Goal: Task Accomplishment & Management: Use online tool/utility

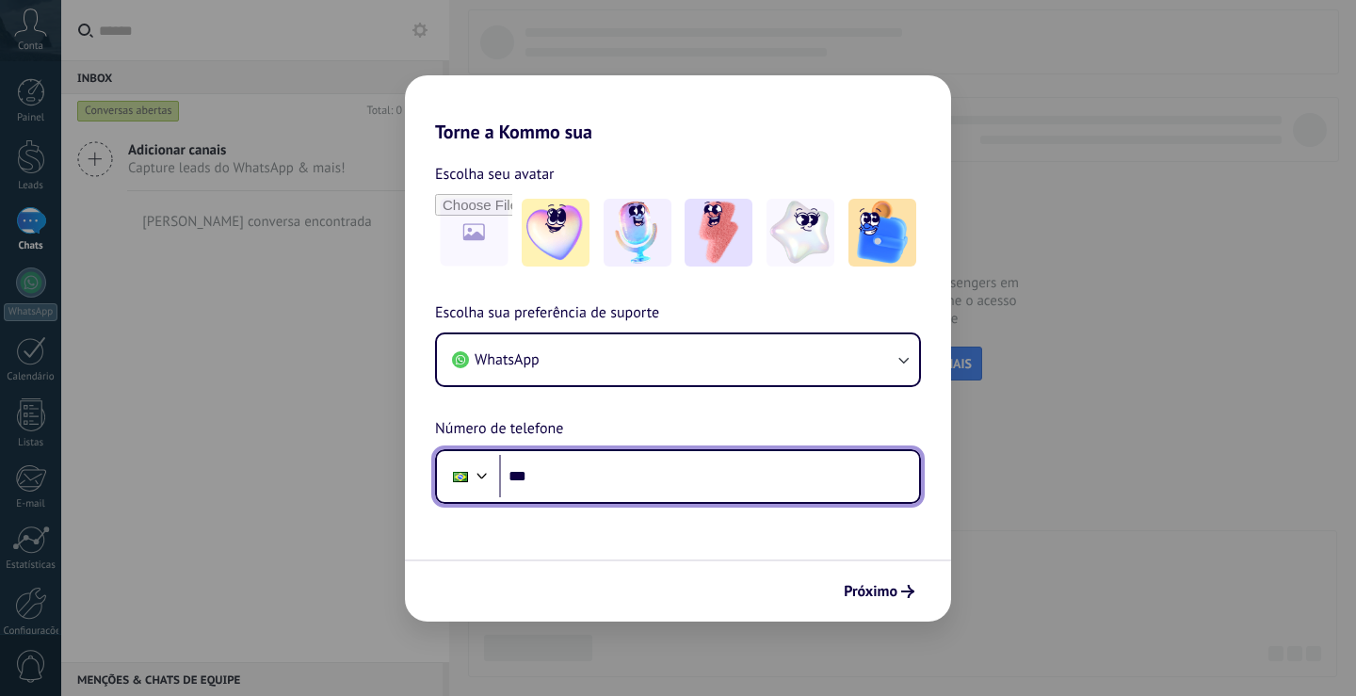
drag, startPoint x: 0, startPoint y: 0, endPoint x: 623, endPoint y: 481, distance: 787.3
click at [623, 481] on input "***" at bounding box center [709, 476] width 420 height 43
click at [635, 485] on input "***" at bounding box center [709, 476] width 420 height 43
type input "**********"
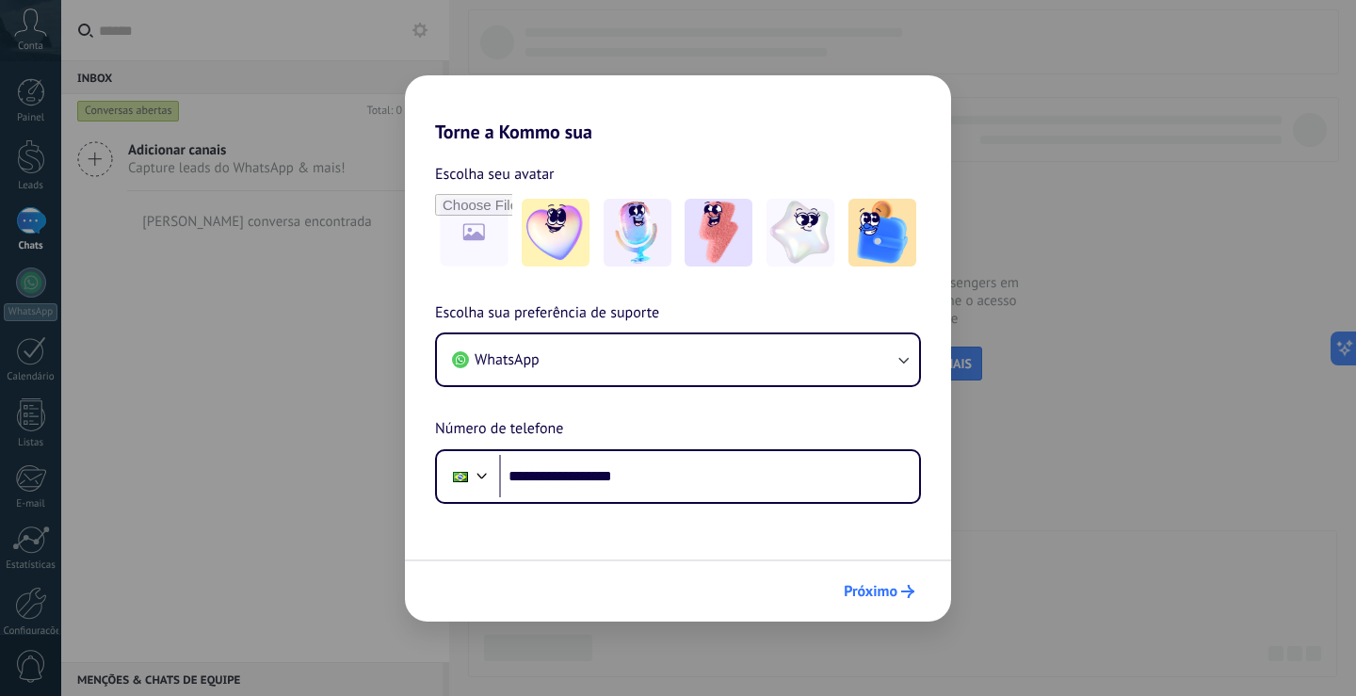
click at [884, 589] on span "Próximo" at bounding box center [871, 591] width 54 height 13
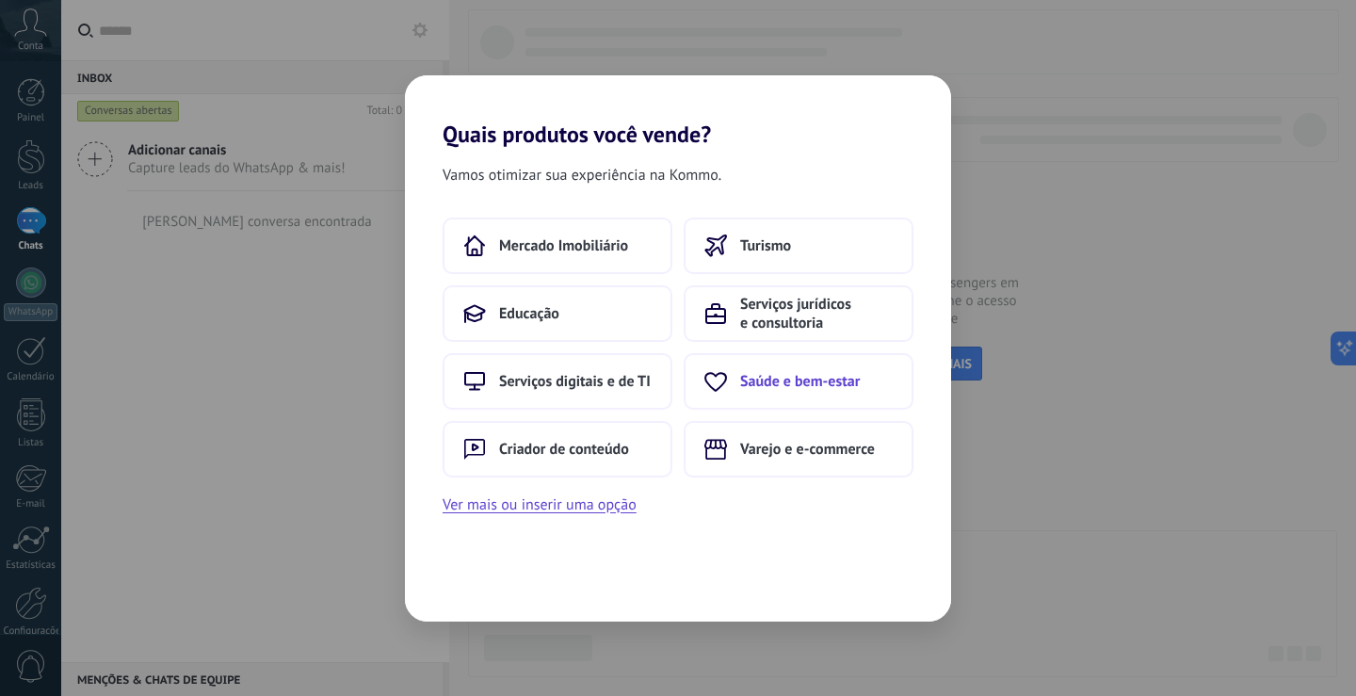
click at [810, 370] on button "Saúde e bem-estar" at bounding box center [798, 381] width 230 height 56
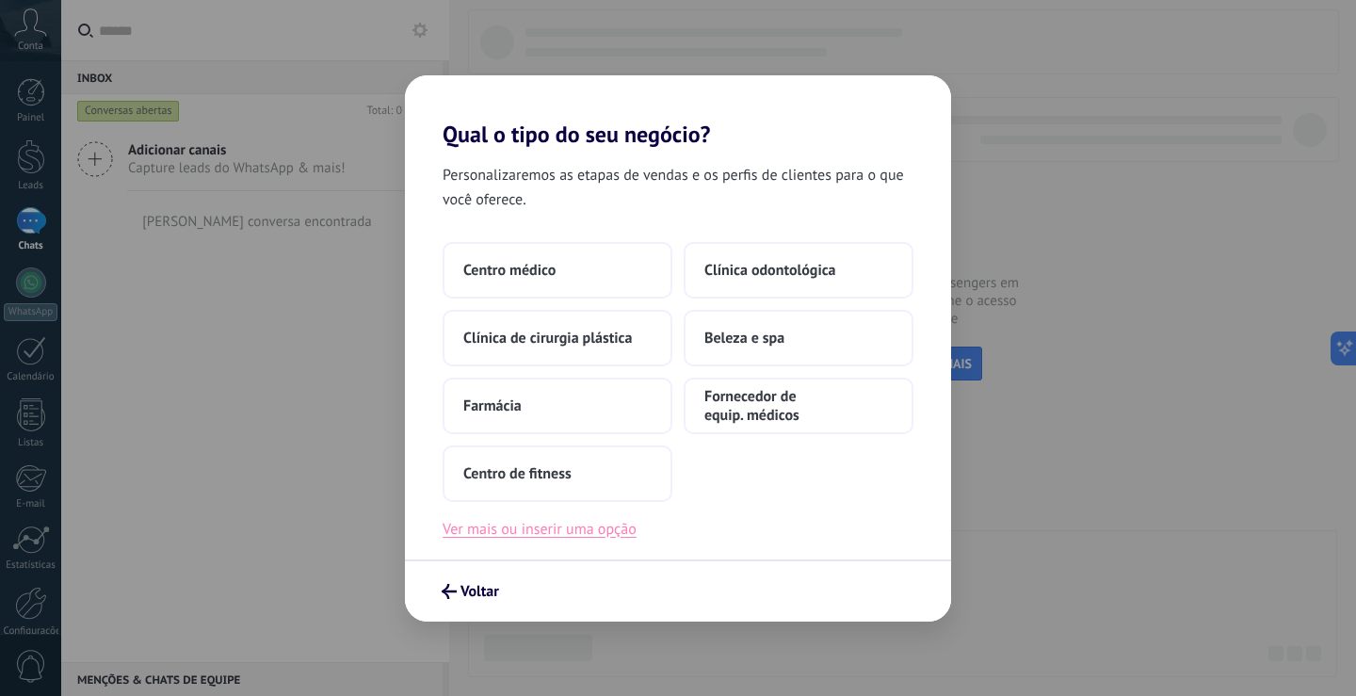
click at [525, 526] on button "Ver mais ou inserir uma opção" at bounding box center [539, 529] width 194 height 24
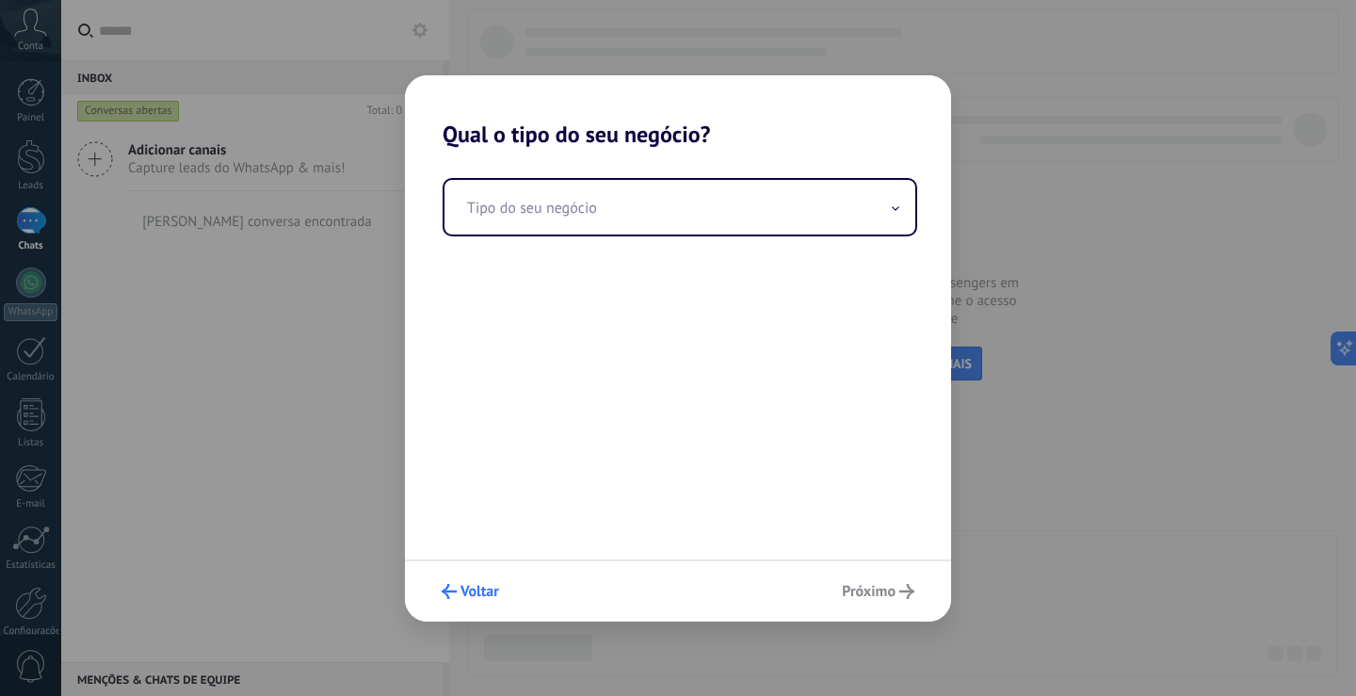
click at [447, 581] on button "Voltar" at bounding box center [470, 591] width 74 height 32
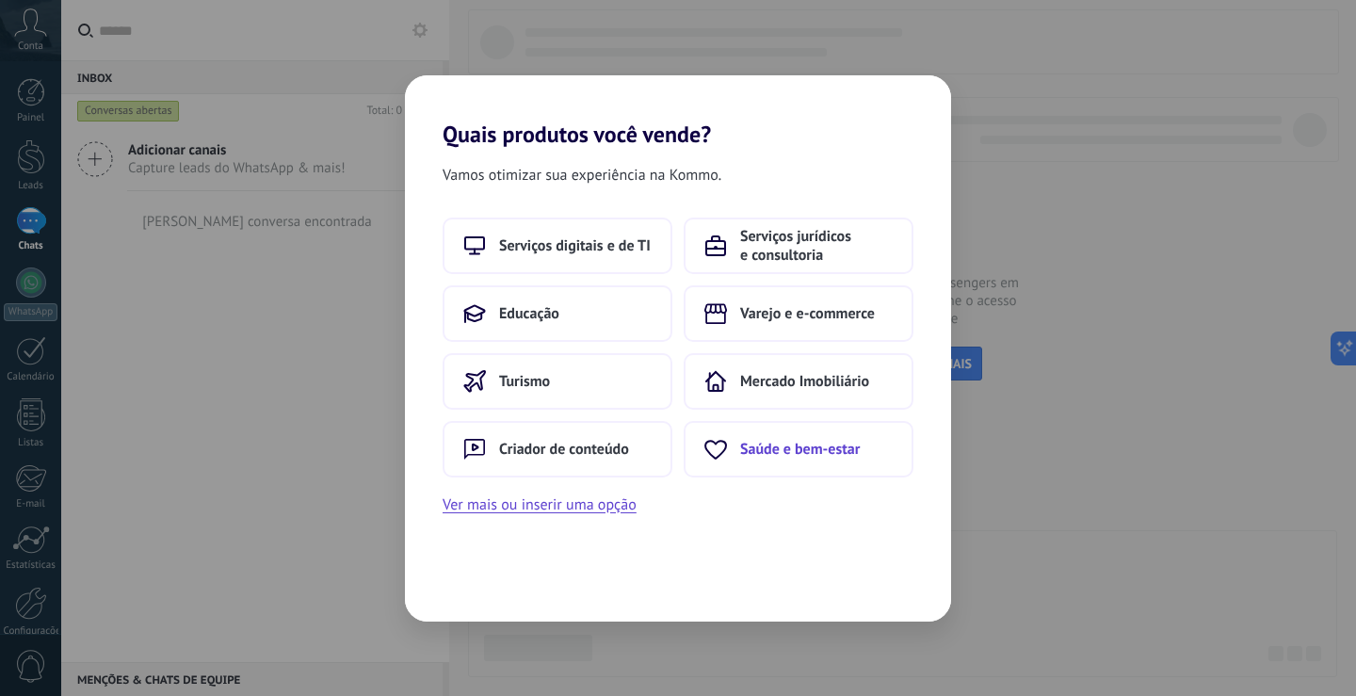
click at [746, 445] on span "Saúde e bem-estar" at bounding box center [800, 449] width 120 height 19
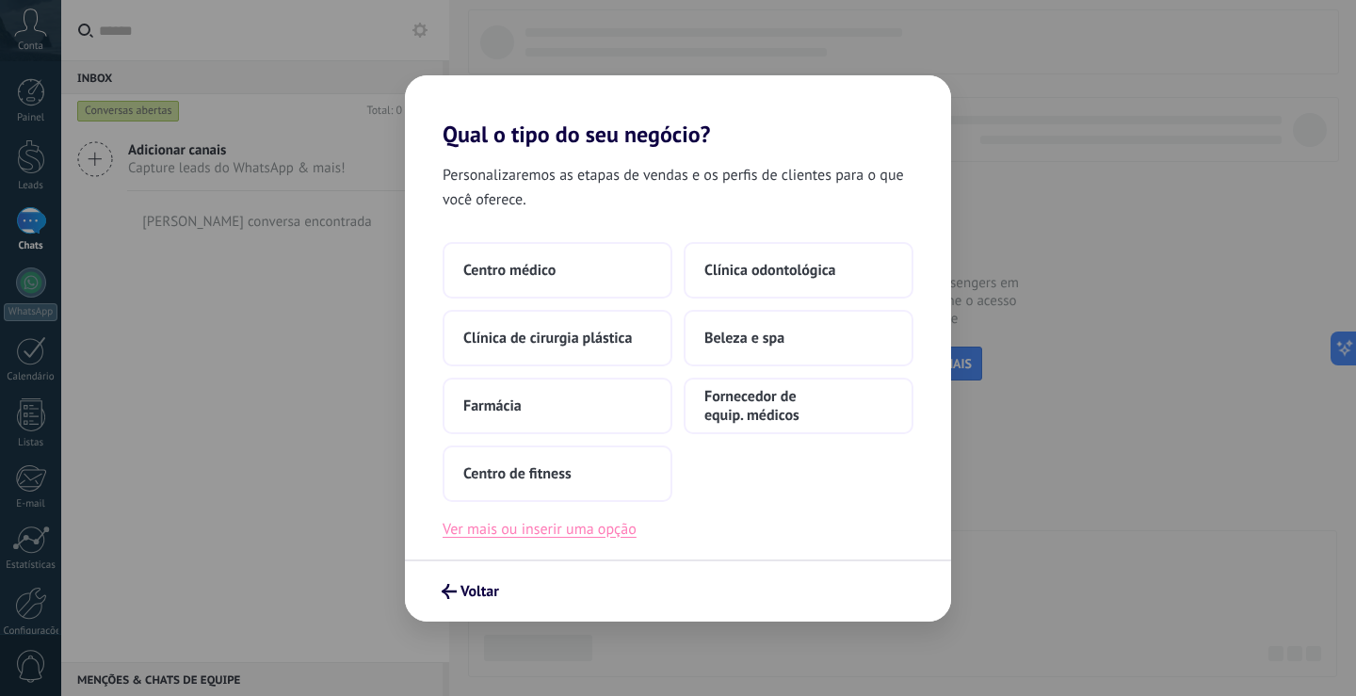
click at [569, 533] on button "Ver mais ou inserir uma opção" at bounding box center [539, 529] width 194 height 24
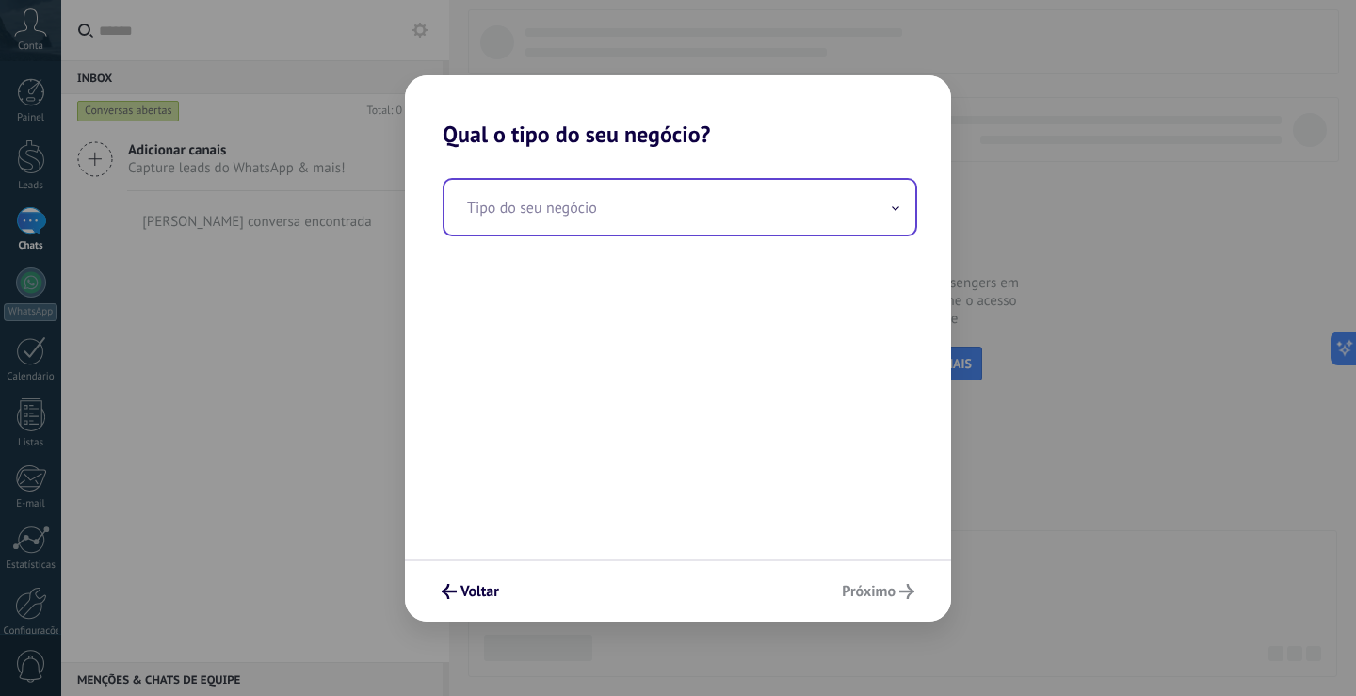
click at [574, 210] on input "text" at bounding box center [679, 207] width 471 height 55
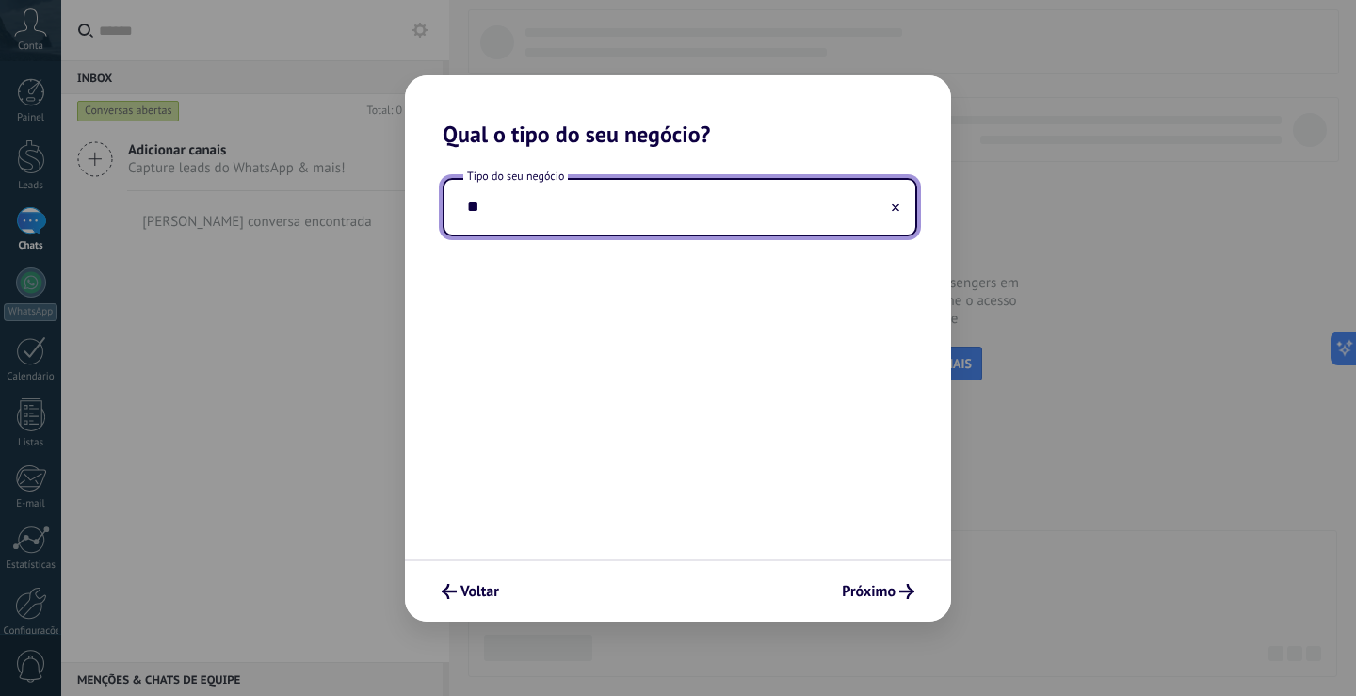
type input "*"
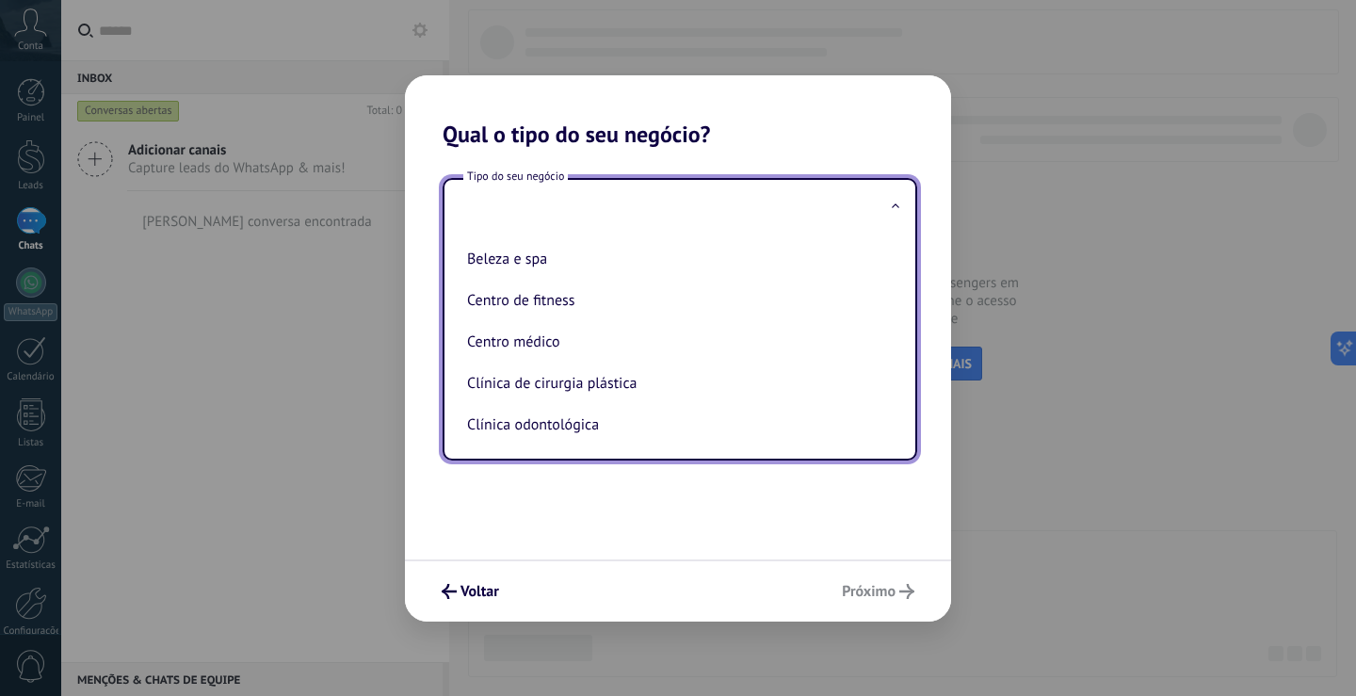
type input "*"
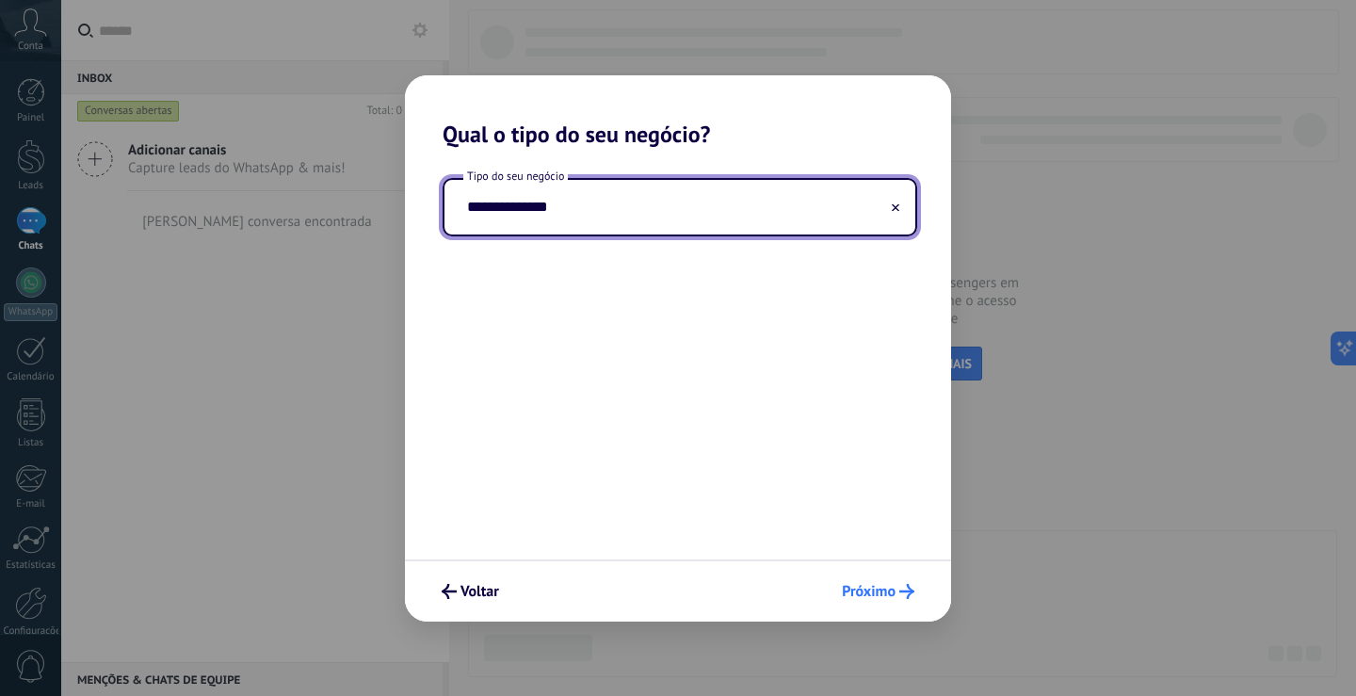
type input "**********"
click at [876, 585] on span "Próximo" at bounding box center [869, 591] width 54 height 13
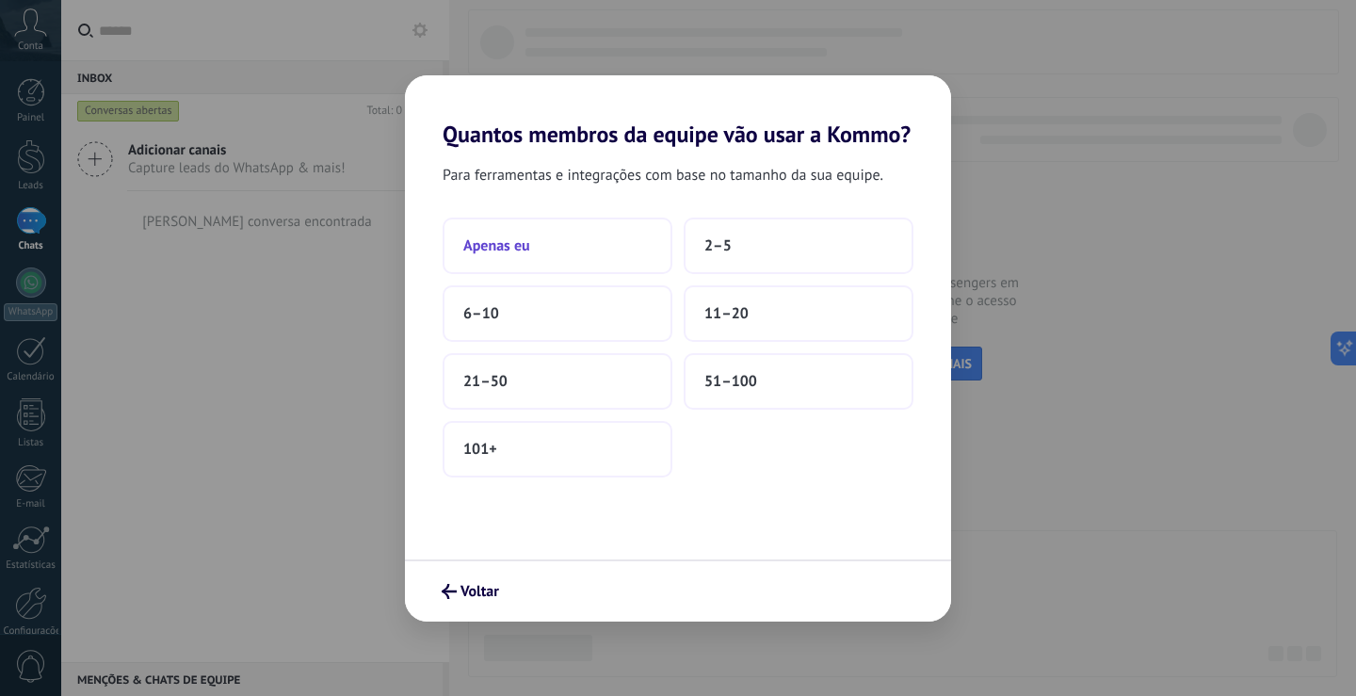
click at [543, 244] on button "Apenas eu" at bounding box center [557, 245] width 230 height 56
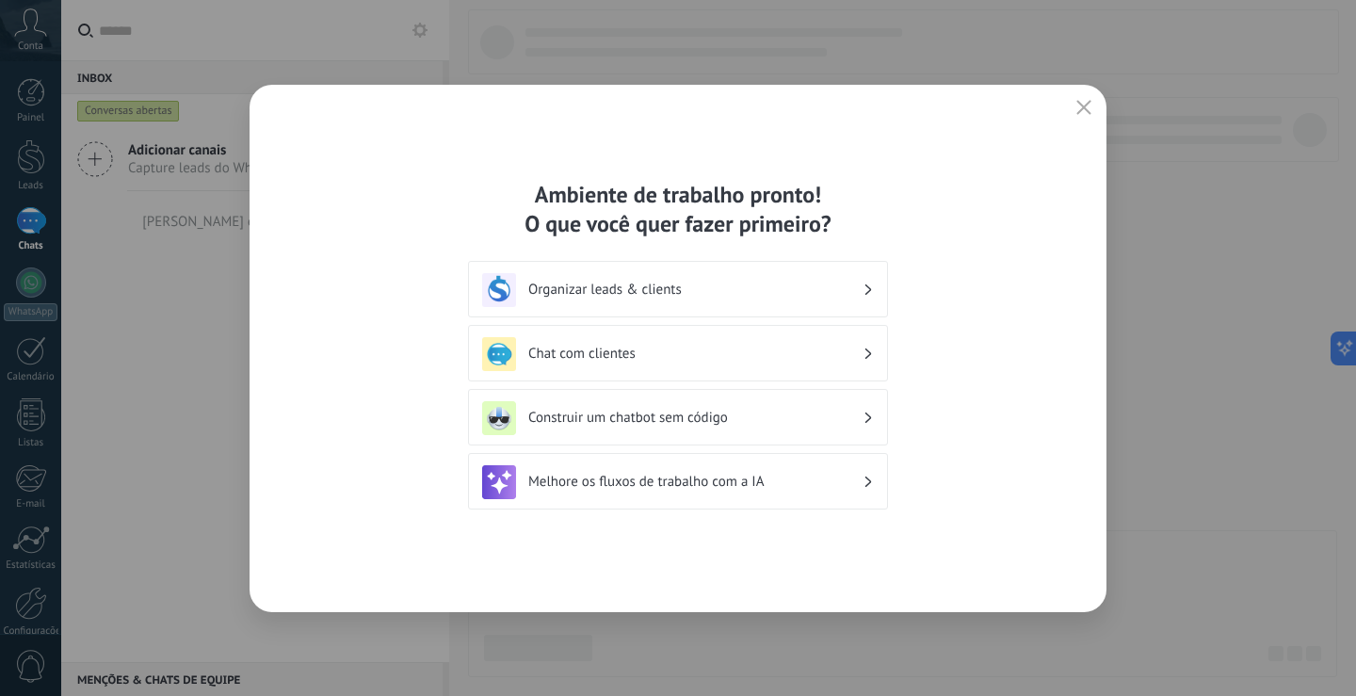
click at [844, 414] on h3 "Construir um chatbot sem código" at bounding box center [695, 418] width 334 height 18
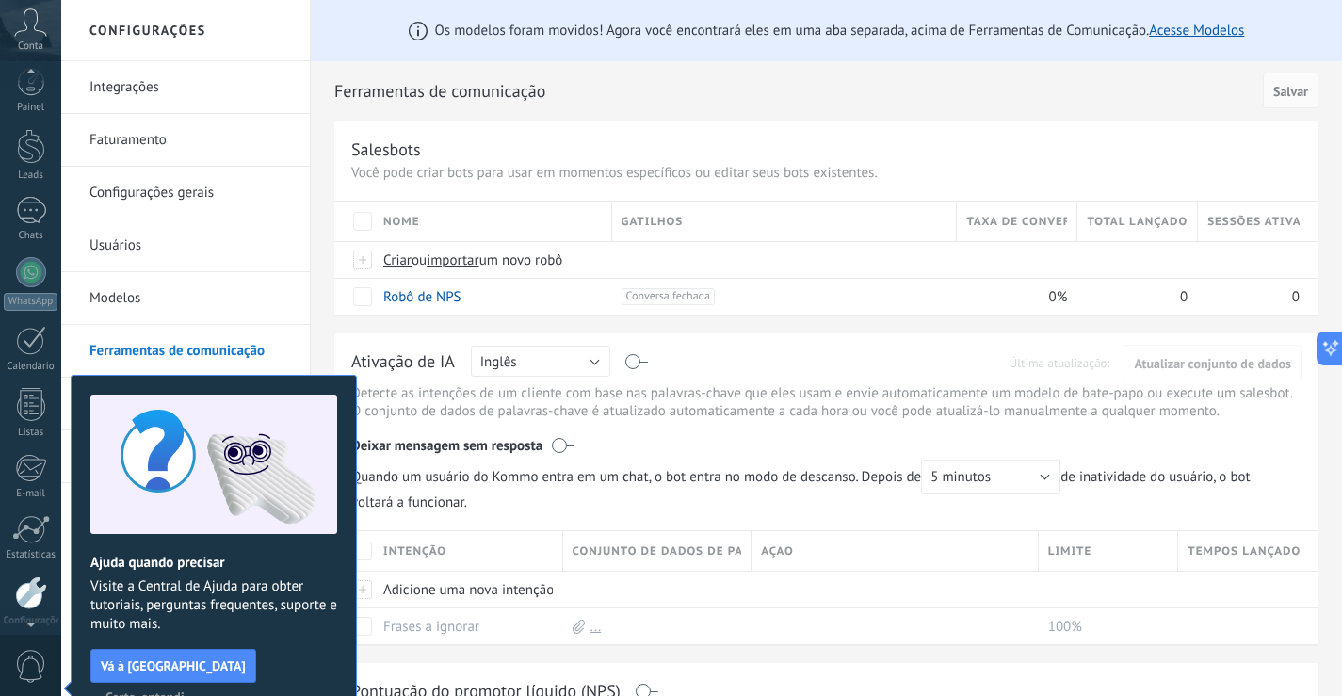
scroll to position [88, 0]
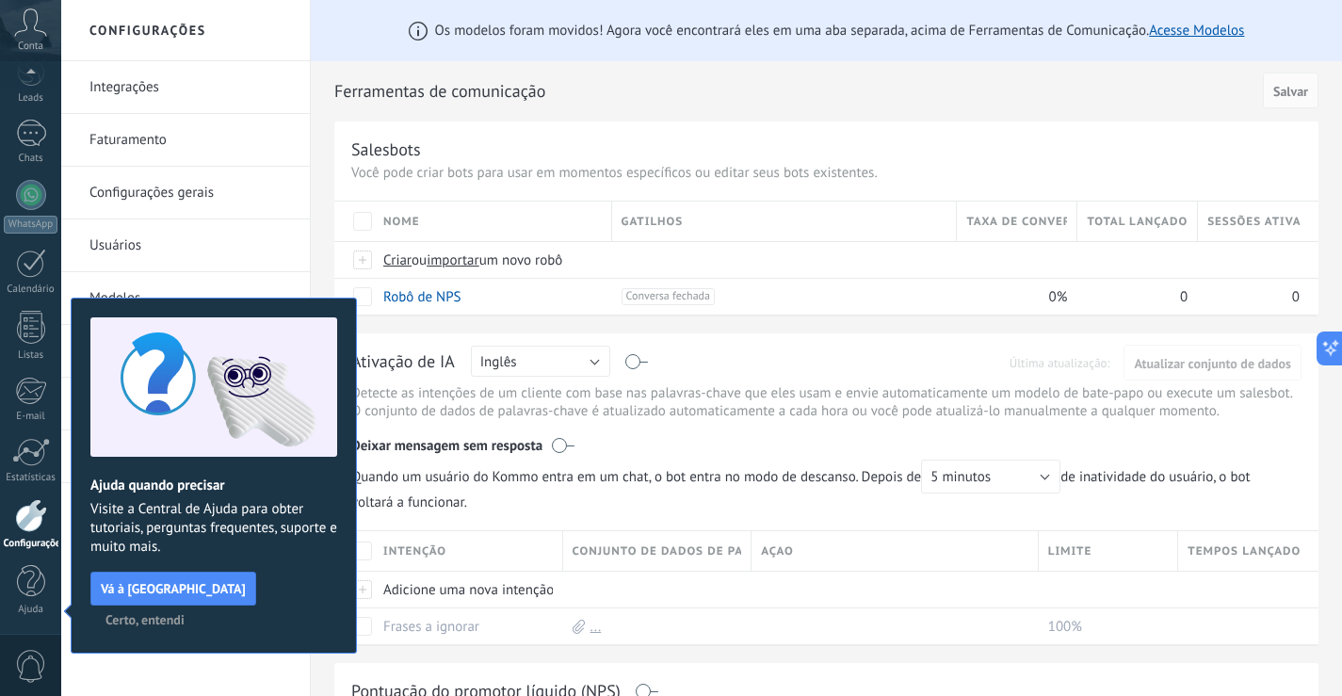
click at [185, 613] on span "Certo, entendi" at bounding box center [144, 619] width 79 height 13
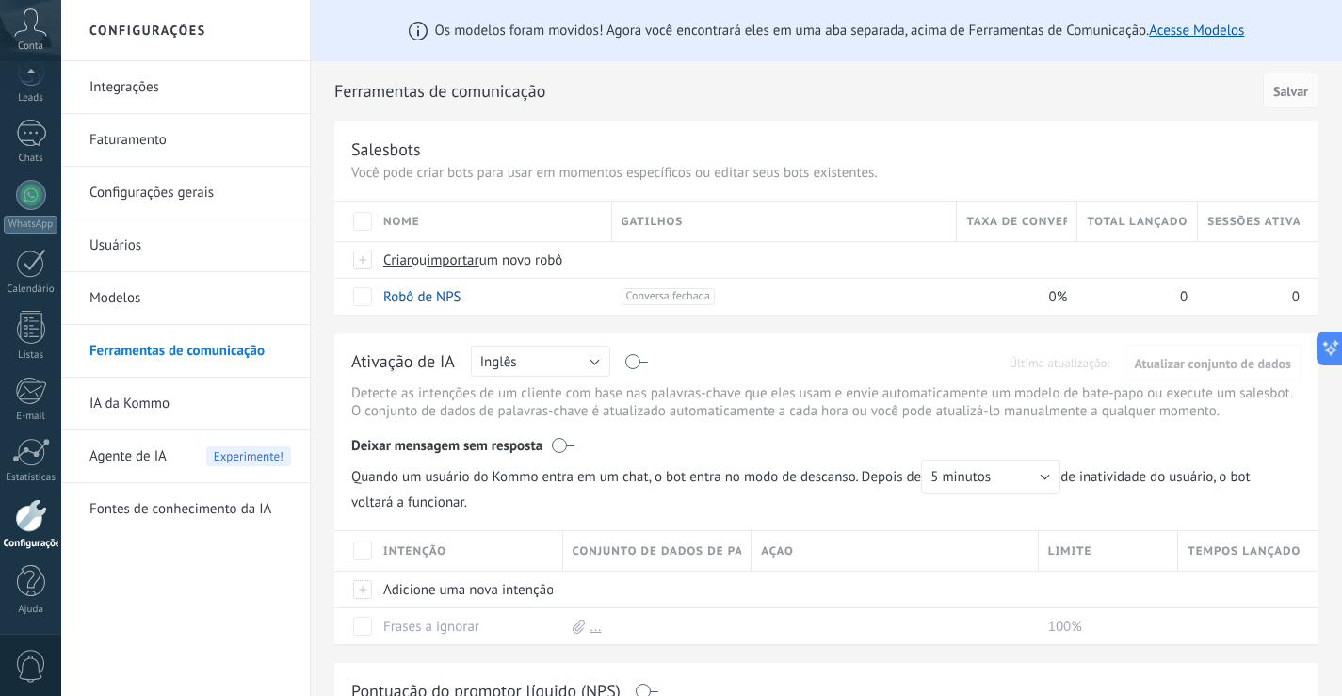
click at [473, 223] on div "Nome" at bounding box center [492, 221] width 237 height 40
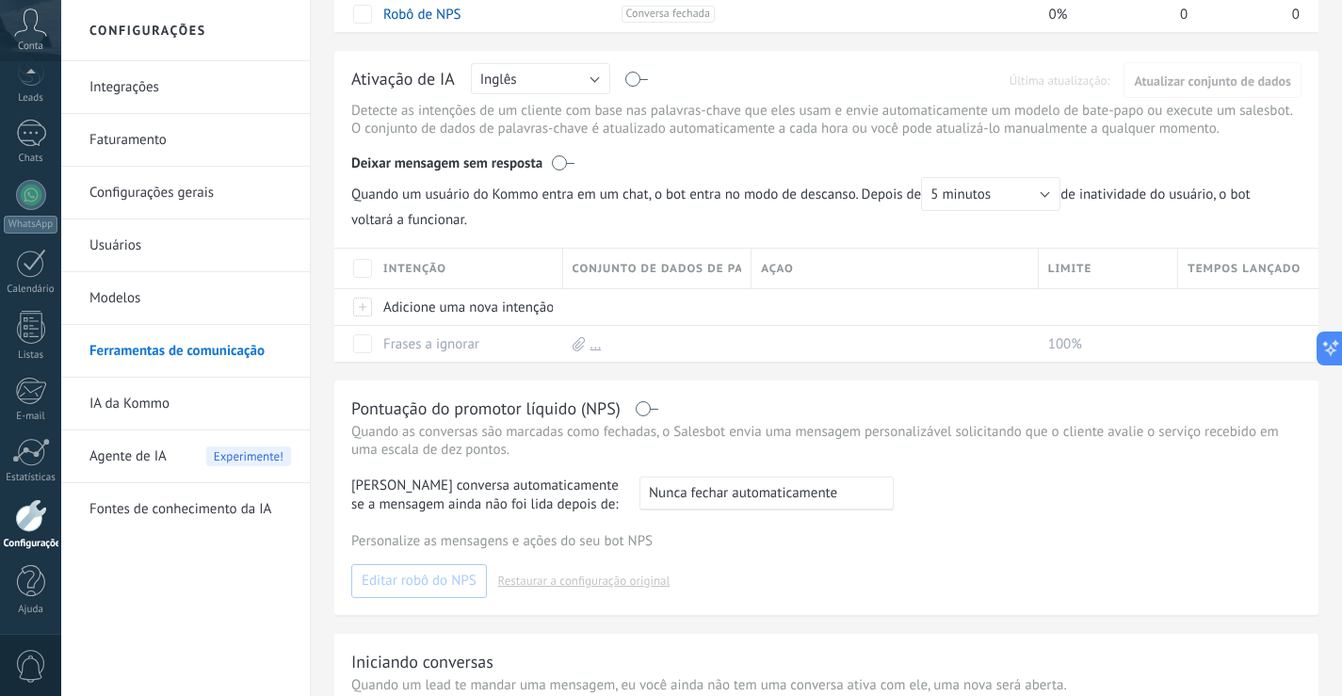
scroll to position [94, 0]
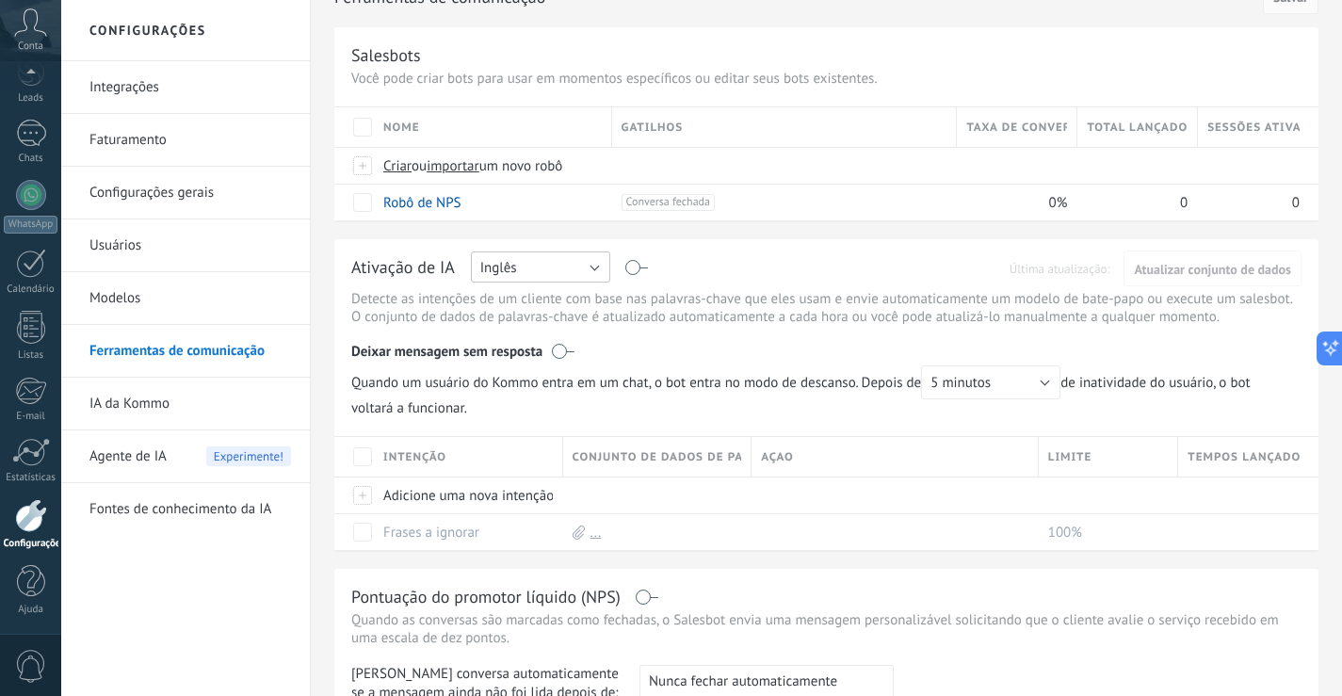
click at [584, 265] on button "Inglês" at bounding box center [540, 266] width 139 height 31
click at [540, 362] on span "Português" at bounding box center [531, 365] width 144 height 18
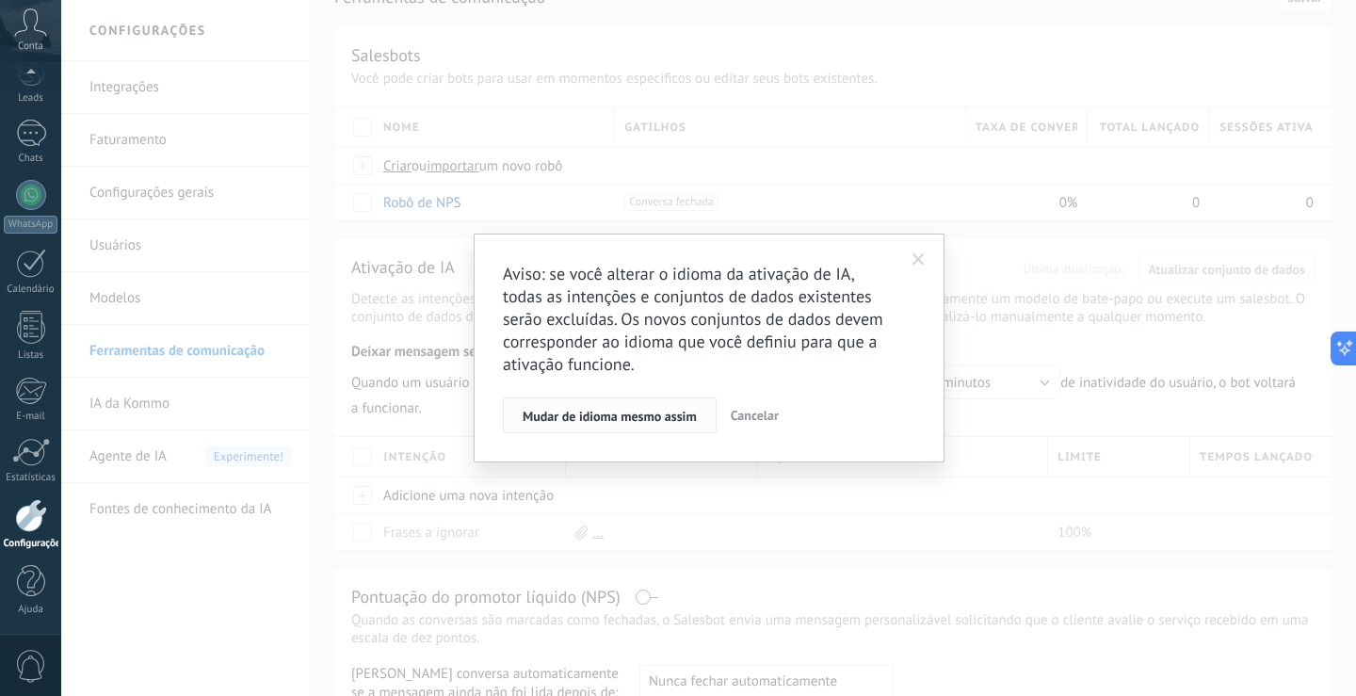
click at [624, 419] on span "Mudar de idioma mesmo assim" at bounding box center [609, 416] width 174 height 13
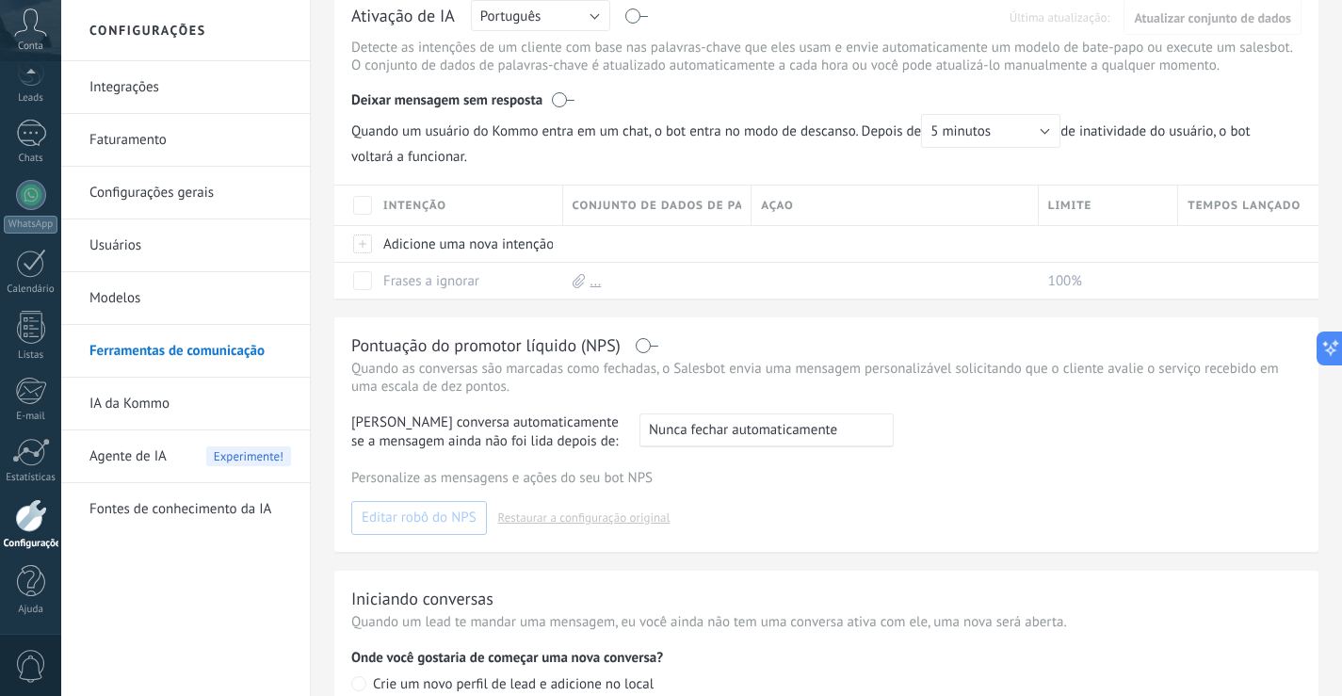
scroll to position [339, 0]
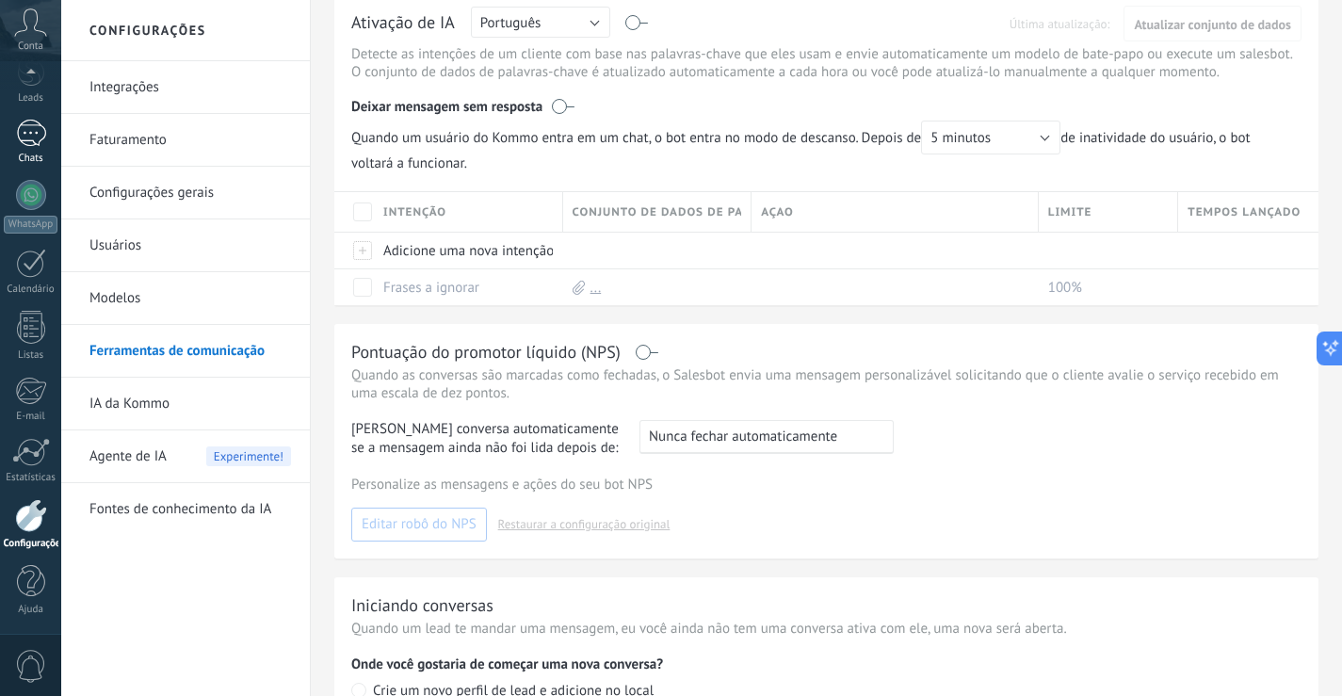
click at [32, 131] on div at bounding box center [31, 133] width 30 height 27
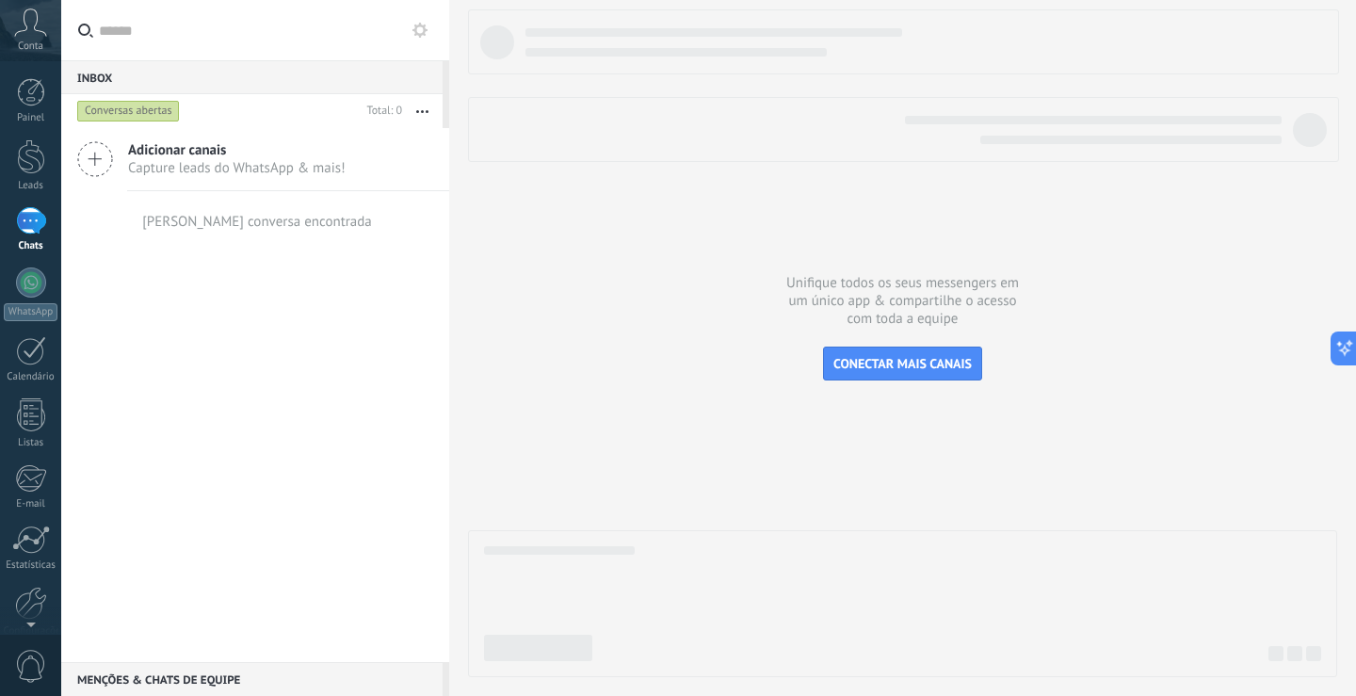
click at [249, 165] on span "Capture leads do WhatsApp & mais!" at bounding box center [236, 168] width 217 height 18
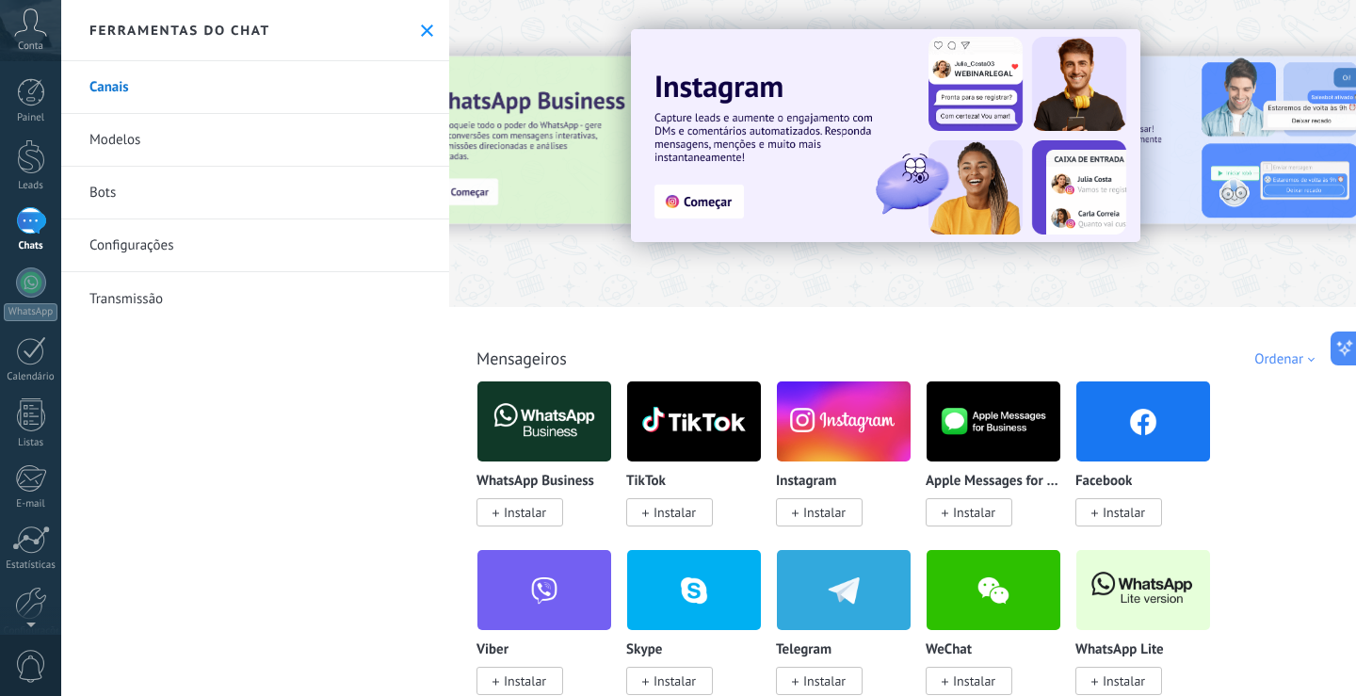
click at [520, 436] on img at bounding box center [544, 421] width 134 height 91
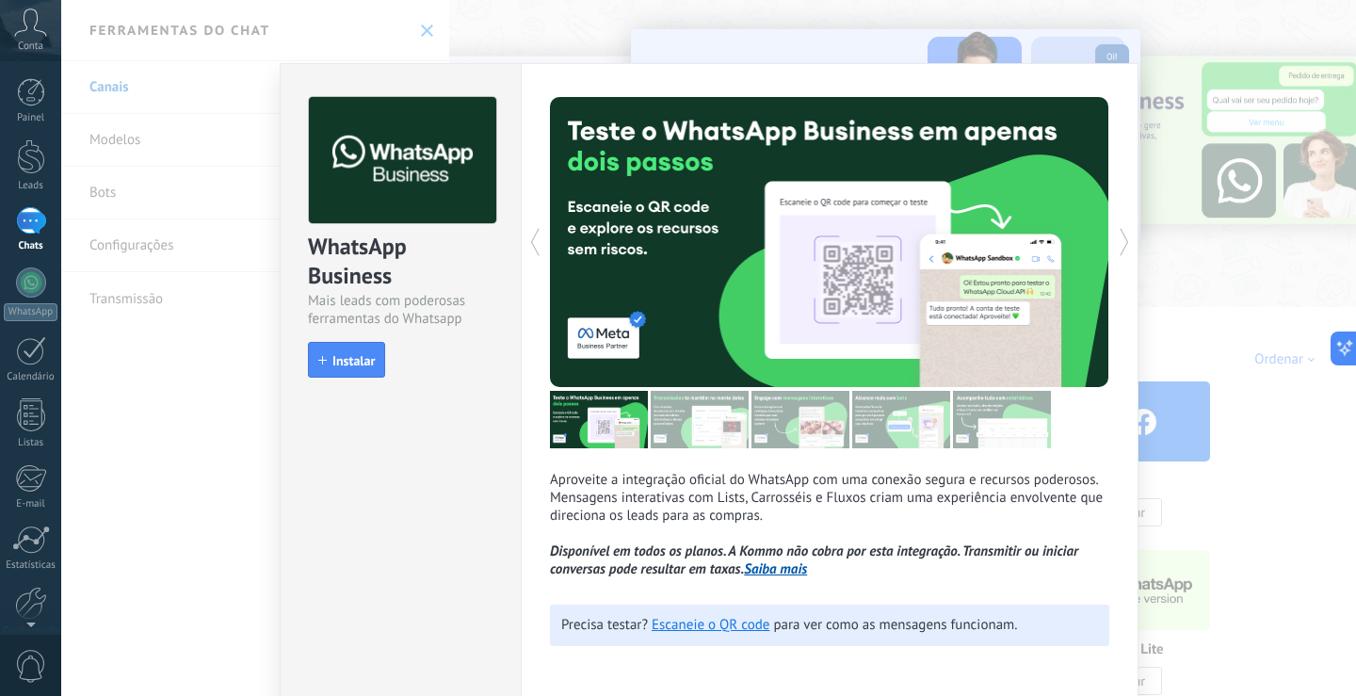
click at [1163, 286] on div "WhatsApp Business Mais leads com poderosas ferramentas do Whatsapp install Inst…" at bounding box center [708, 348] width 1294 height 696
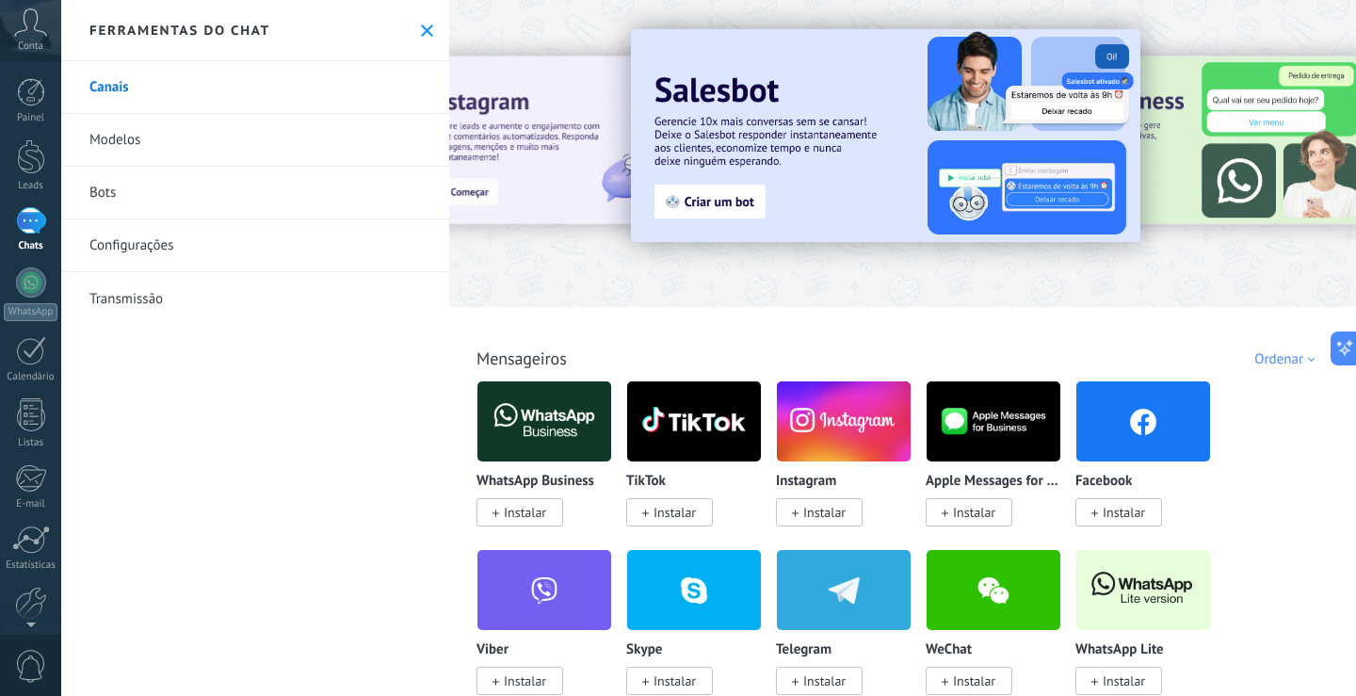
click at [125, 140] on link "Modelos" at bounding box center [255, 140] width 388 height 53
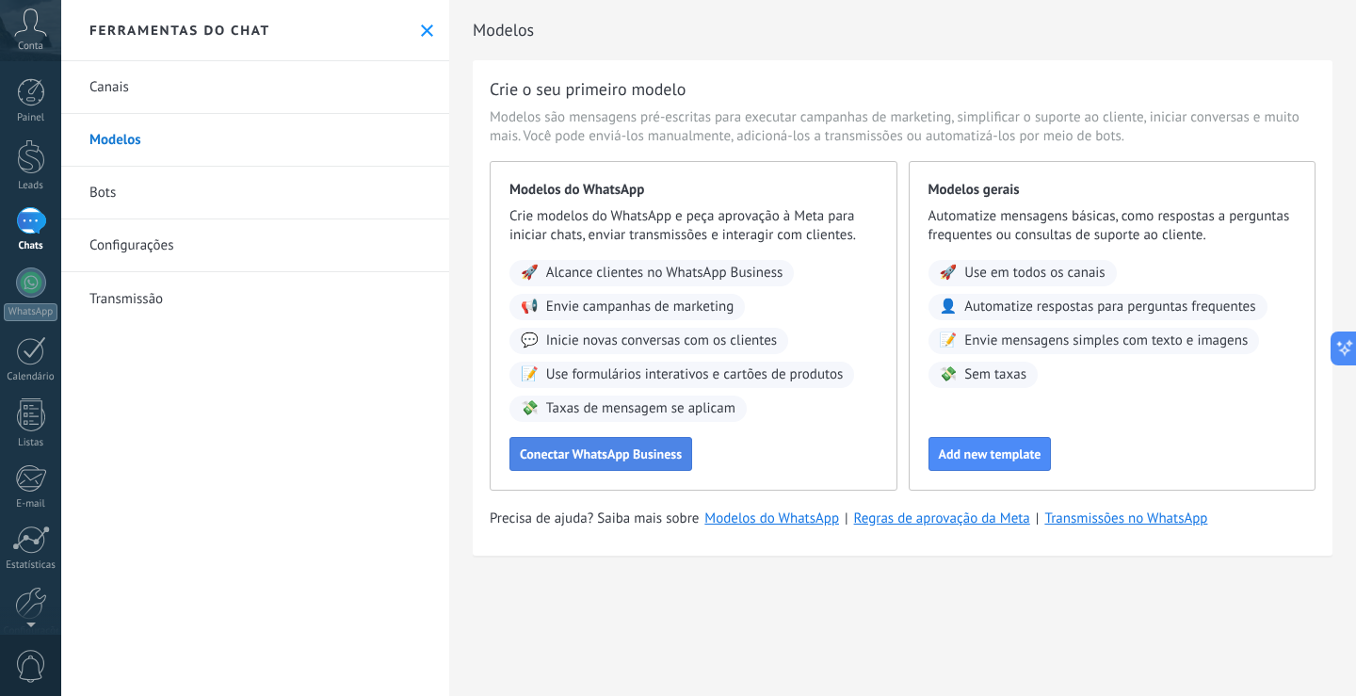
click at [592, 457] on span "Conectar WhatsApp Business" at bounding box center [601, 453] width 162 height 13
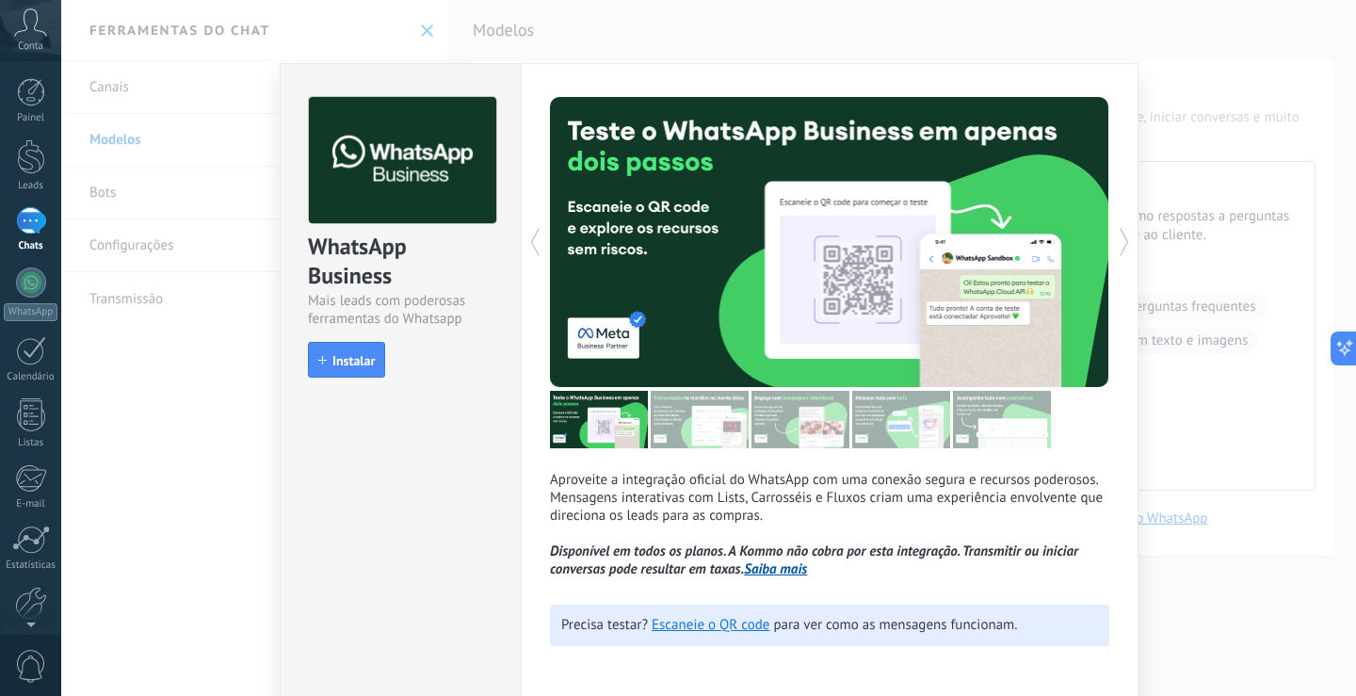
click at [345, 382] on div "WhatsApp Business Mais leads com poderosas ferramentas do Whatsapp install Inst…" at bounding box center [401, 228] width 240 height 329
click at [345, 380] on div "WhatsApp Business Mais leads com poderosas ferramentas do Whatsapp install Inst…" at bounding box center [401, 228] width 240 height 329
click at [350, 354] on span "Instalar" at bounding box center [353, 360] width 42 height 13
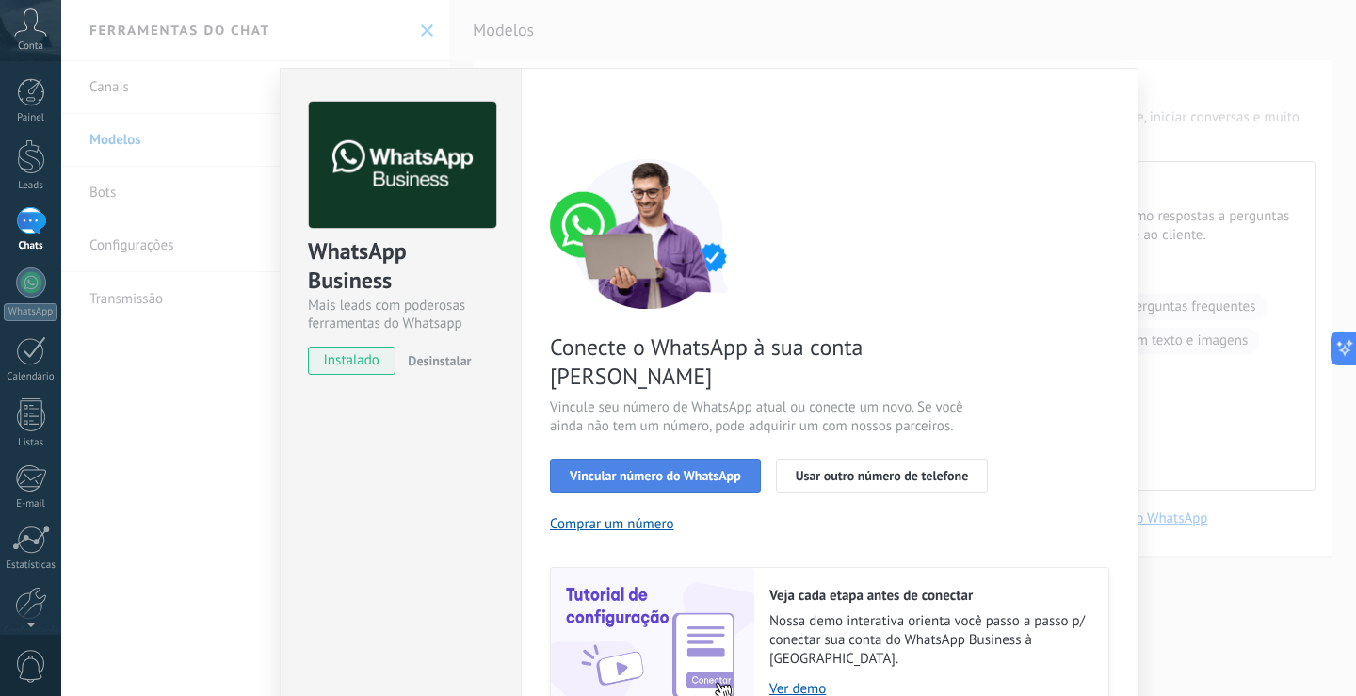
click at [688, 469] on span "Vincular número do WhatsApp" at bounding box center [655, 475] width 171 height 13
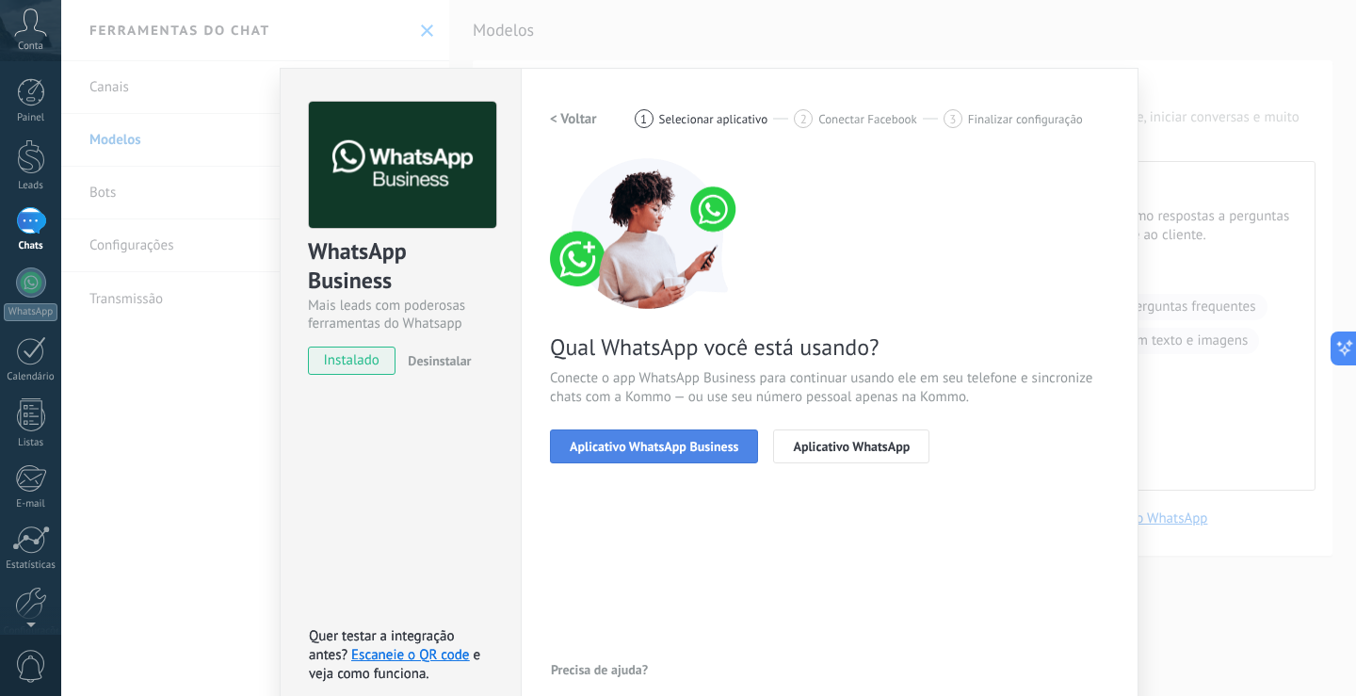
click at [619, 442] on span "Aplicativo WhatsApp Business" at bounding box center [654, 446] width 169 height 13
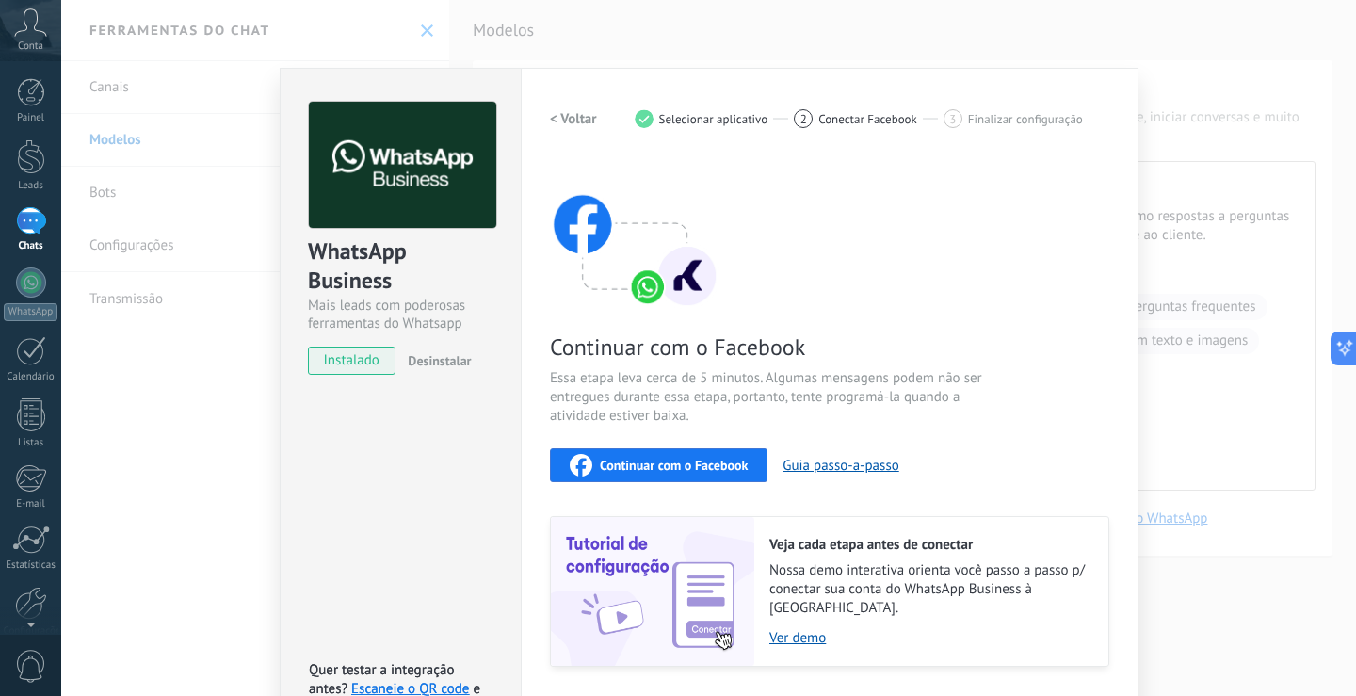
click at [619, 459] on span "Continuar com o Facebook" at bounding box center [674, 464] width 148 height 13
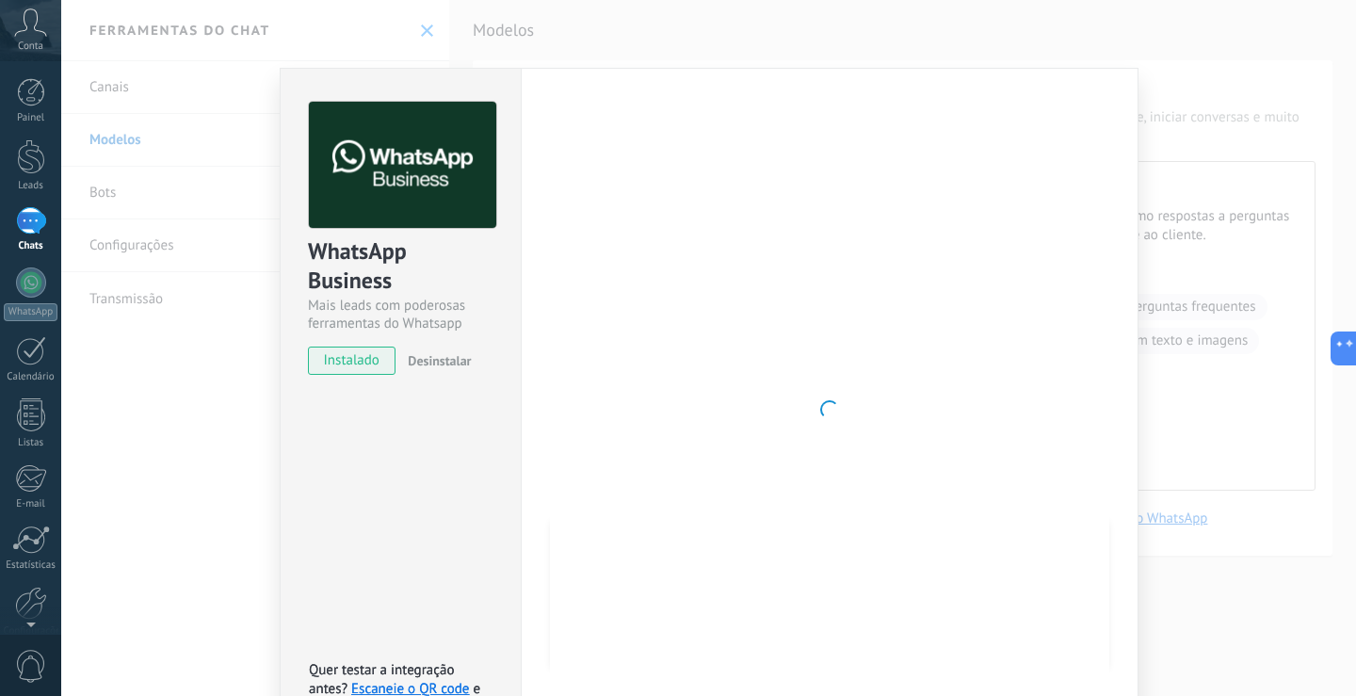
click at [634, 418] on div at bounding box center [829, 410] width 559 height 616
click at [725, 307] on div at bounding box center [829, 410] width 559 height 616
click at [991, 139] on div at bounding box center [829, 410] width 559 height 616
click at [695, 53] on div "WhatsApp Business Mais leads com poderosas ferramentas do Whatsapp instalado De…" at bounding box center [708, 348] width 1294 height 696
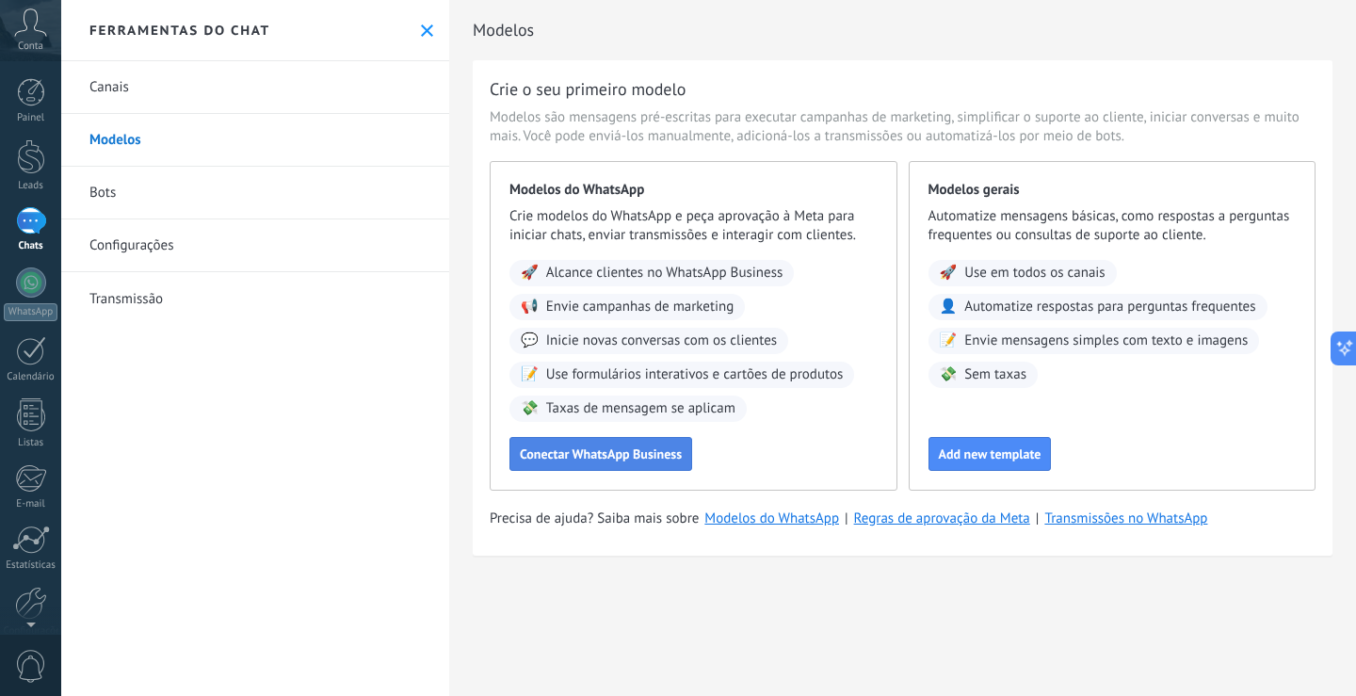
click at [627, 442] on button "Conectar WhatsApp Business" at bounding box center [600, 454] width 183 height 34
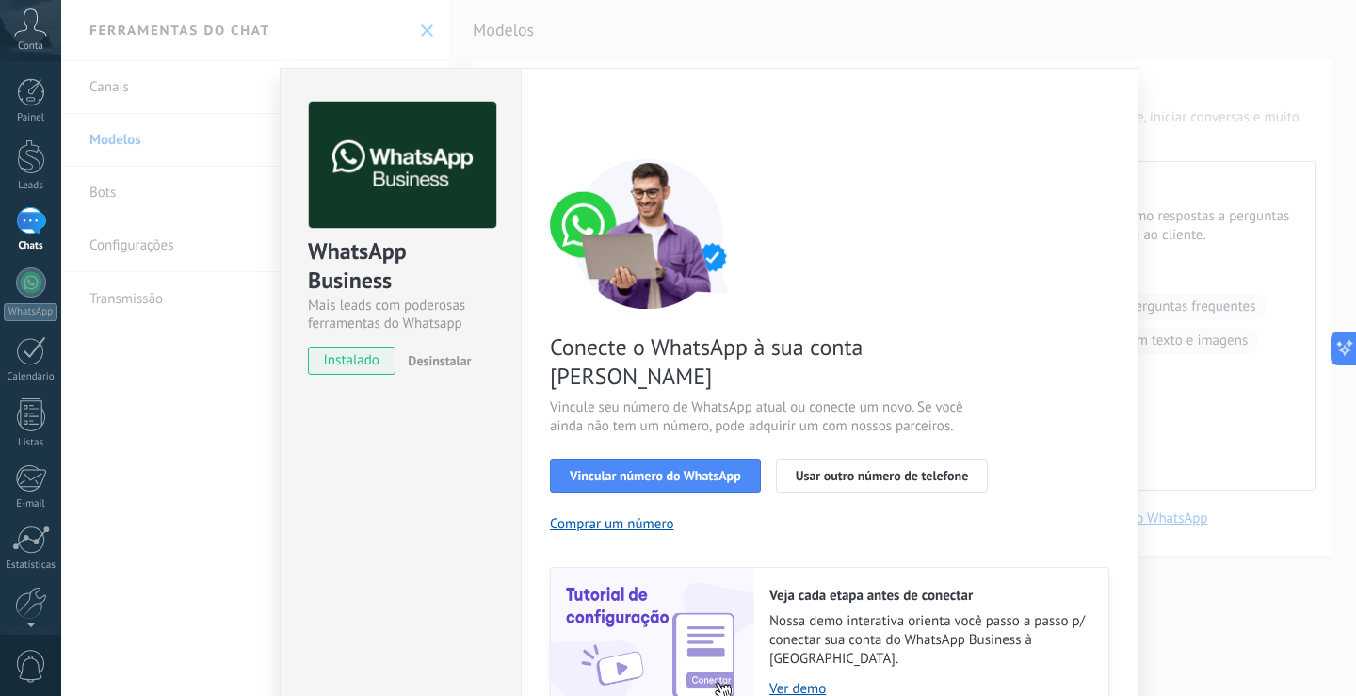
click at [627, 469] on span "Vincular número do WhatsApp" at bounding box center [655, 475] width 171 height 13
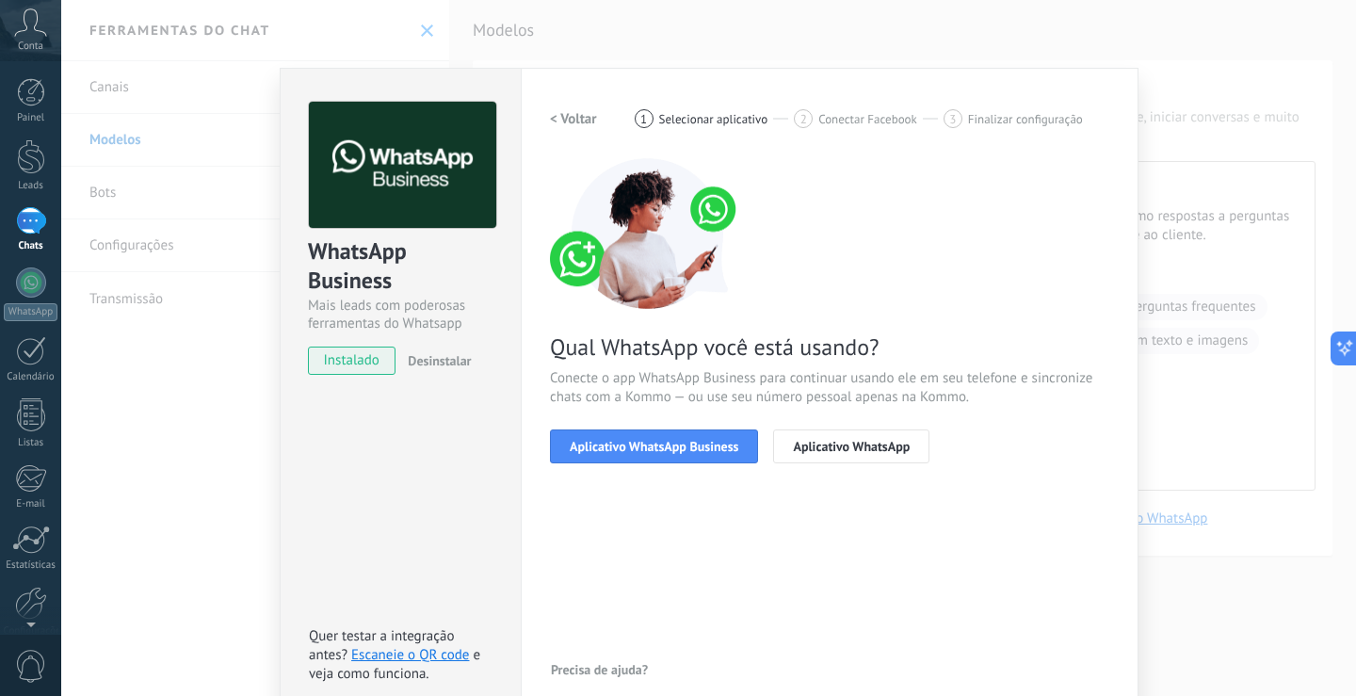
click at [627, 442] on span "Aplicativo WhatsApp Business" at bounding box center [654, 446] width 169 height 13
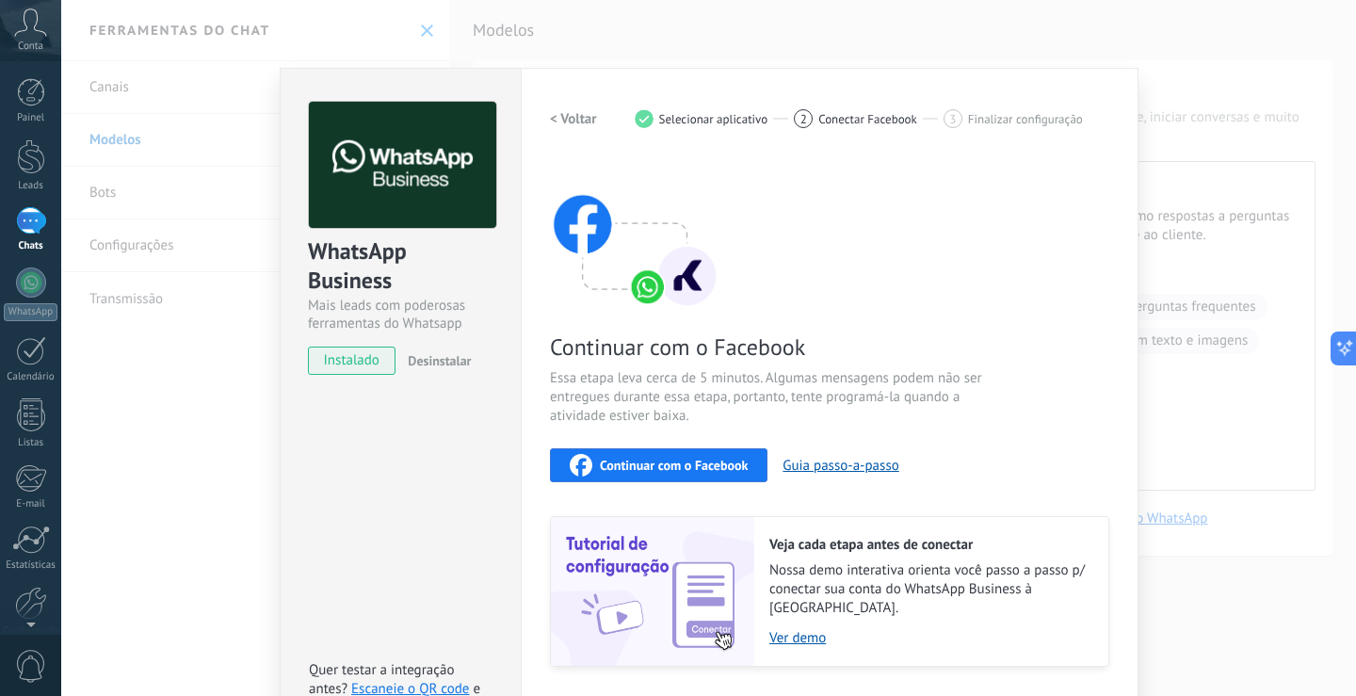
click at [628, 450] on button "Continuar com o Facebook" at bounding box center [658, 465] width 217 height 34
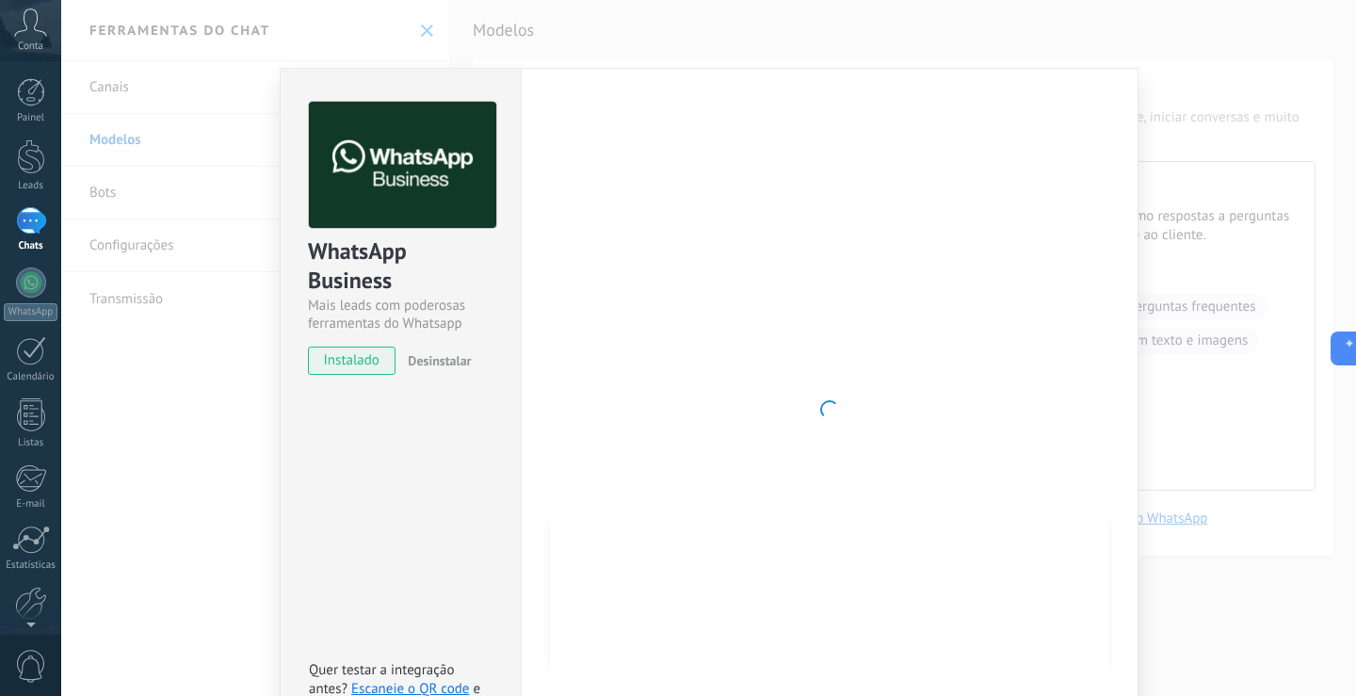
click at [574, 259] on div at bounding box center [829, 410] width 559 height 616
click at [574, 49] on div "WhatsApp Business Mais leads com poderosas ferramentas do Whatsapp instalado De…" at bounding box center [708, 348] width 1294 height 696
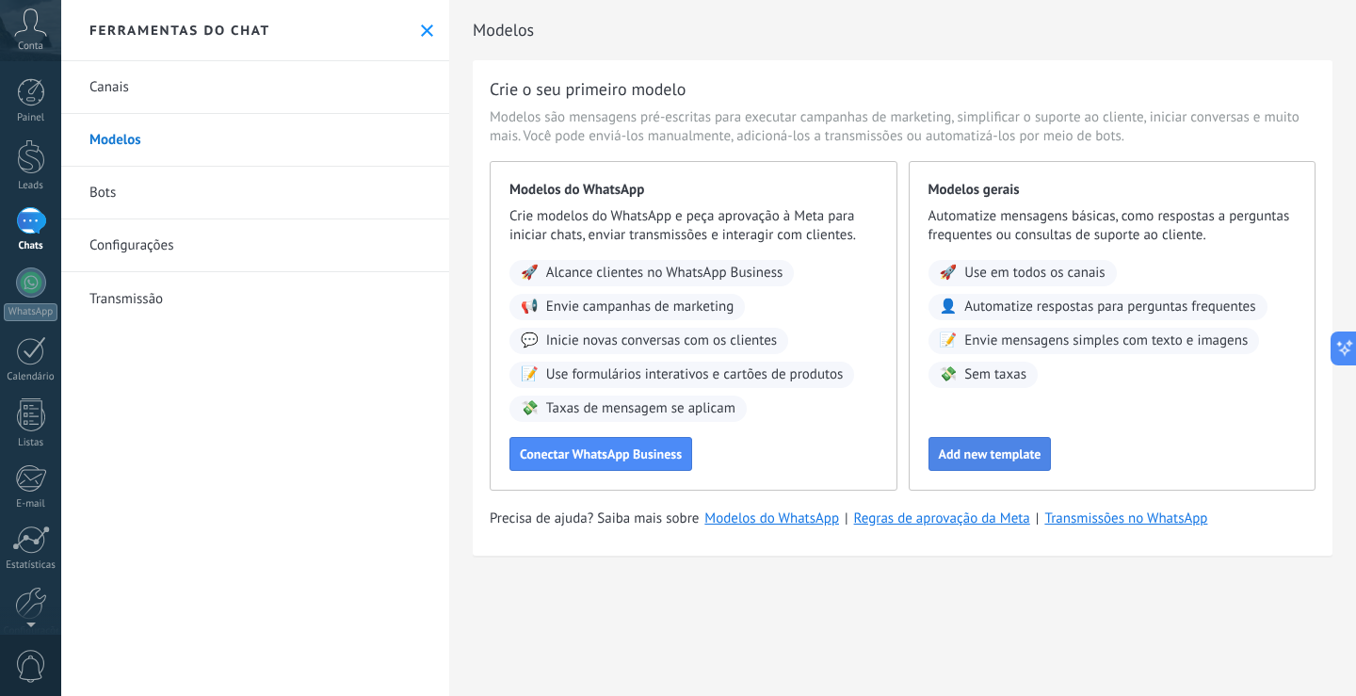
click at [994, 449] on span "Add new template" at bounding box center [990, 453] width 103 height 13
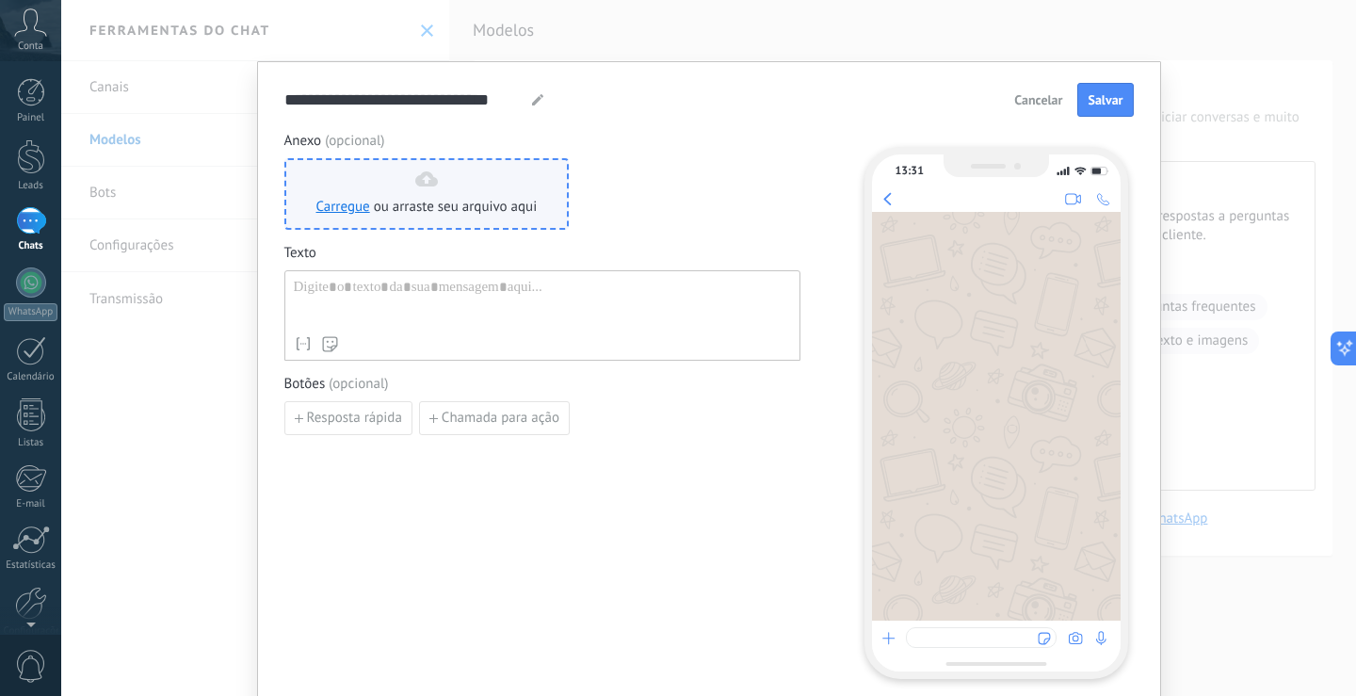
click at [431, 184] on use at bounding box center [426, 178] width 23 height 15
click at [343, 209] on link "Carregue" at bounding box center [343, 207] width 54 height 18
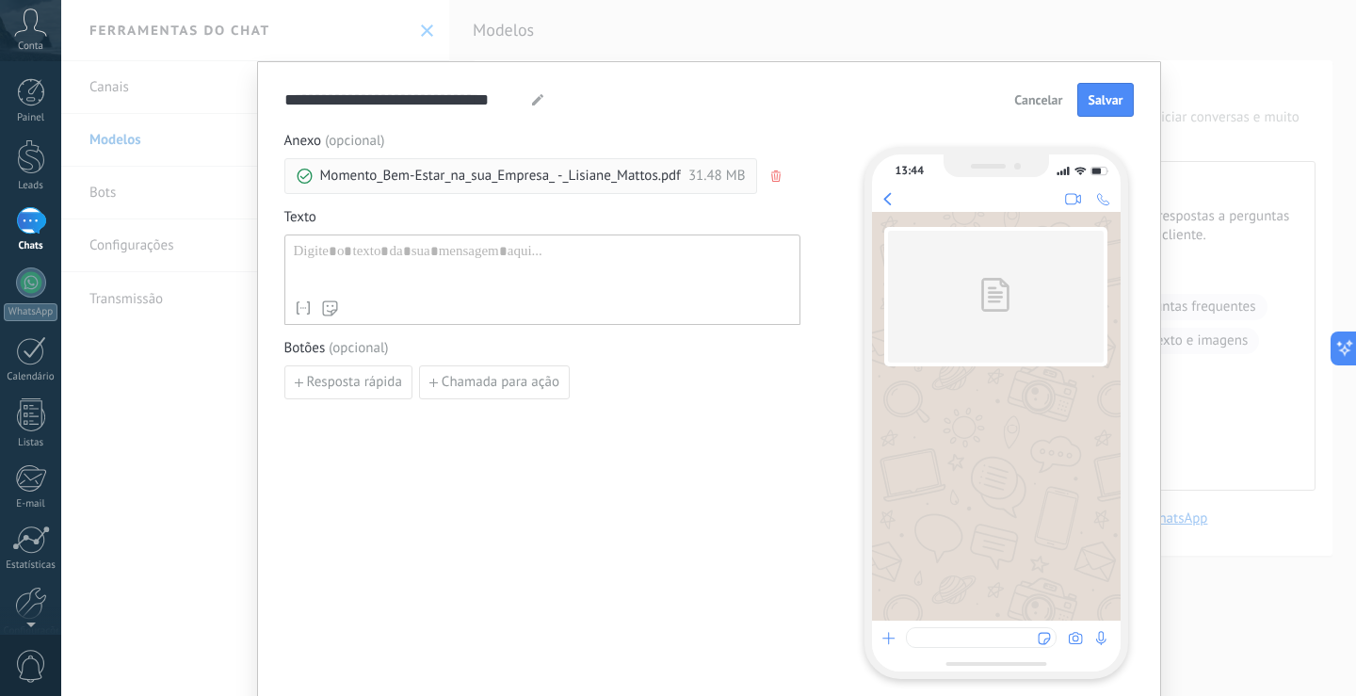
paste div
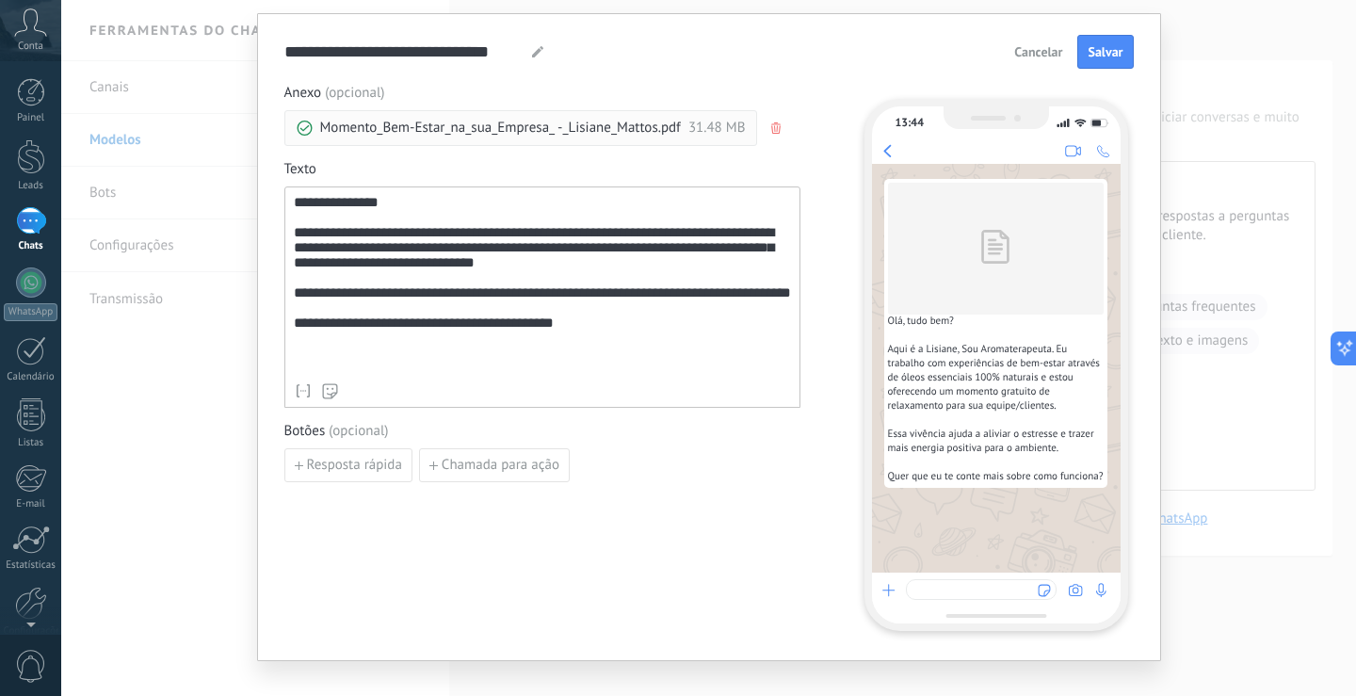
scroll to position [74, 0]
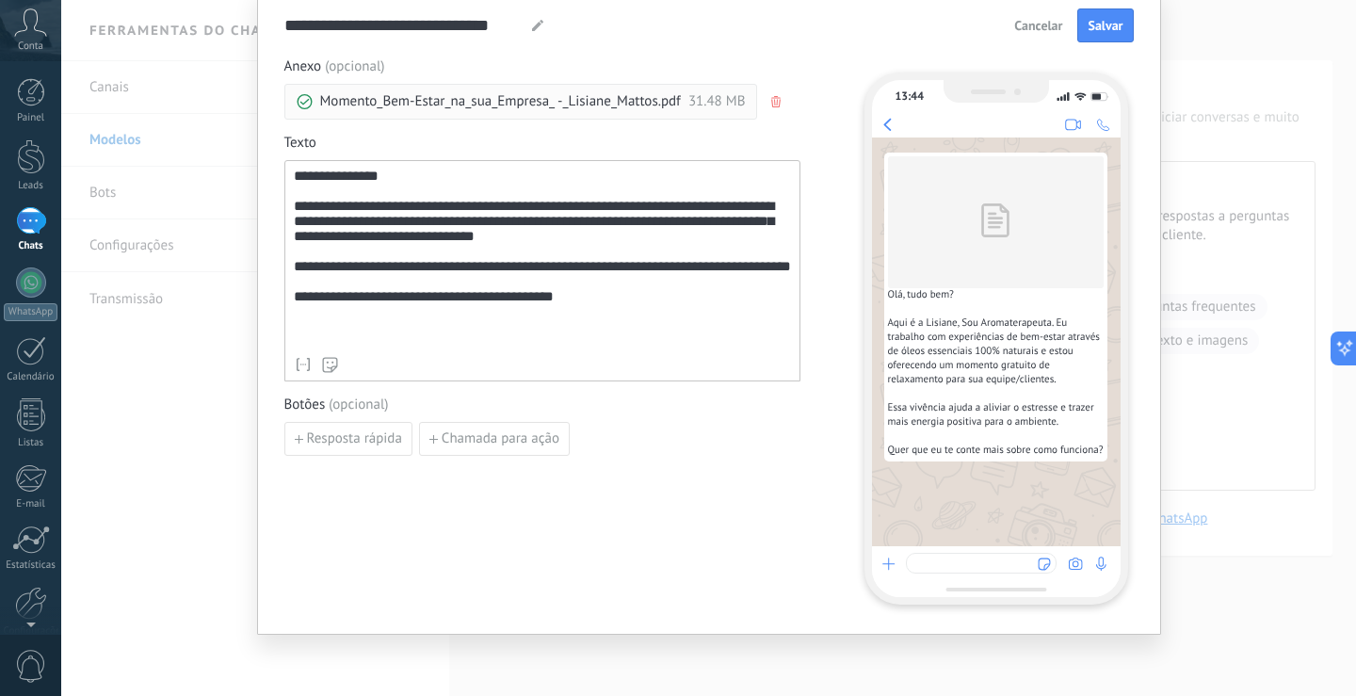
click at [1090, 12] on button "Salvar" at bounding box center [1105, 25] width 56 height 34
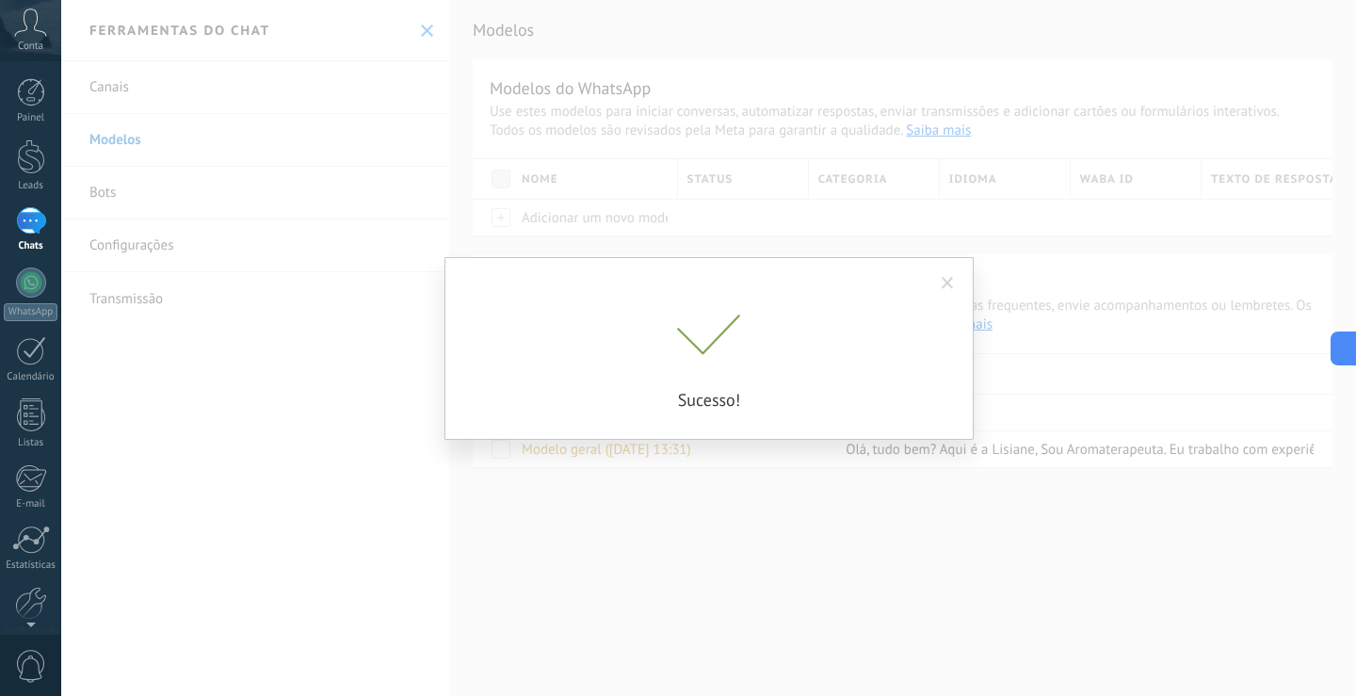
scroll to position [0, 0]
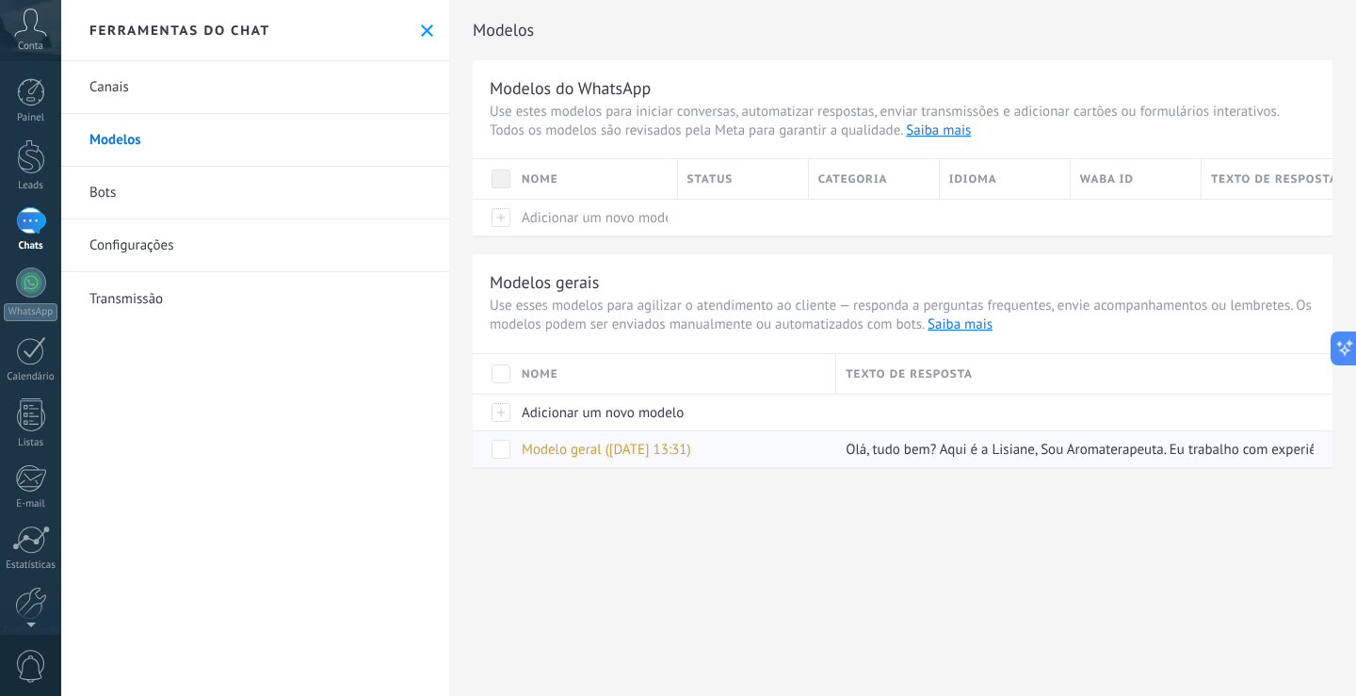
click at [499, 457] on span at bounding box center [500, 449] width 19 height 19
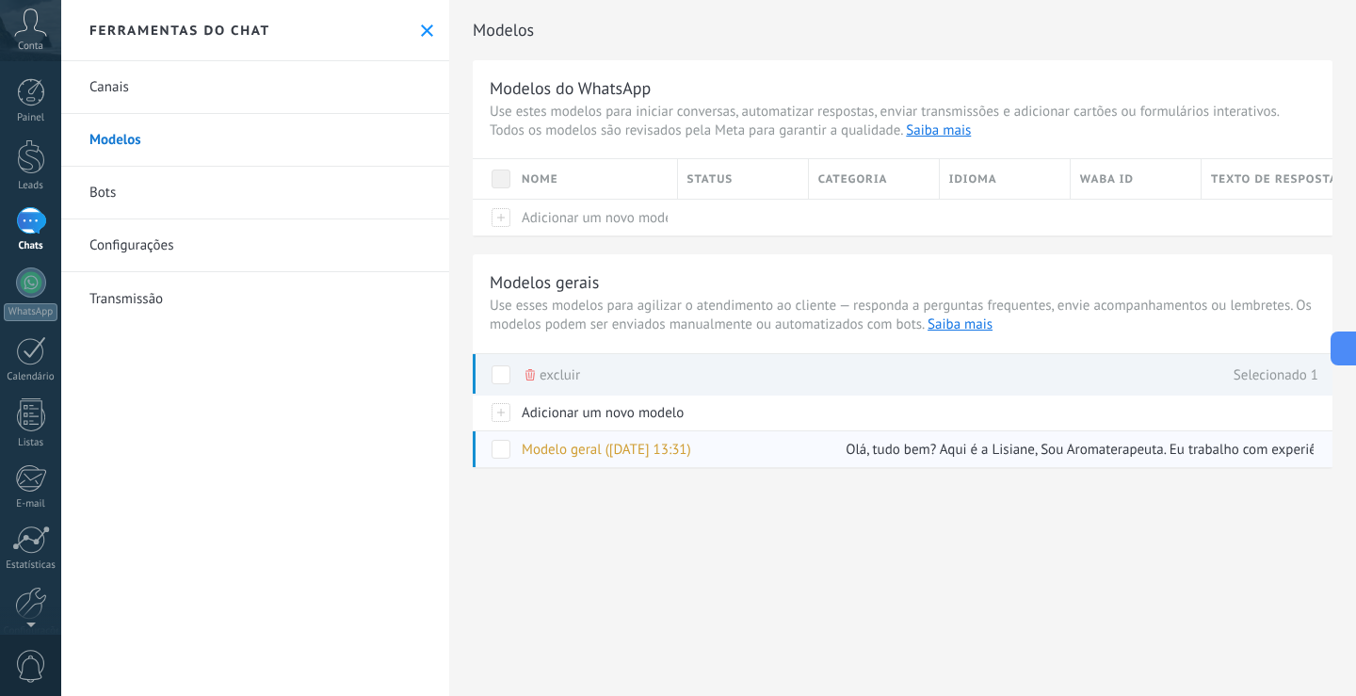
click at [497, 444] on span at bounding box center [500, 449] width 19 height 19
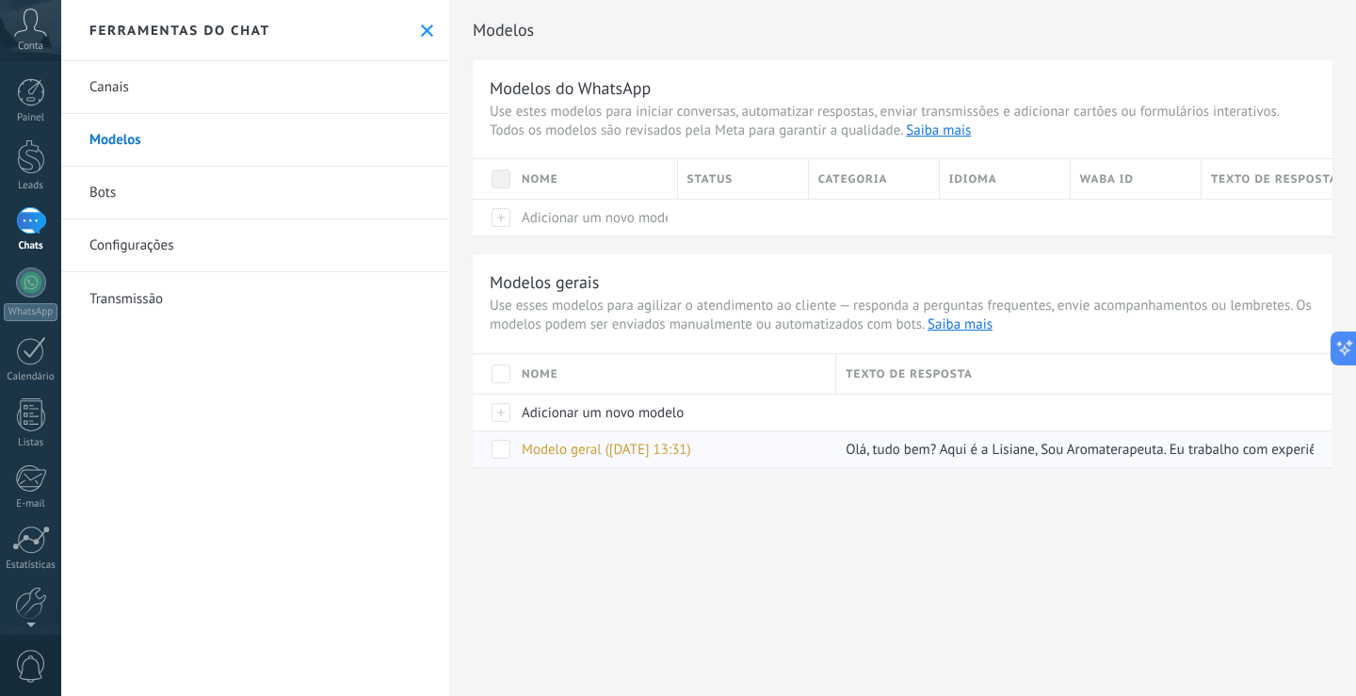
click at [533, 169] on button "conecte o WhatsApp" at bounding box center [543, 173] width 105 height 19
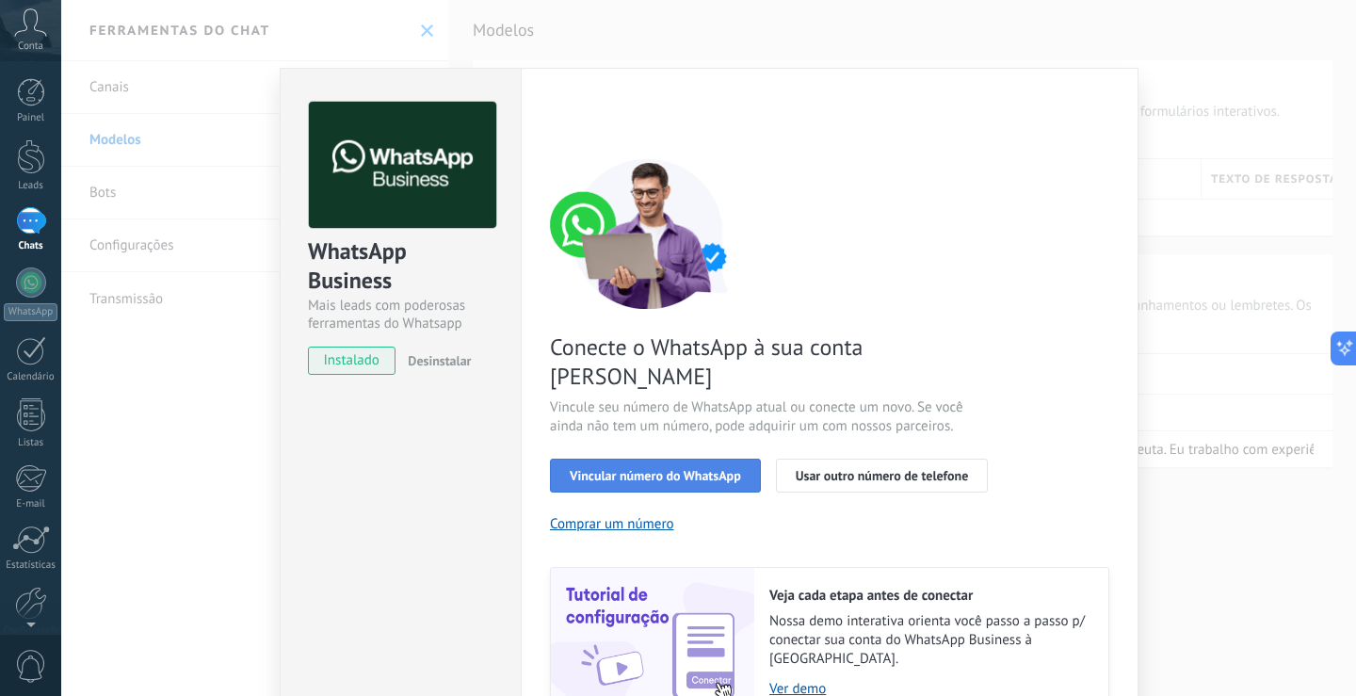
click at [628, 469] on span "Vincular número do WhatsApp" at bounding box center [655, 475] width 171 height 13
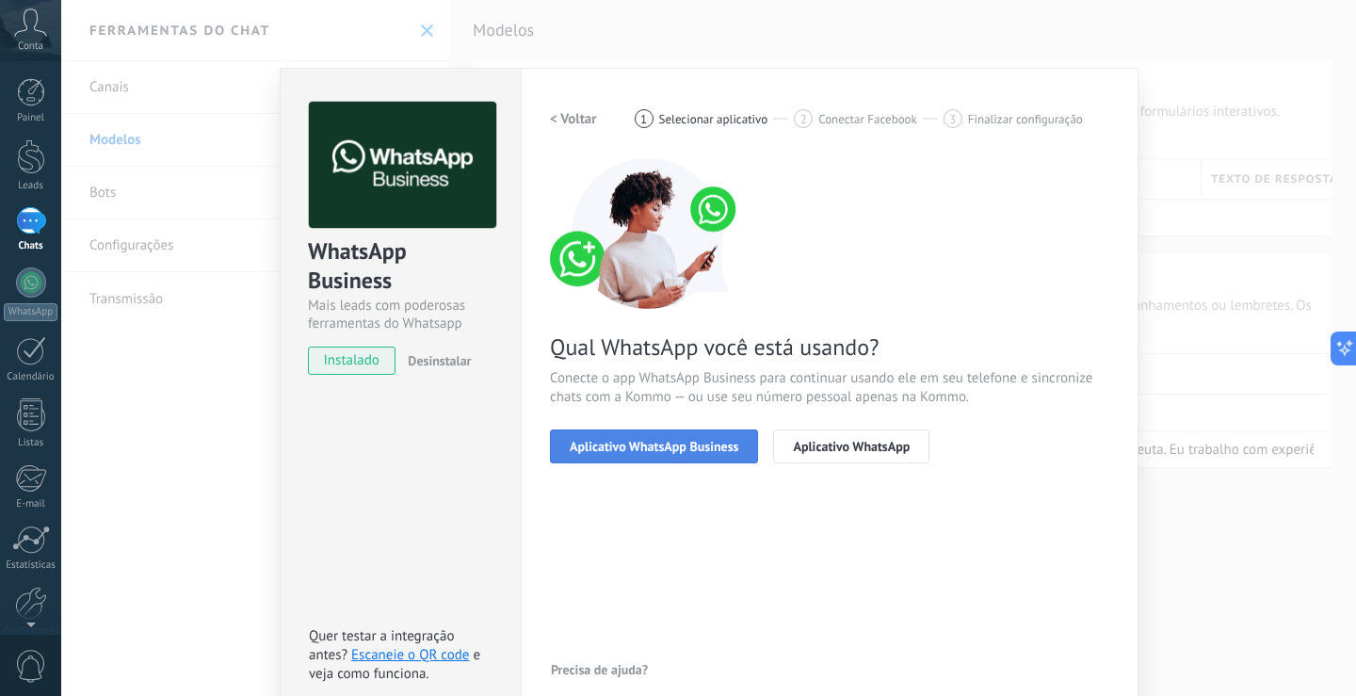
click at [586, 432] on button "Aplicativo WhatsApp Business" at bounding box center [654, 446] width 208 height 34
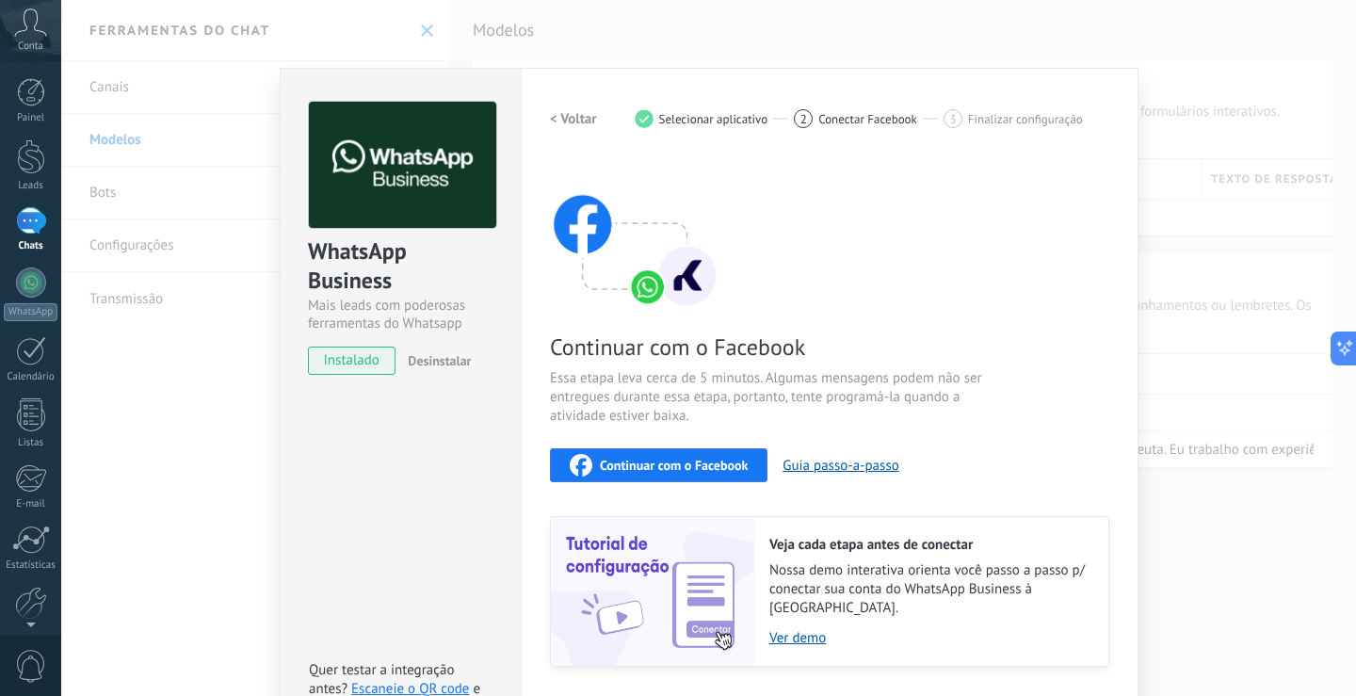
click at [717, 465] on span "Continuar com o Facebook" at bounding box center [674, 464] width 148 height 13
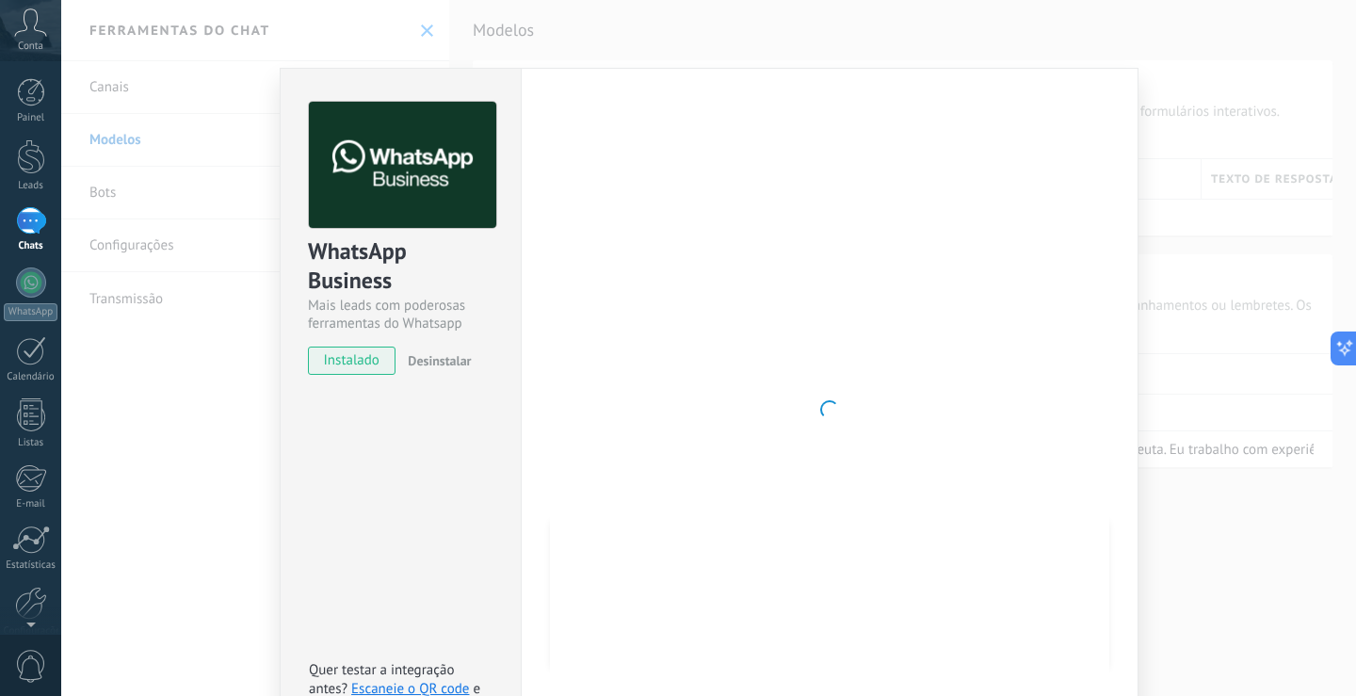
click at [658, 55] on div "WhatsApp Business Mais leads com poderosas ferramentas do Whatsapp instalado De…" at bounding box center [708, 348] width 1294 height 696
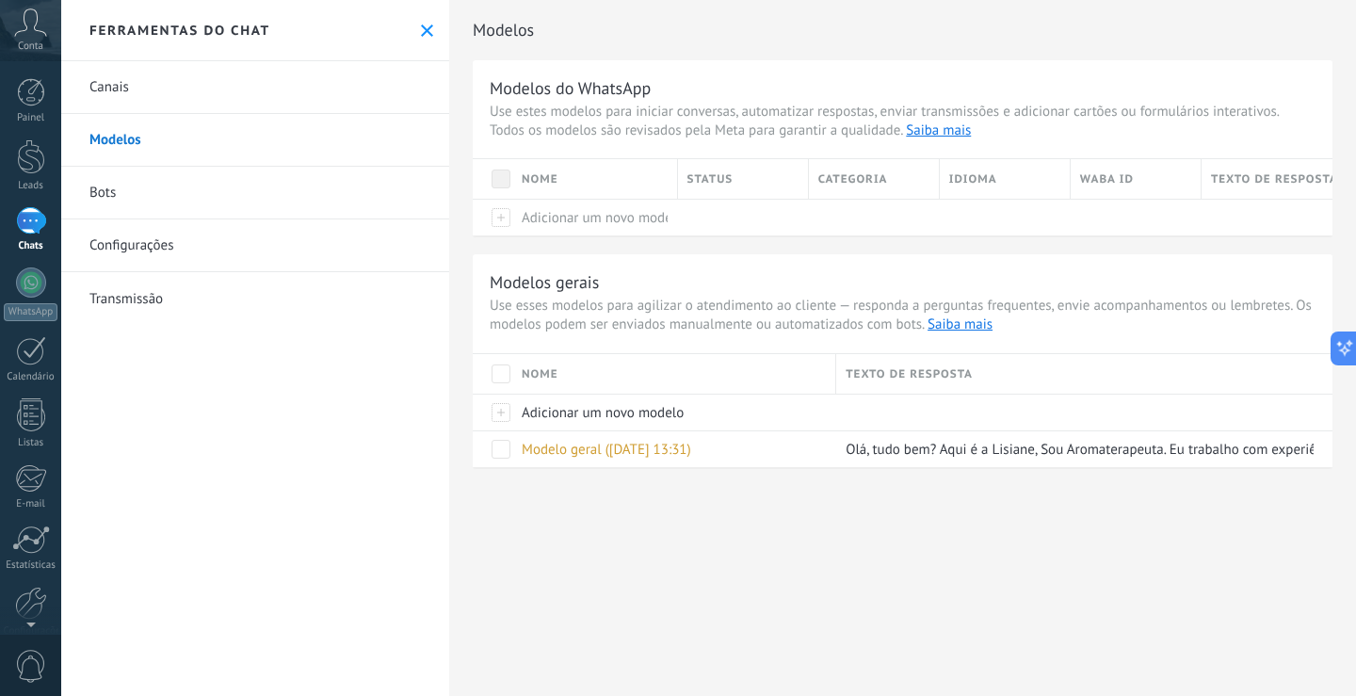
click at [98, 189] on link "Bots" at bounding box center [255, 193] width 388 height 53
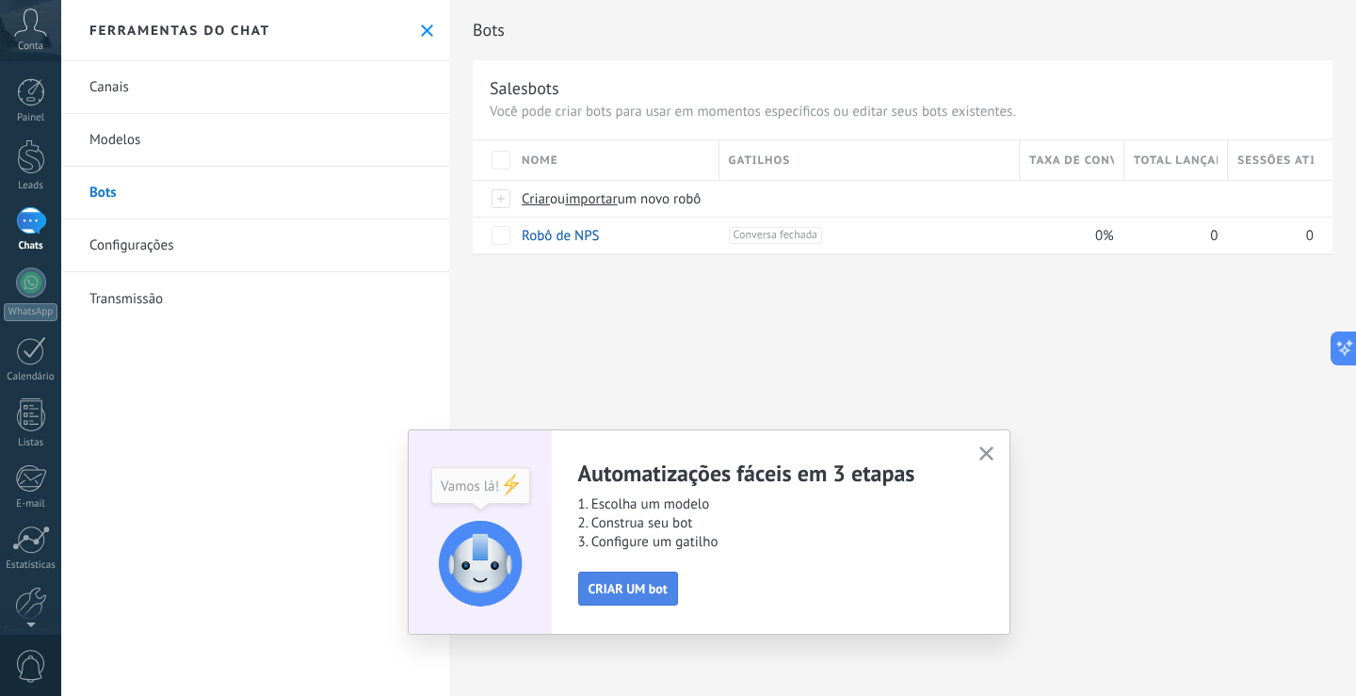
click at [634, 590] on span "CRIAR UM bot" at bounding box center [627, 588] width 79 height 13
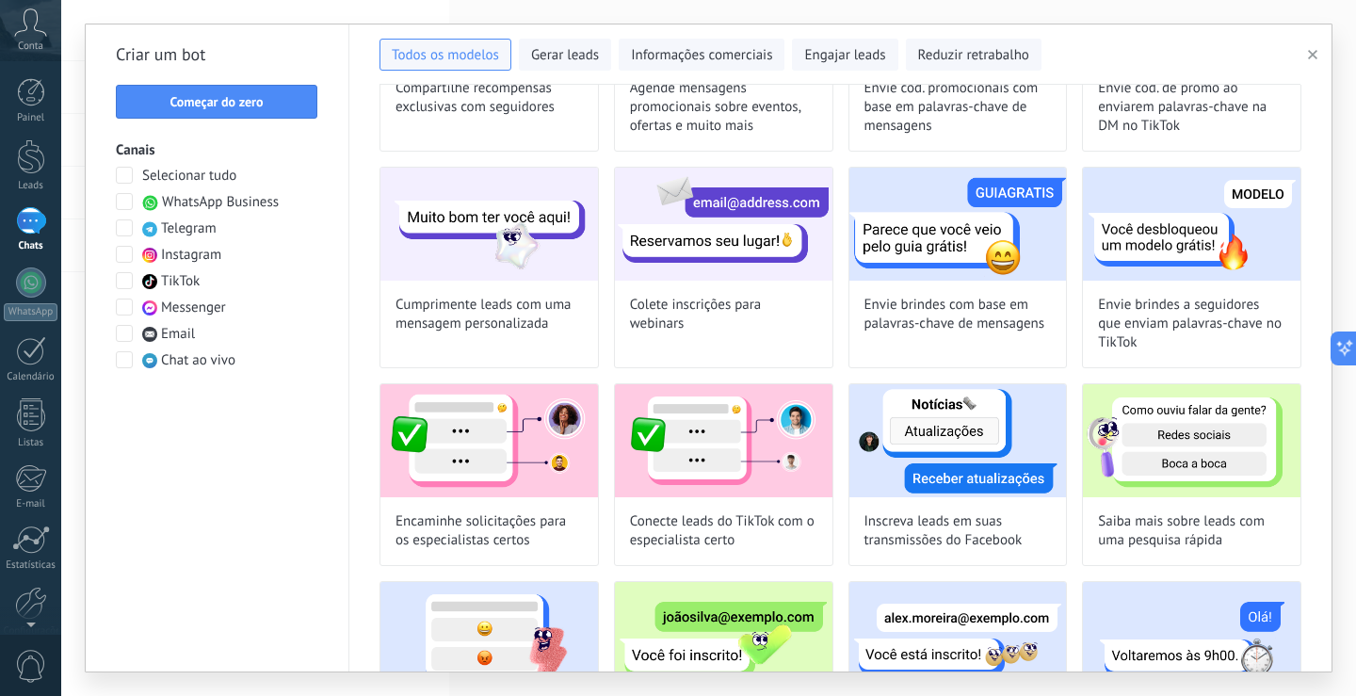
scroll to position [659, 0]
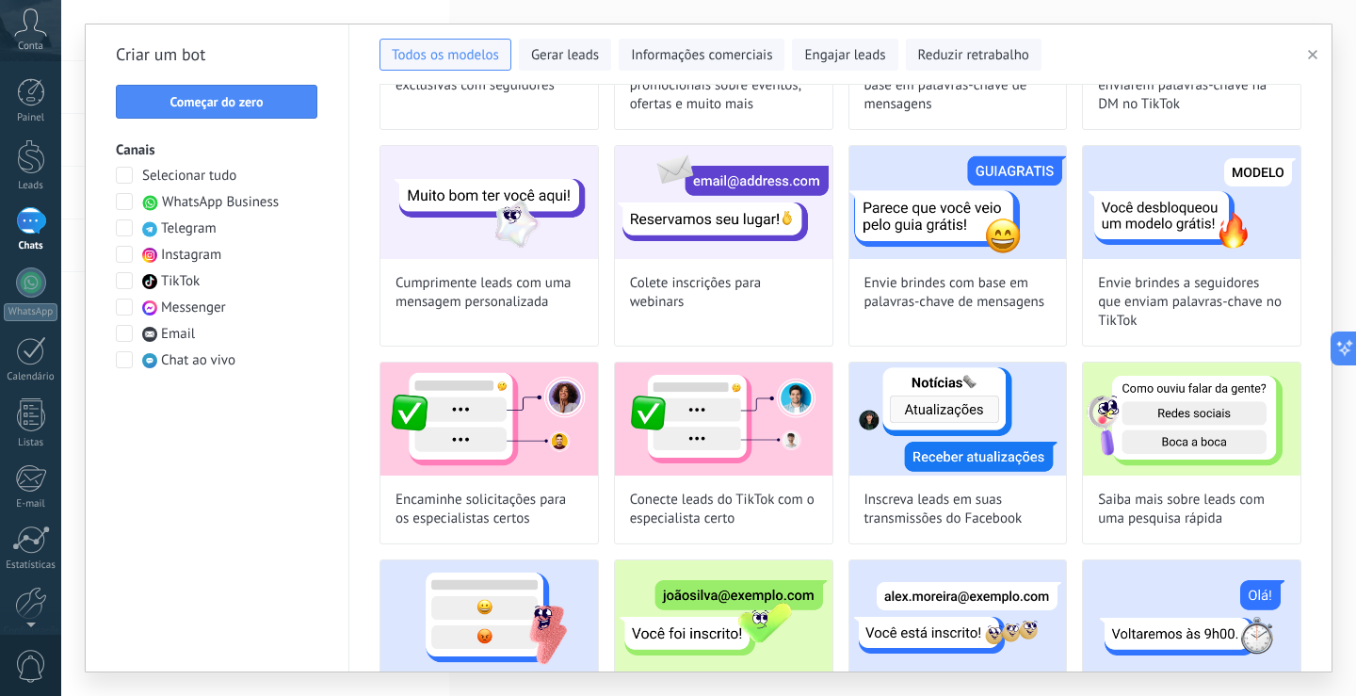
click at [123, 205] on span at bounding box center [124, 201] width 17 height 17
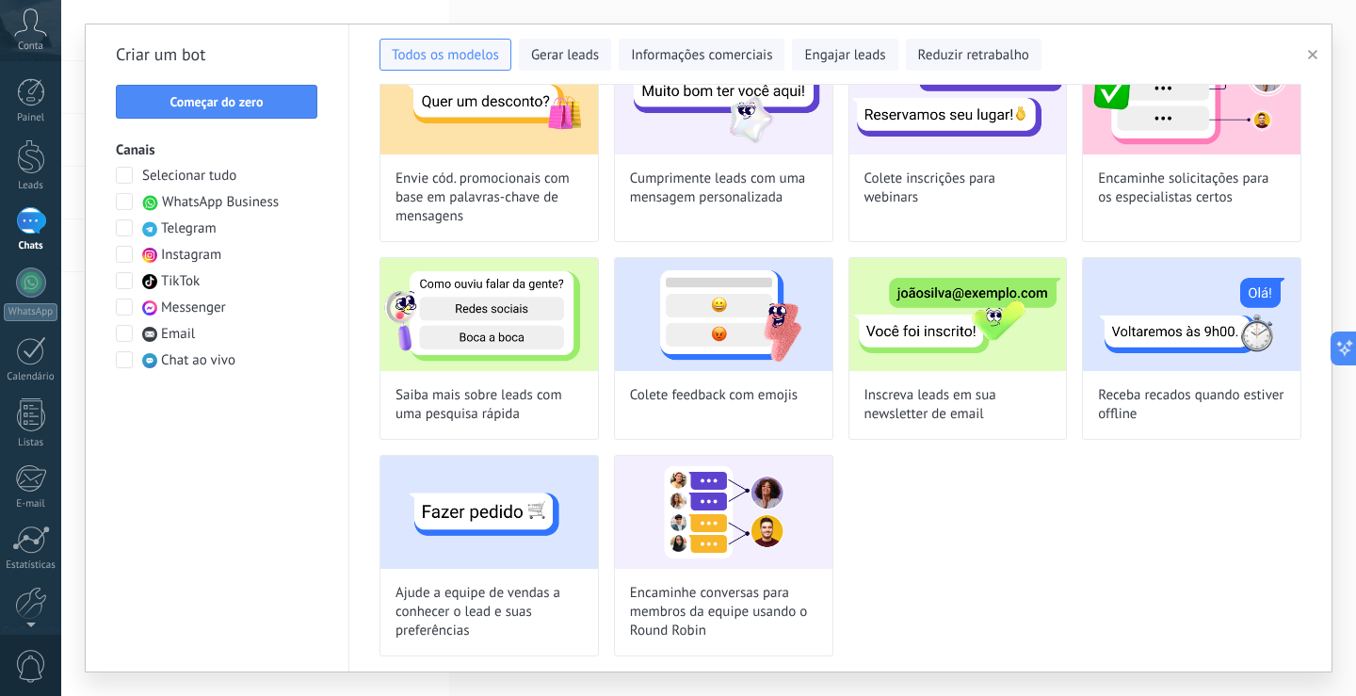
click at [128, 251] on span at bounding box center [124, 254] width 17 height 17
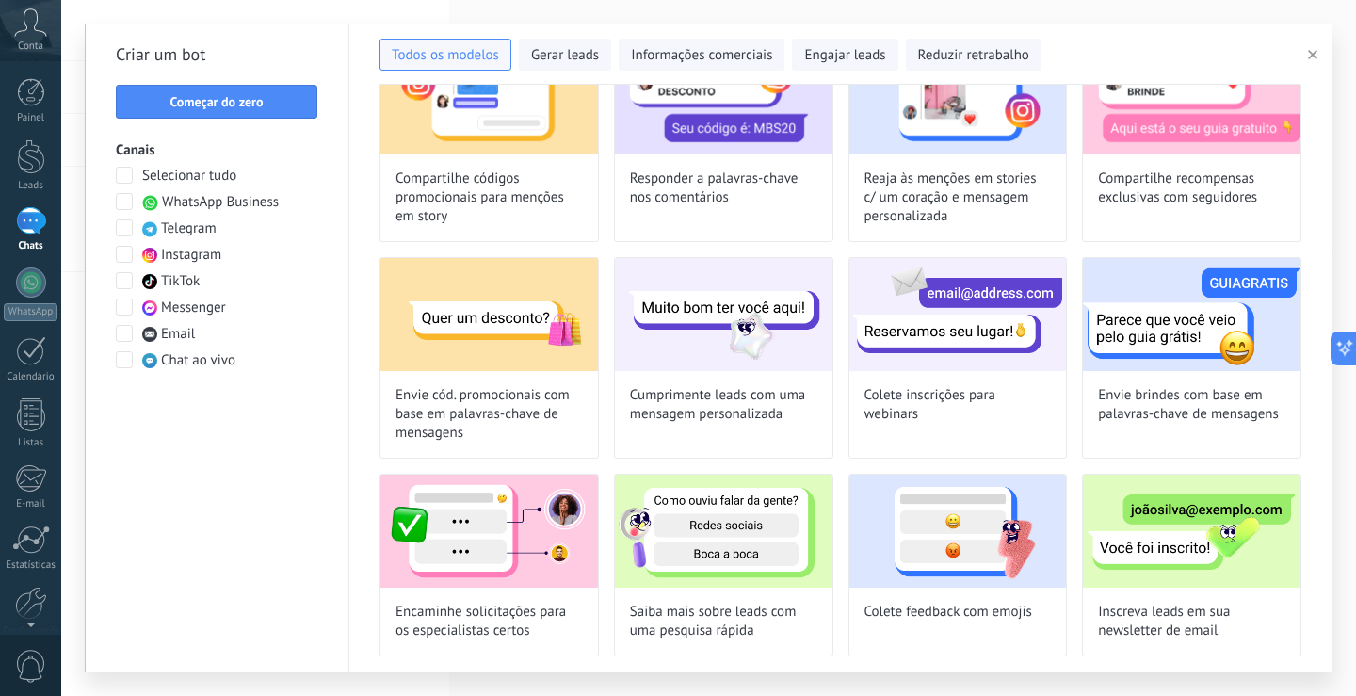
scroll to position [547, 0]
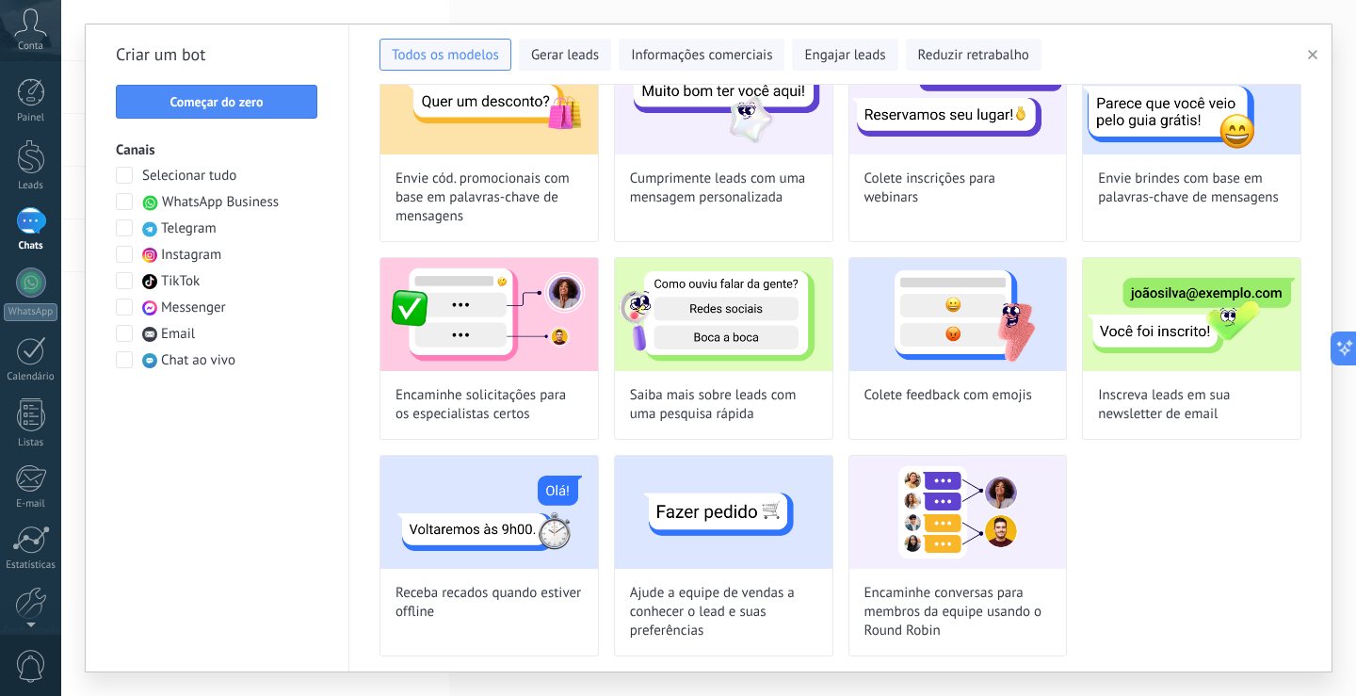
click at [115, 252] on div "Criar um bot Começar do zero Canais Selecionar tudo WhatsApp Business Telegram …" at bounding box center [218, 347] width 264 height 647
click at [116, 252] on span at bounding box center [124, 254] width 17 height 17
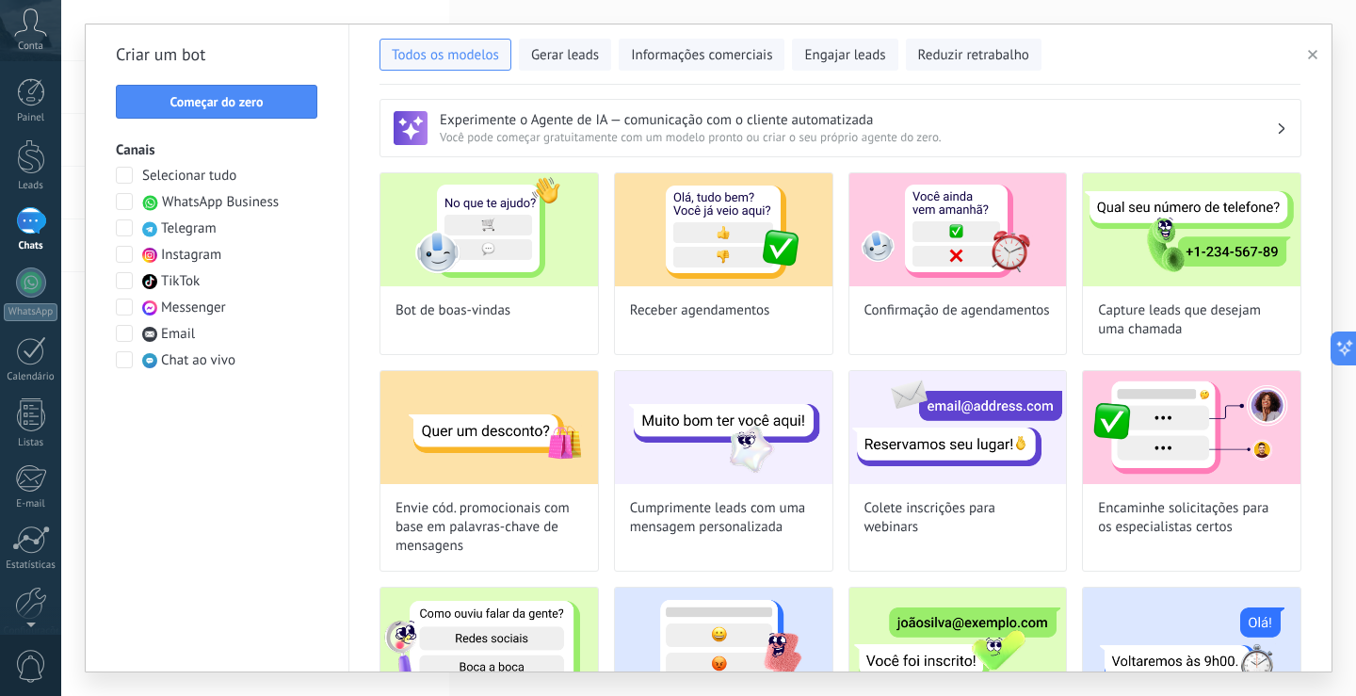
scroll to position [0, 0]
click at [556, 64] on span "Gerar leads" at bounding box center [565, 55] width 68 height 19
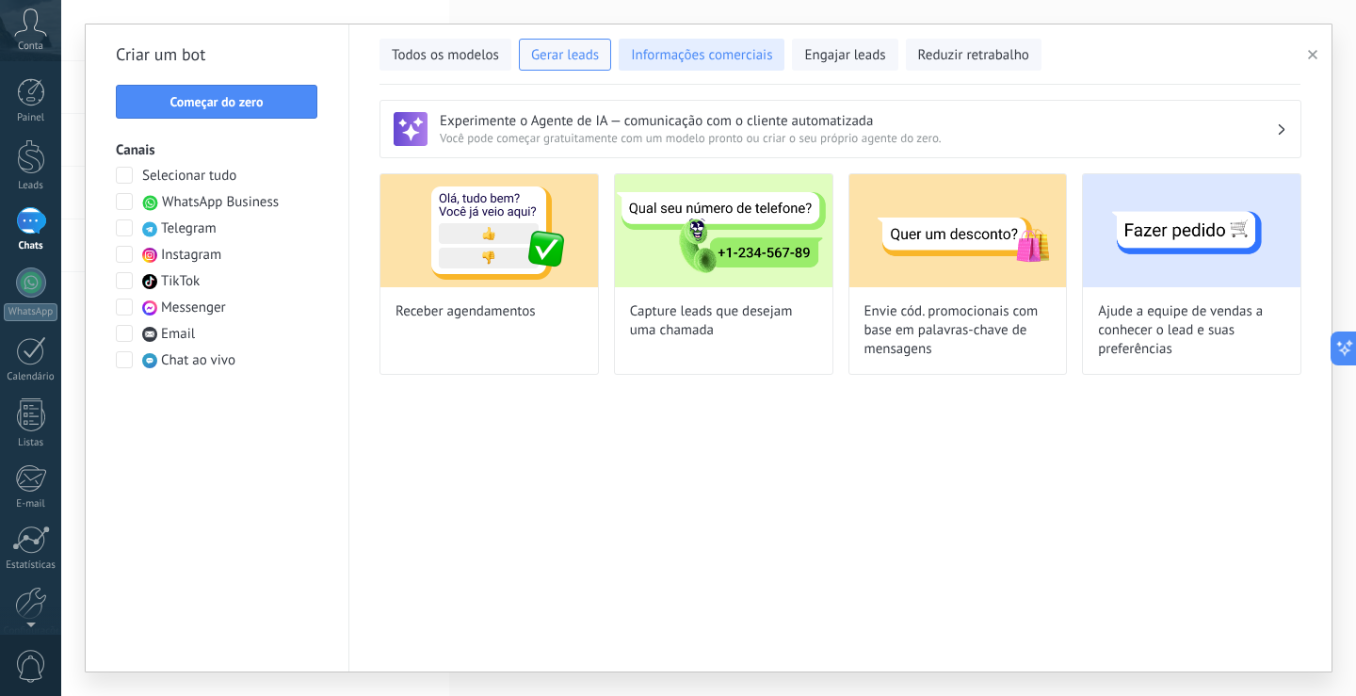
click at [703, 56] on span "Informações comerciais" at bounding box center [701, 55] width 141 height 19
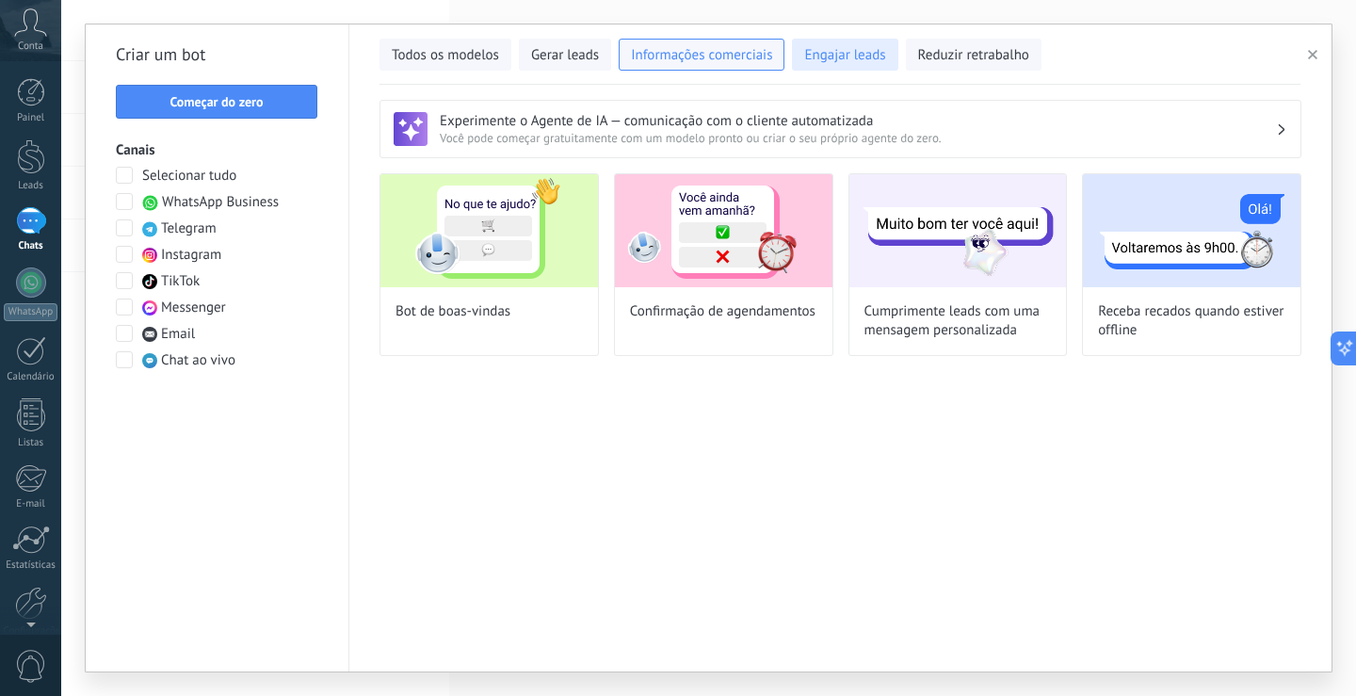
click at [843, 54] on span "Engajar leads" at bounding box center [844, 55] width 81 height 19
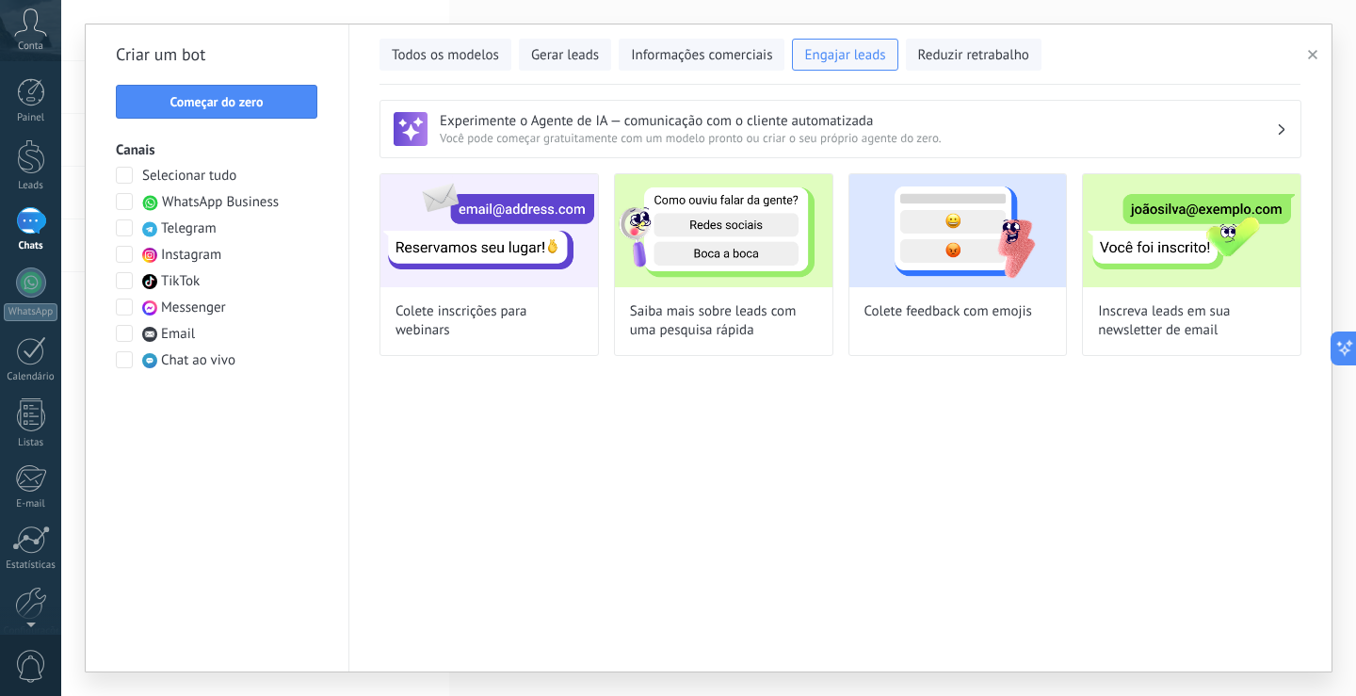
click at [120, 201] on span at bounding box center [124, 201] width 17 height 17
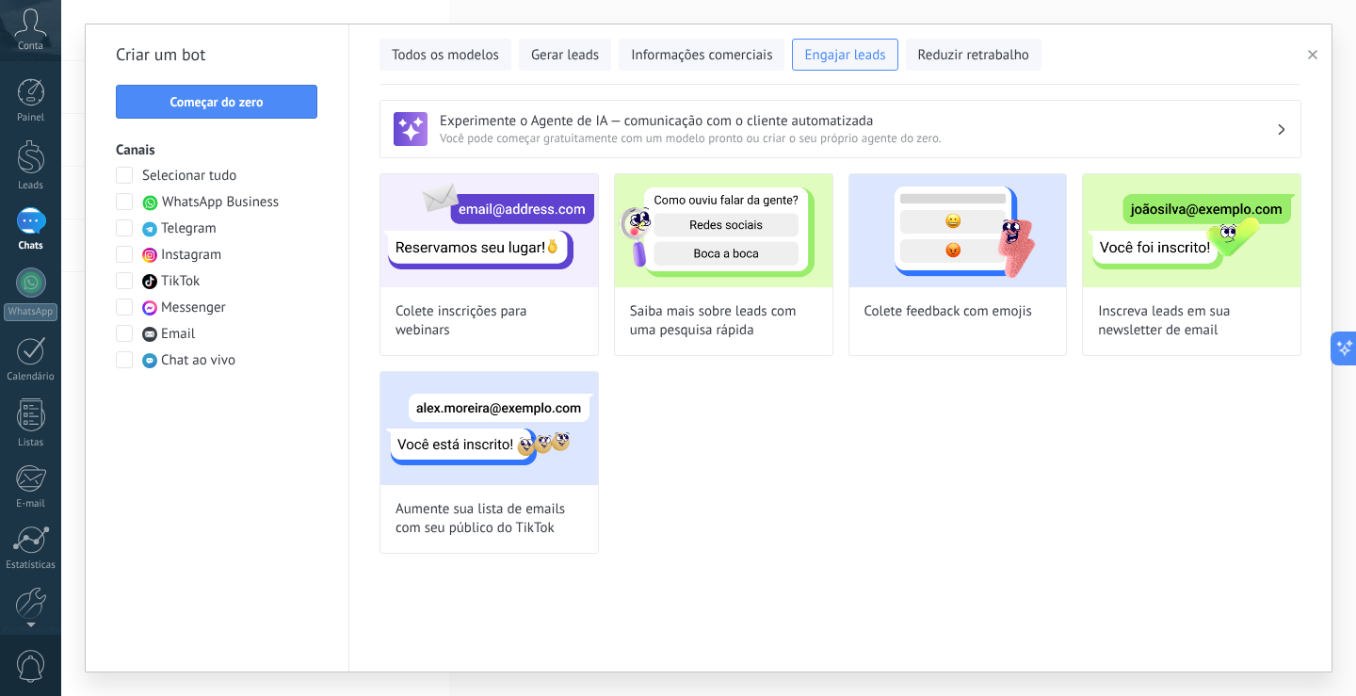
click at [123, 255] on span at bounding box center [124, 254] width 17 height 17
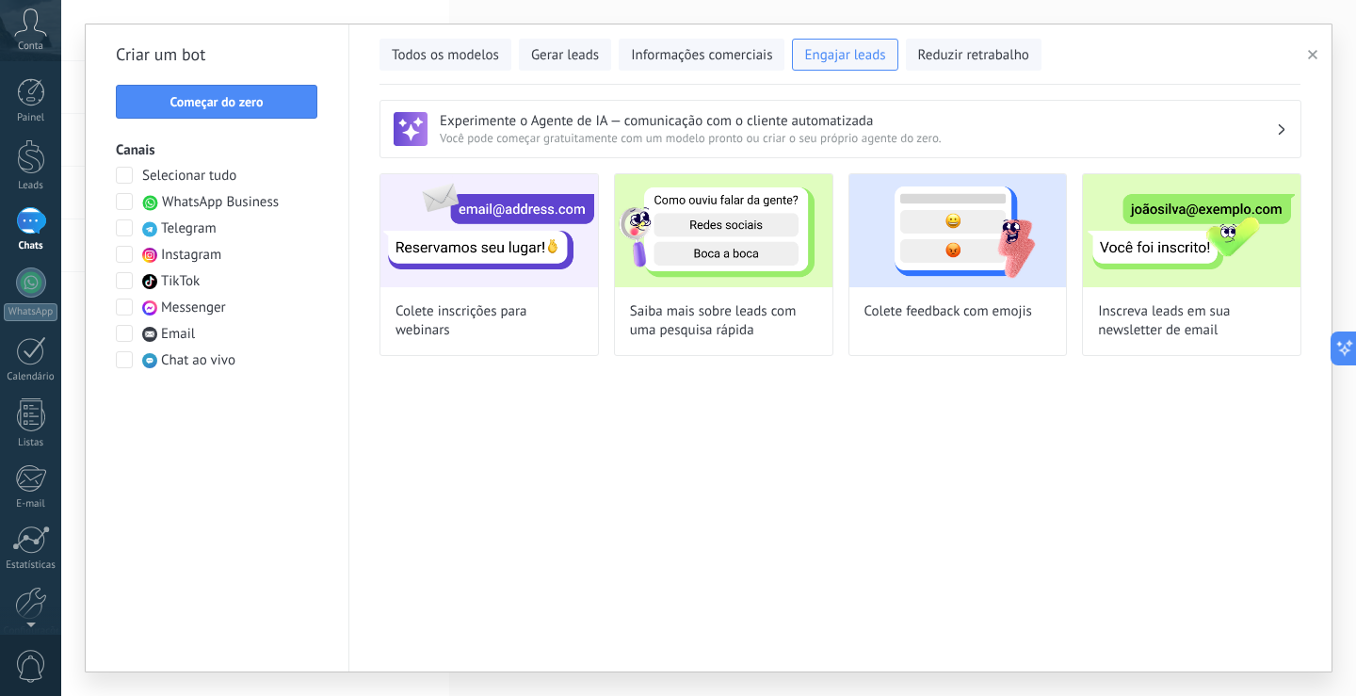
click at [129, 199] on span at bounding box center [124, 201] width 17 height 17
click at [124, 255] on span at bounding box center [124, 254] width 17 height 17
click at [965, 58] on span "Reduzir retrabalho" at bounding box center [973, 55] width 111 height 19
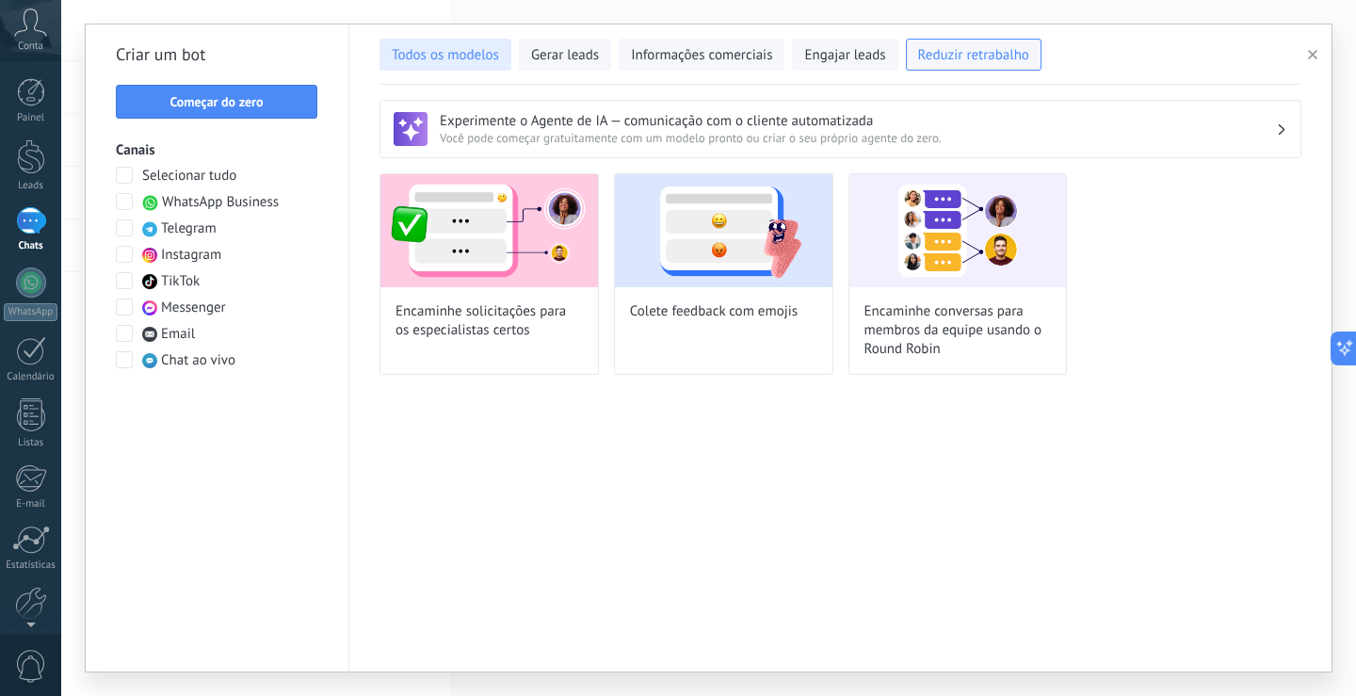
click at [422, 66] on button "Todos os modelos" at bounding box center [445, 55] width 132 height 32
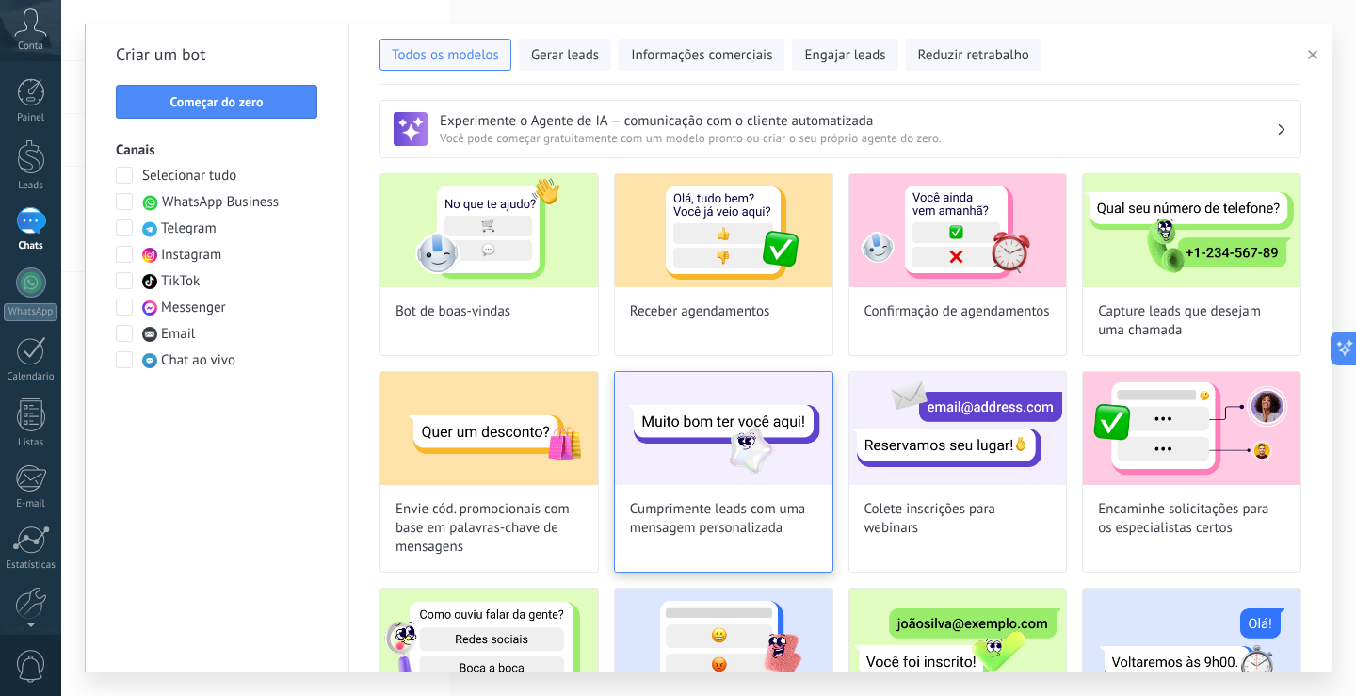
click at [731, 445] on img at bounding box center [723, 428] width 217 height 113
type input "**********"
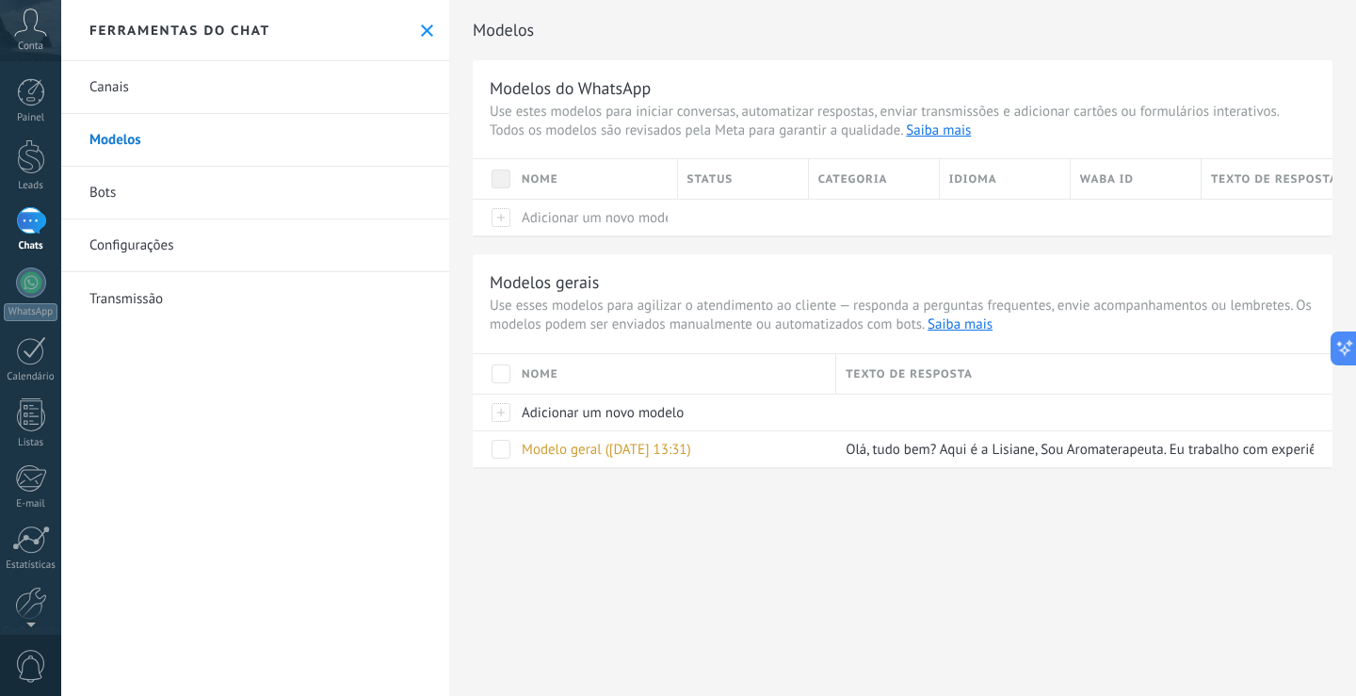
click at [91, 189] on link "Bots" at bounding box center [255, 193] width 388 height 53
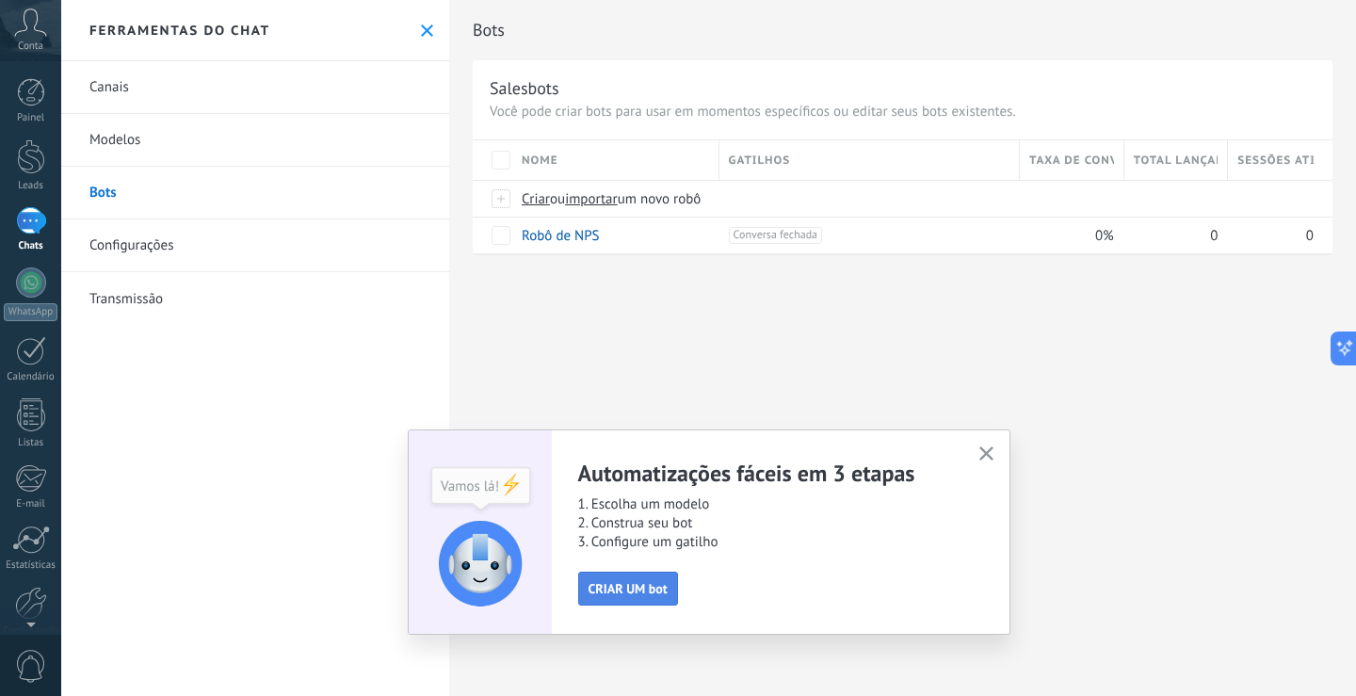
click at [659, 586] on span "CRIAR UM bot" at bounding box center [627, 588] width 79 height 13
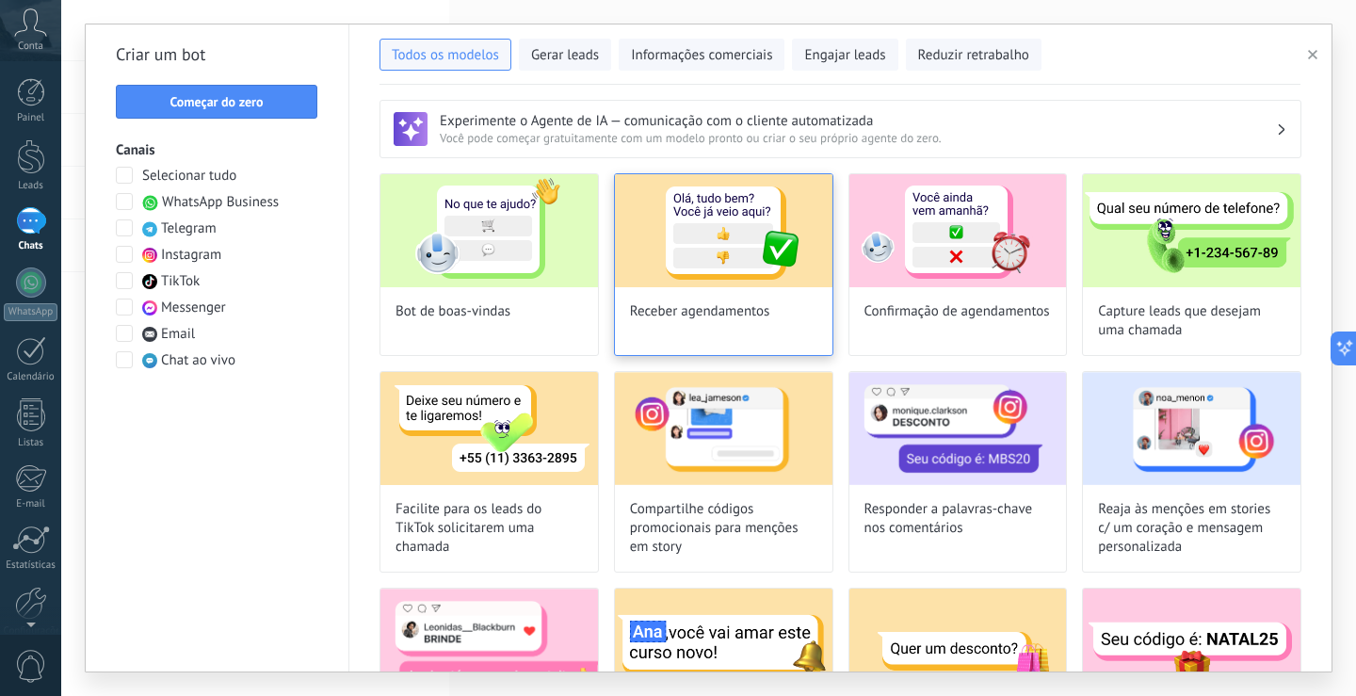
click at [705, 269] on img at bounding box center [723, 230] width 217 height 113
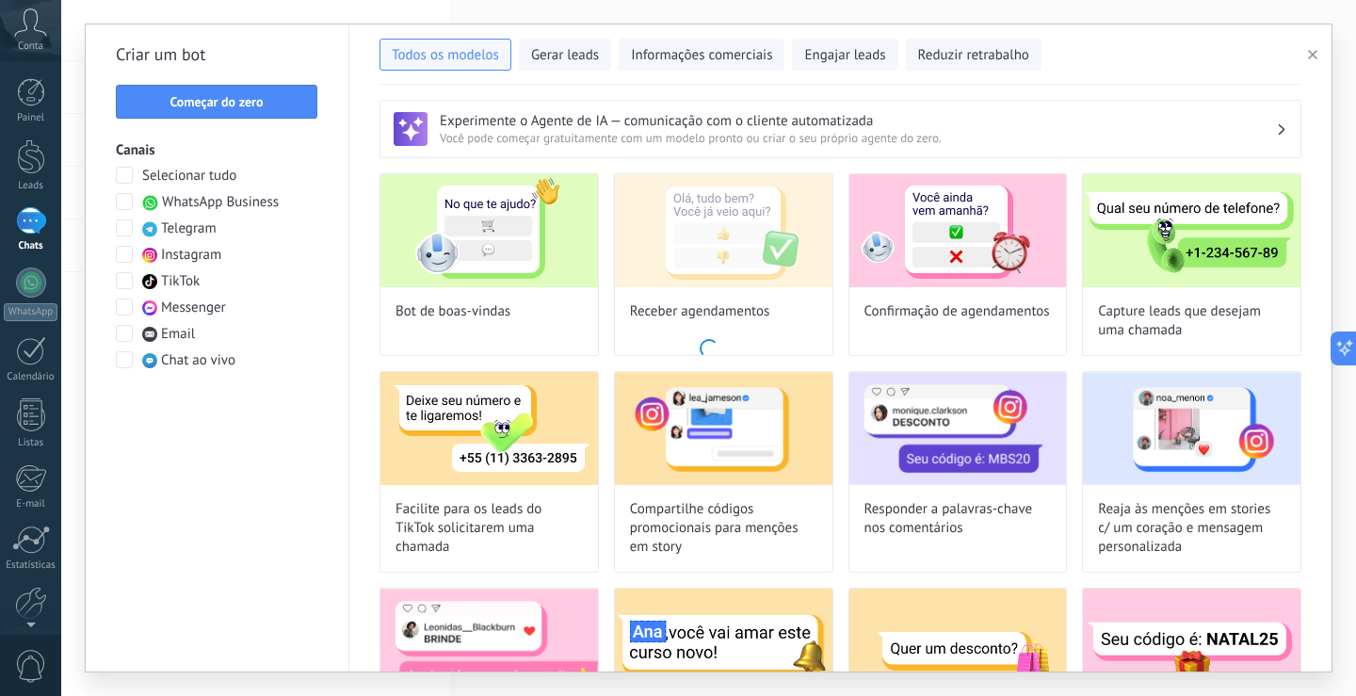
type input "**********"
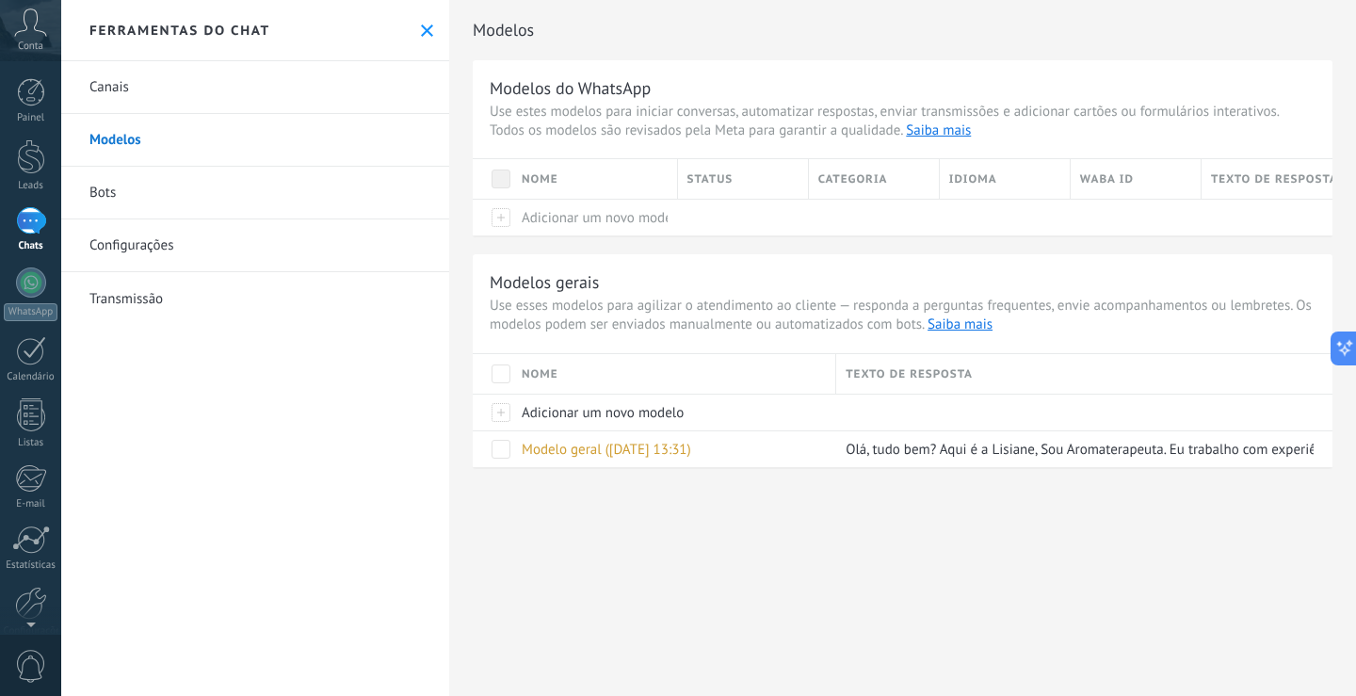
click at [109, 188] on link "Bots" at bounding box center [255, 193] width 388 height 53
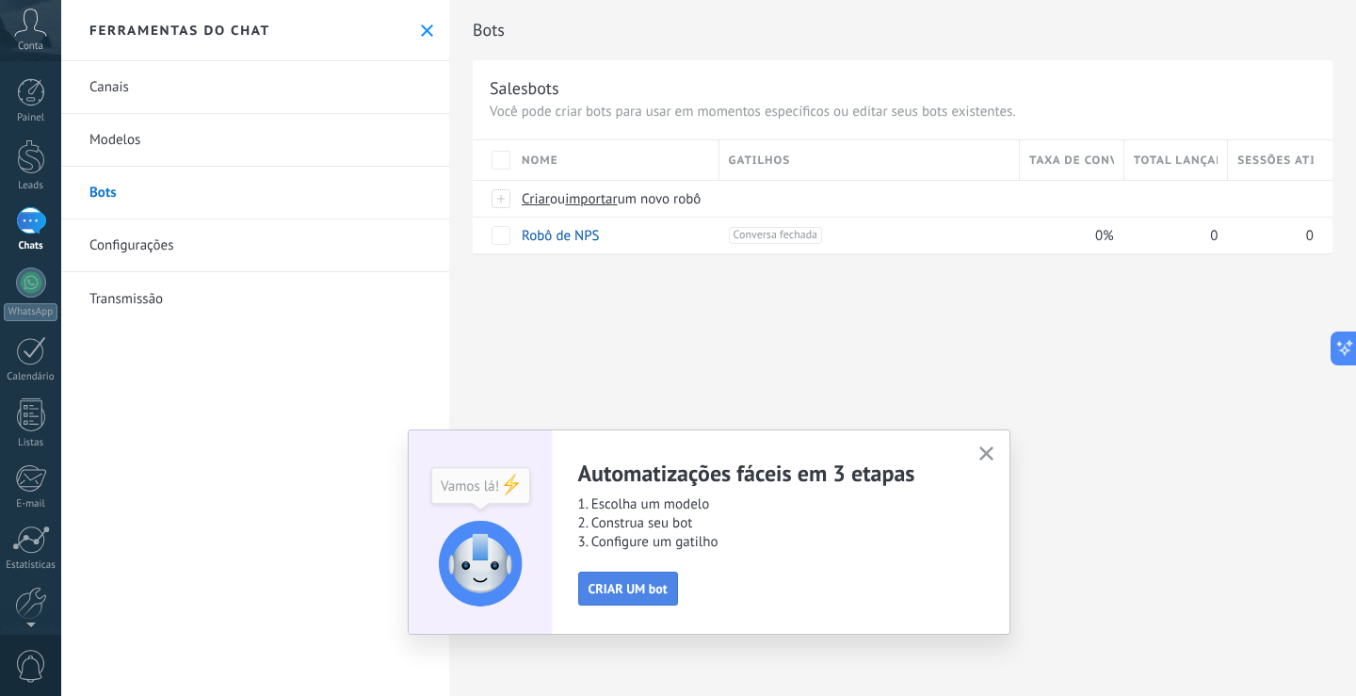
click at [637, 594] on span "CRIAR UM bot" at bounding box center [627, 588] width 79 height 13
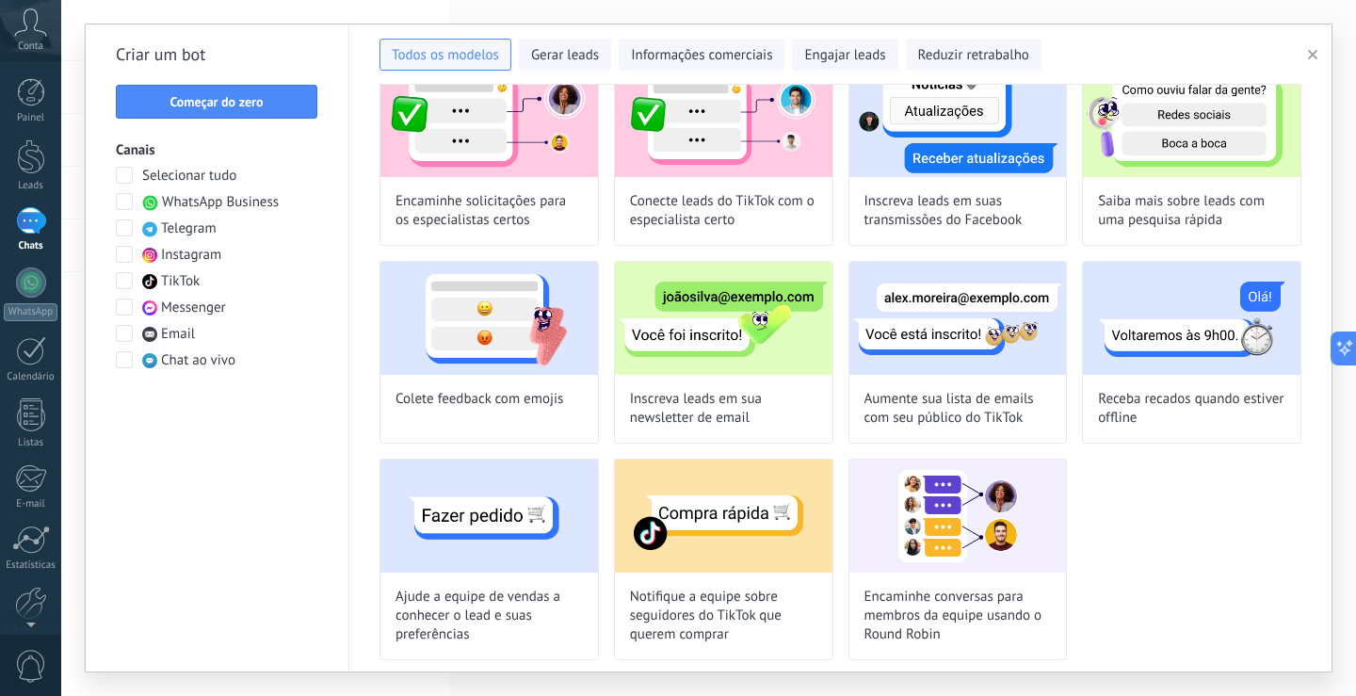
scroll to position [961, 0]
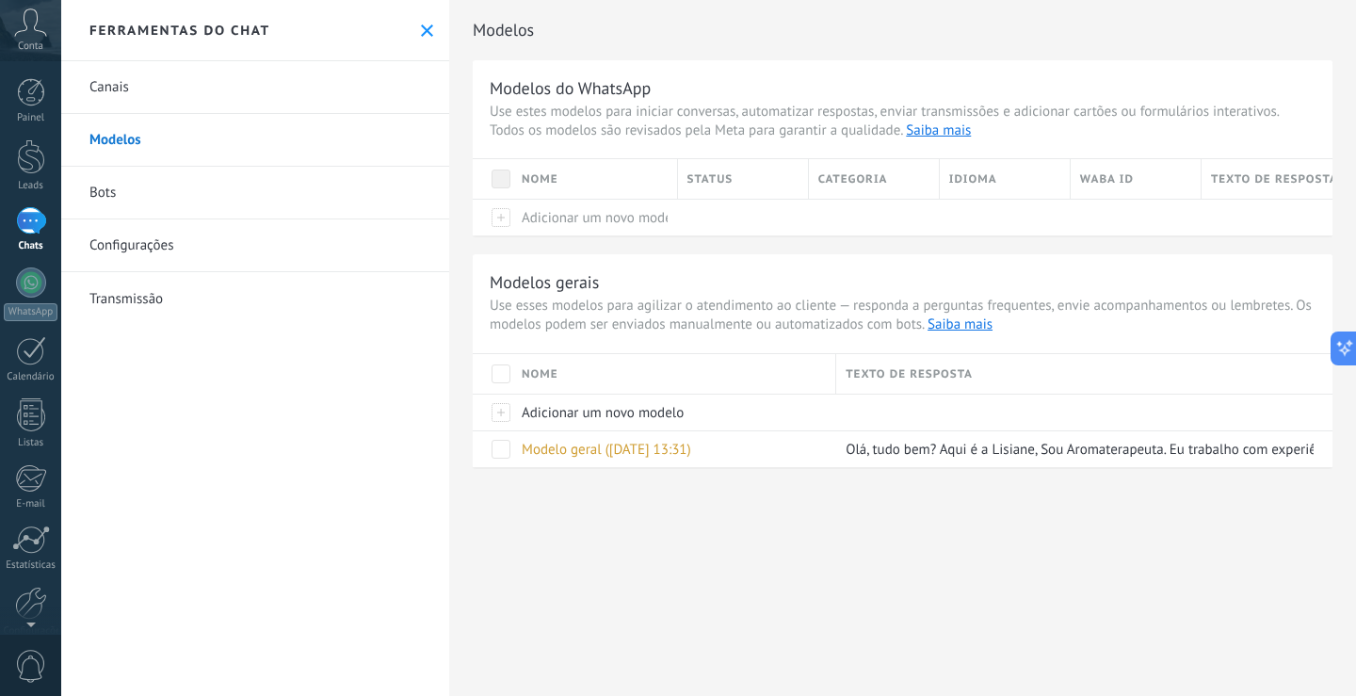
click at [145, 249] on link "Configurações" at bounding box center [255, 245] width 388 height 53
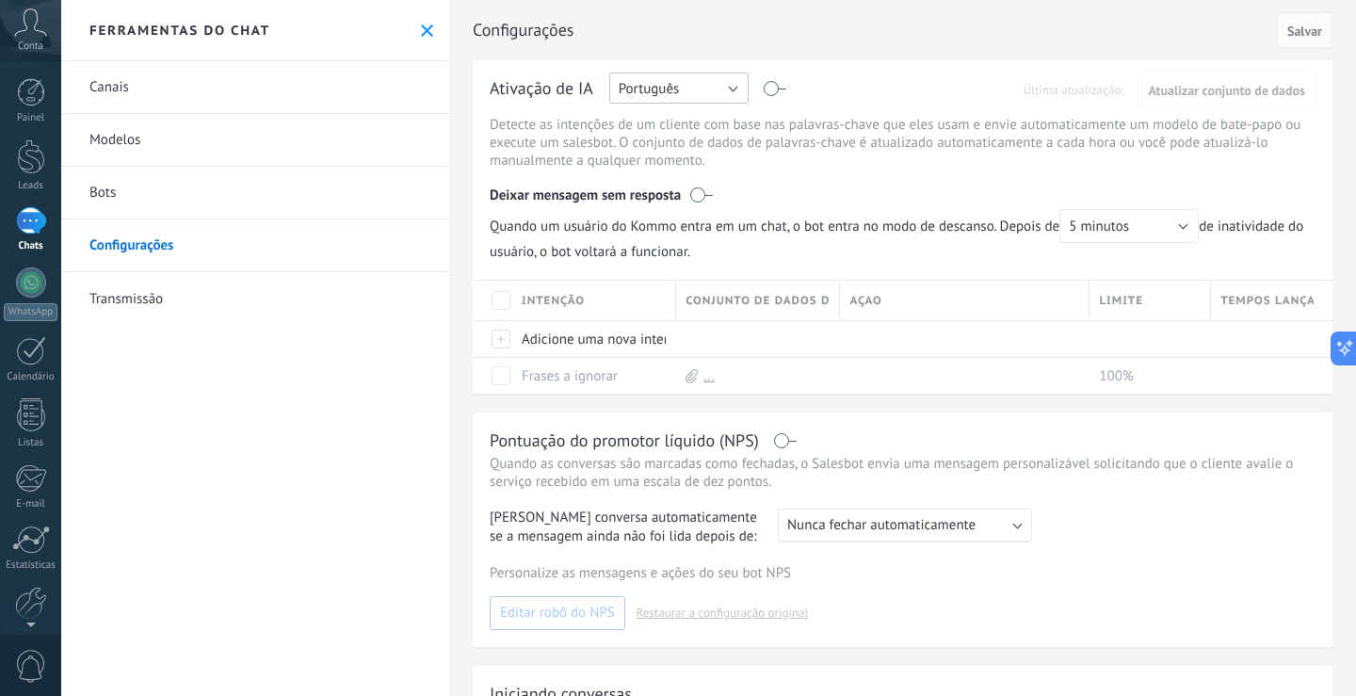
click at [731, 94] on button "Português" at bounding box center [678, 87] width 139 height 31
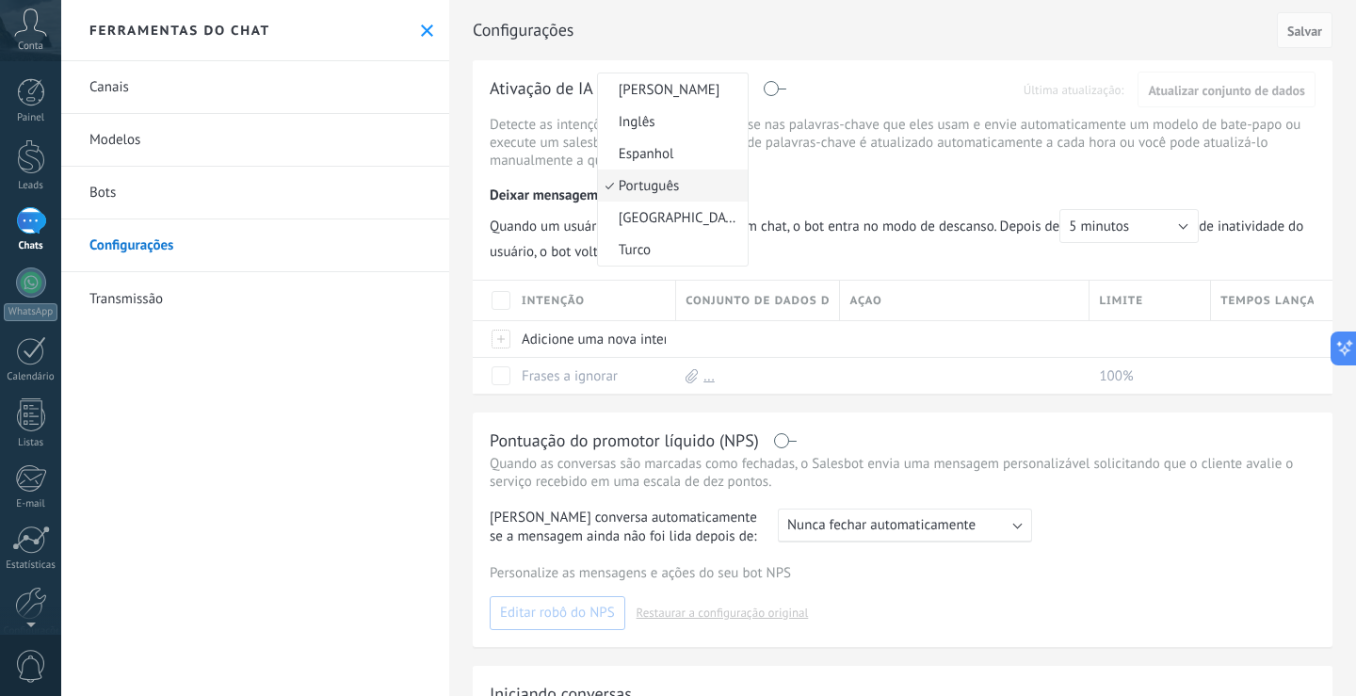
click at [731, 94] on span "[PERSON_NAME]" at bounding box center [670, 90] width 144 height 18
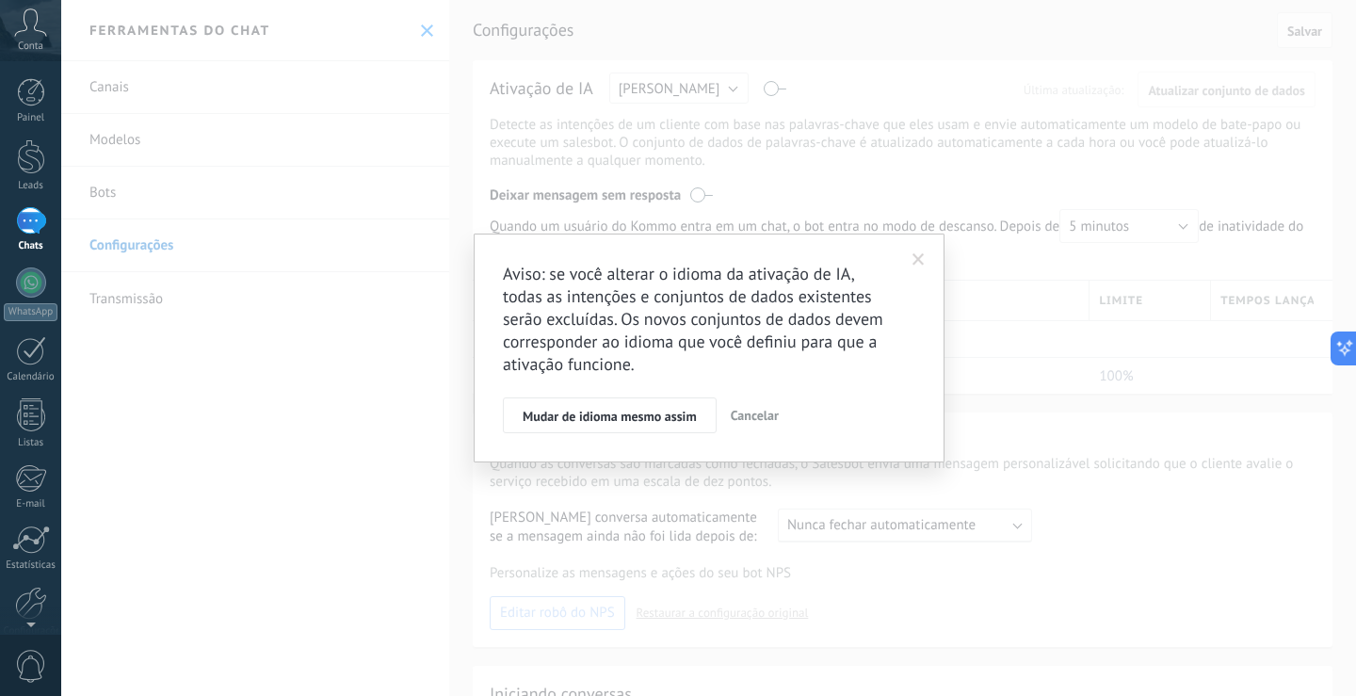
click at [885, 113] on div "Aviso: se você alterar o idioma da ativação de IA, todas as intenções e conjunt…" at bounding box center [708, 348] width 1294 height 696
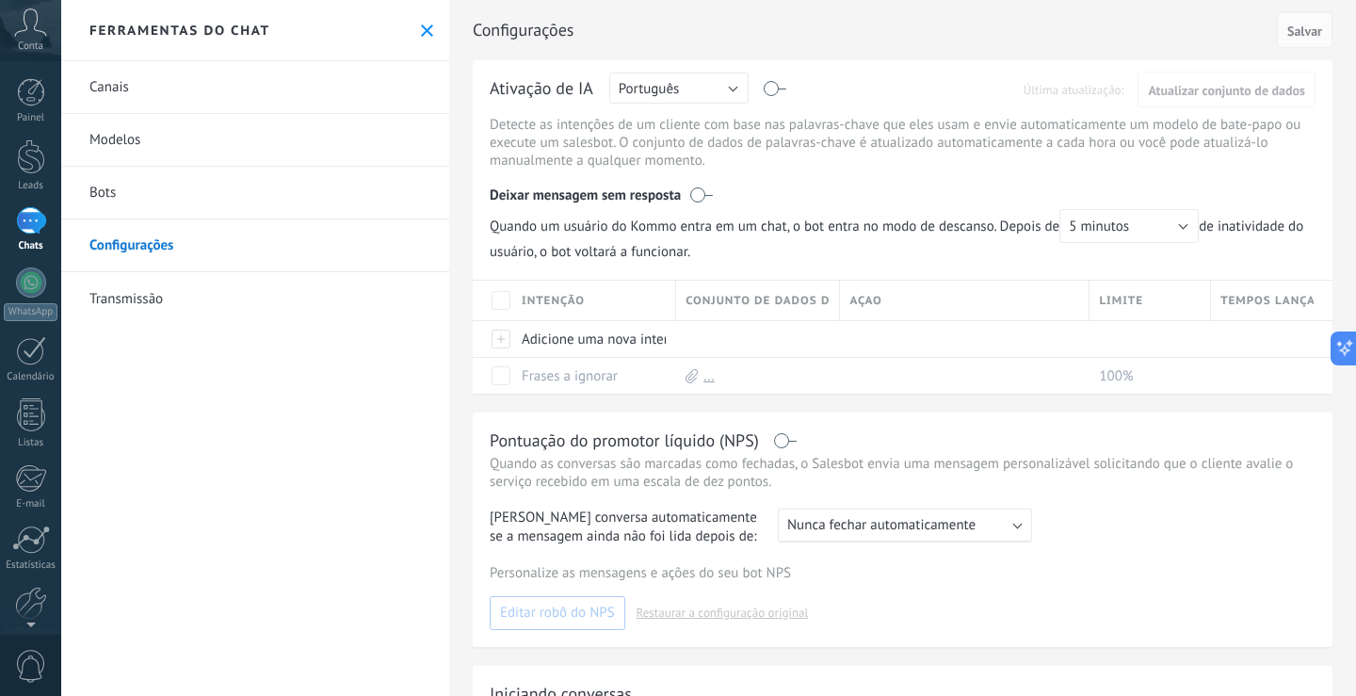
click at [107, 195] on link "Bots" at bounding box center [255, 193] width 388 height 53
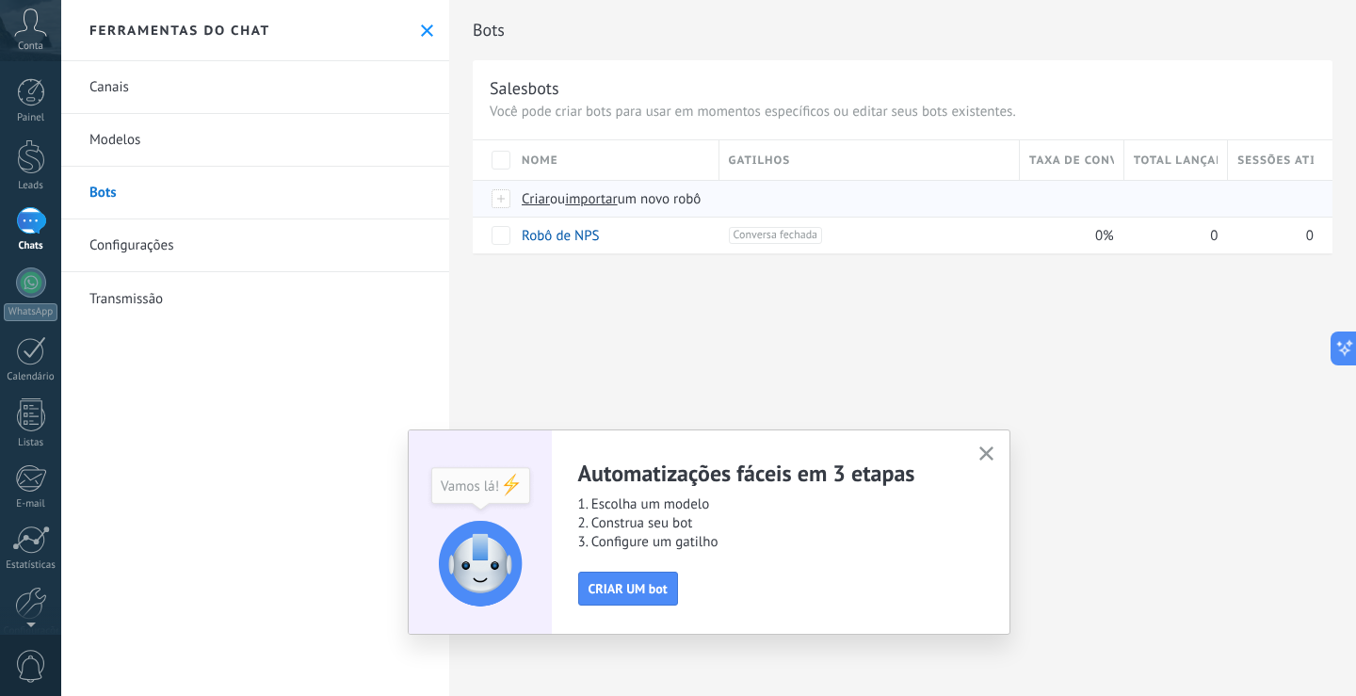
click at [529, 191] on span "Criar" at bounding box center [536, 199] width 28 height 18
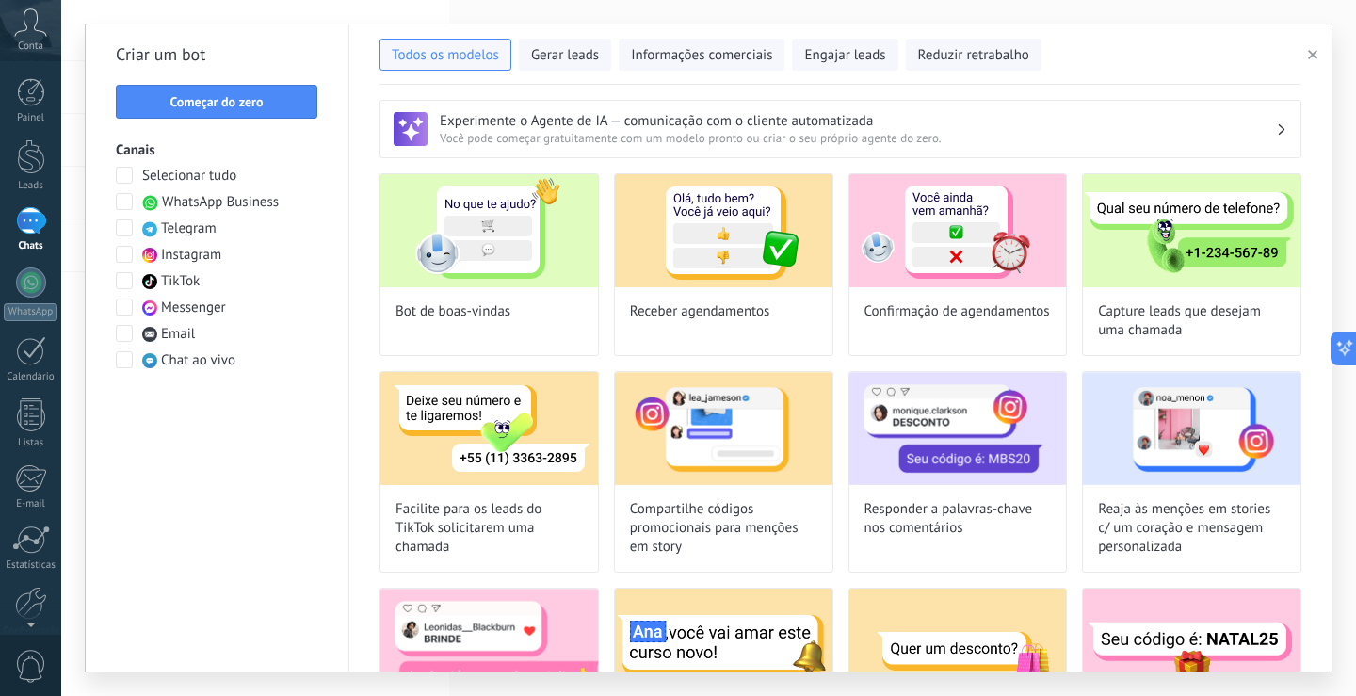
click at [126, 201] on span at bounding box center [124, 201] width 17 height 17
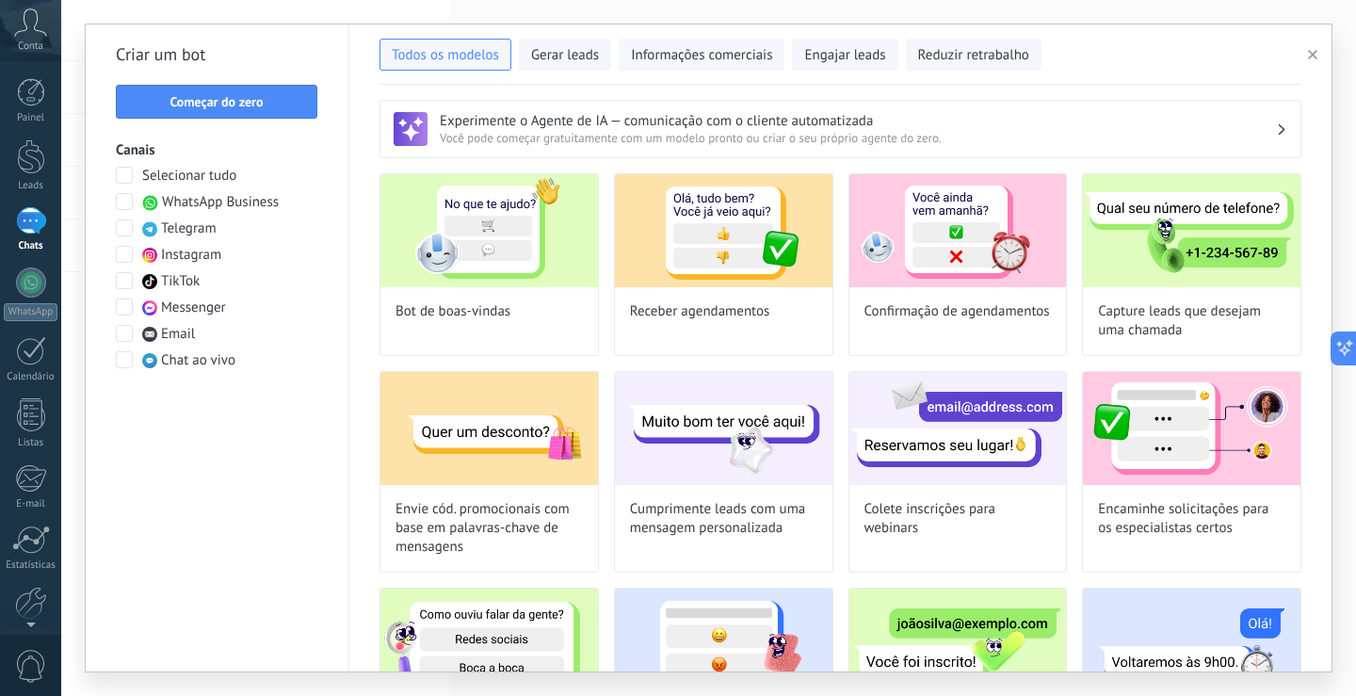
click at [127, 337] on span at bounding box center [124, 333] width 17 height 17
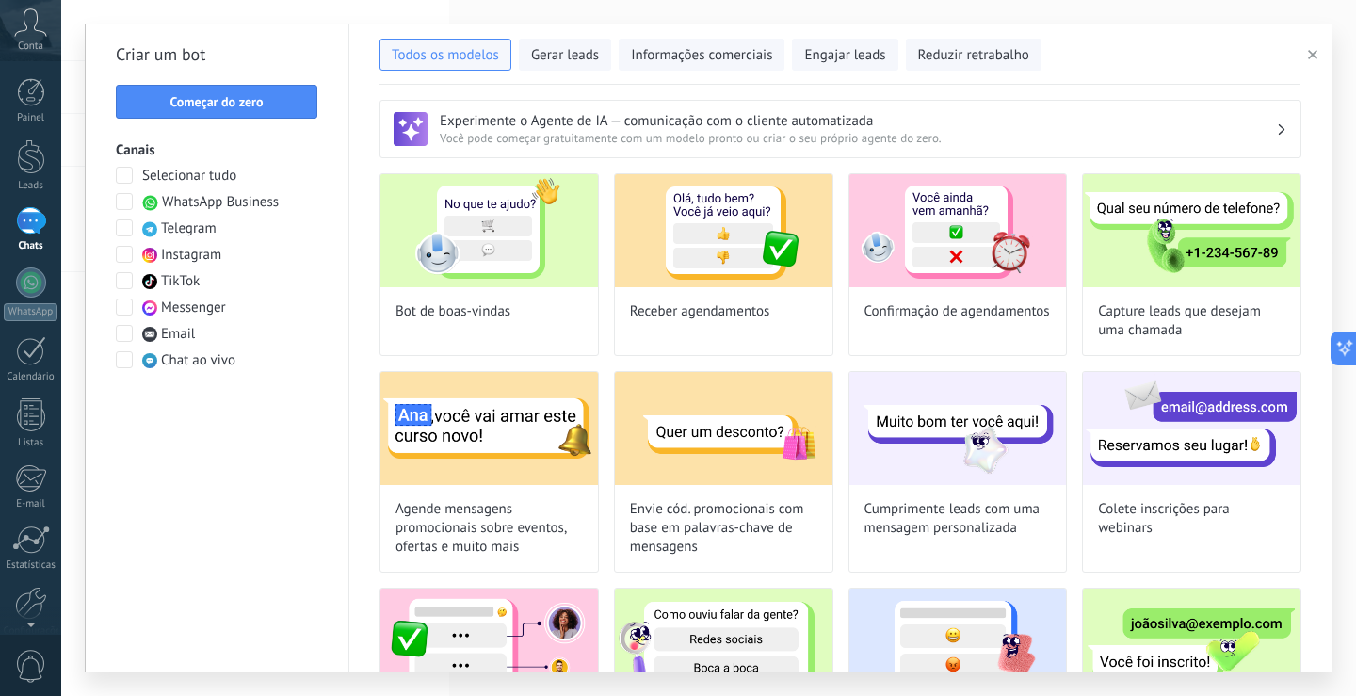
click at [130, 201] on span at bounding box center [124, 201] width 17 height 17
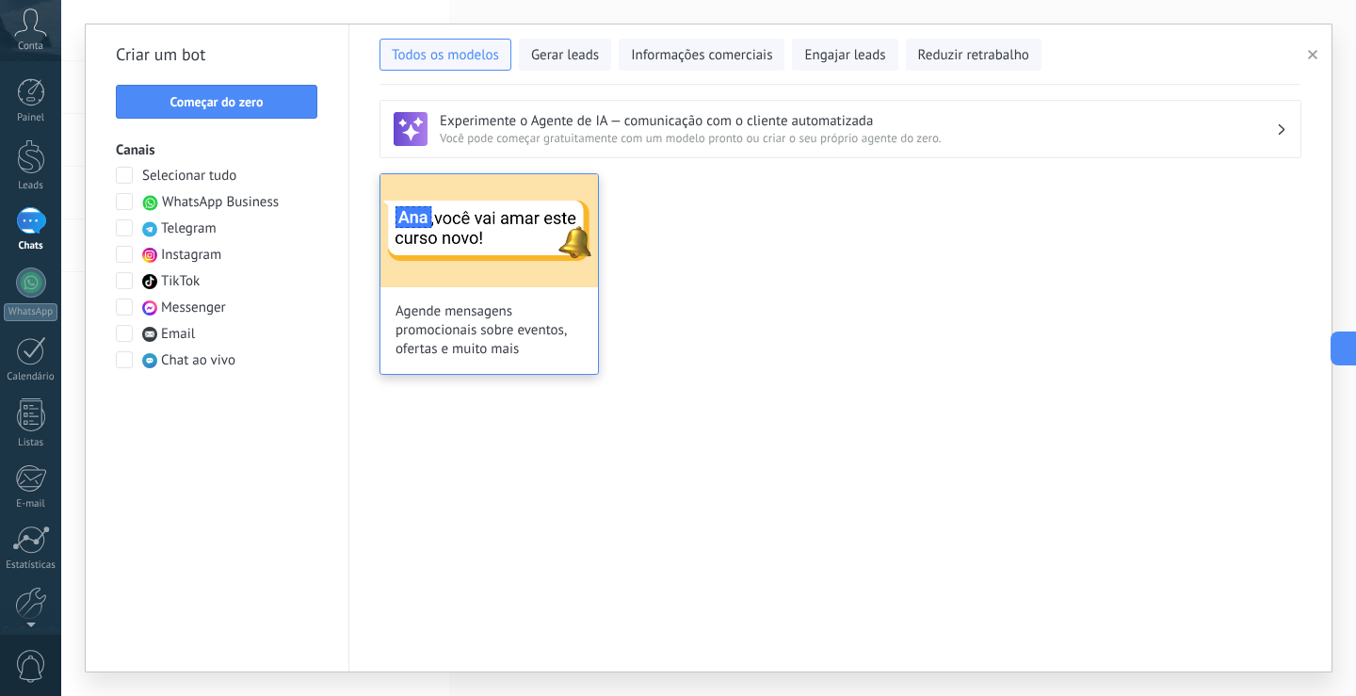
click at [481, 310] on span "Agende mensagens promocionais sobre eventos, ofertas e muito mais" at bounding box center [488, 330] width 187 height 56
type input "**********"
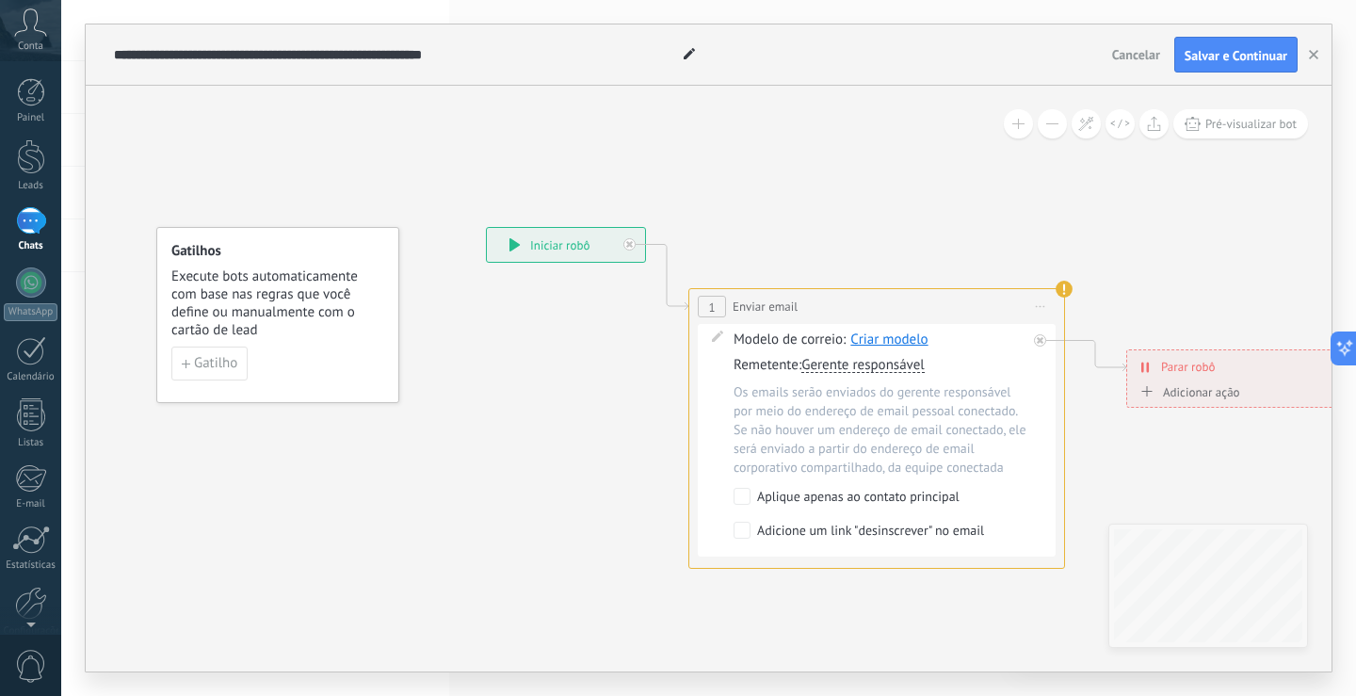
click at [842, 365] on span "Gerente responsável" at bounding box center [862, 365] width 123 height 15
click at [842, 365] on button "Gerente responsável" at bounding box center [909, 365] width 235 height 34
click at [848, 426] on span "Lisiane Mattos Terapeuta" at bounding box center [894, 432] width 228 height 19
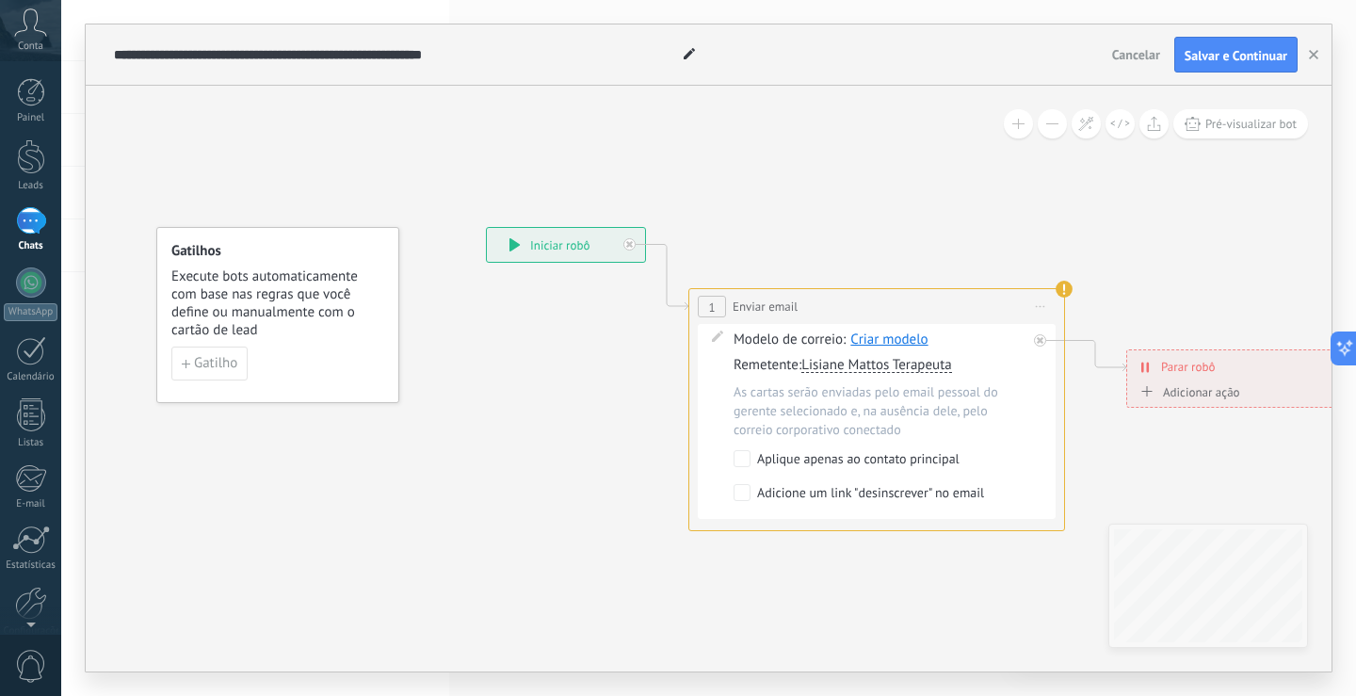
click at [815, 411] on div "As cartas serão enviadas pelo email pessoal do gerente selecionado e, na ausênc…" at bounding box center [879, 410] width 293 height 56
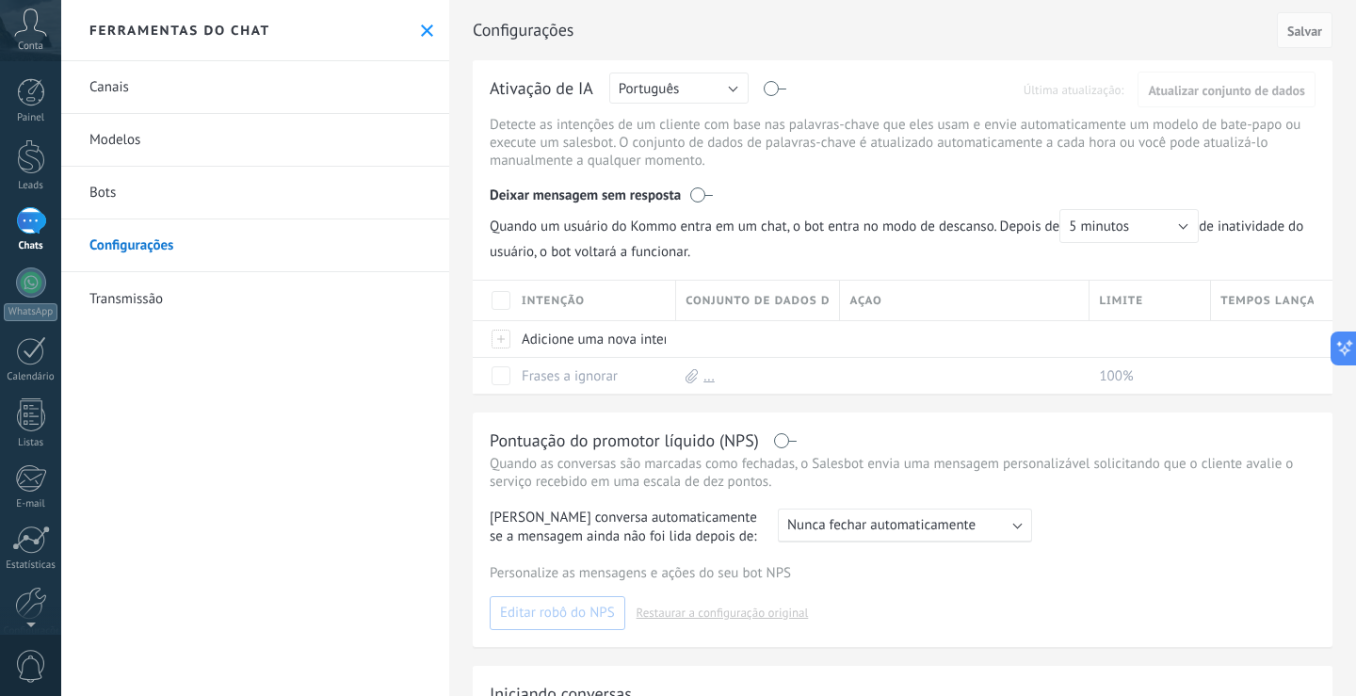
click at [129, 83] on link "Canais" at bounding box center [255, 87] width 388 height 53
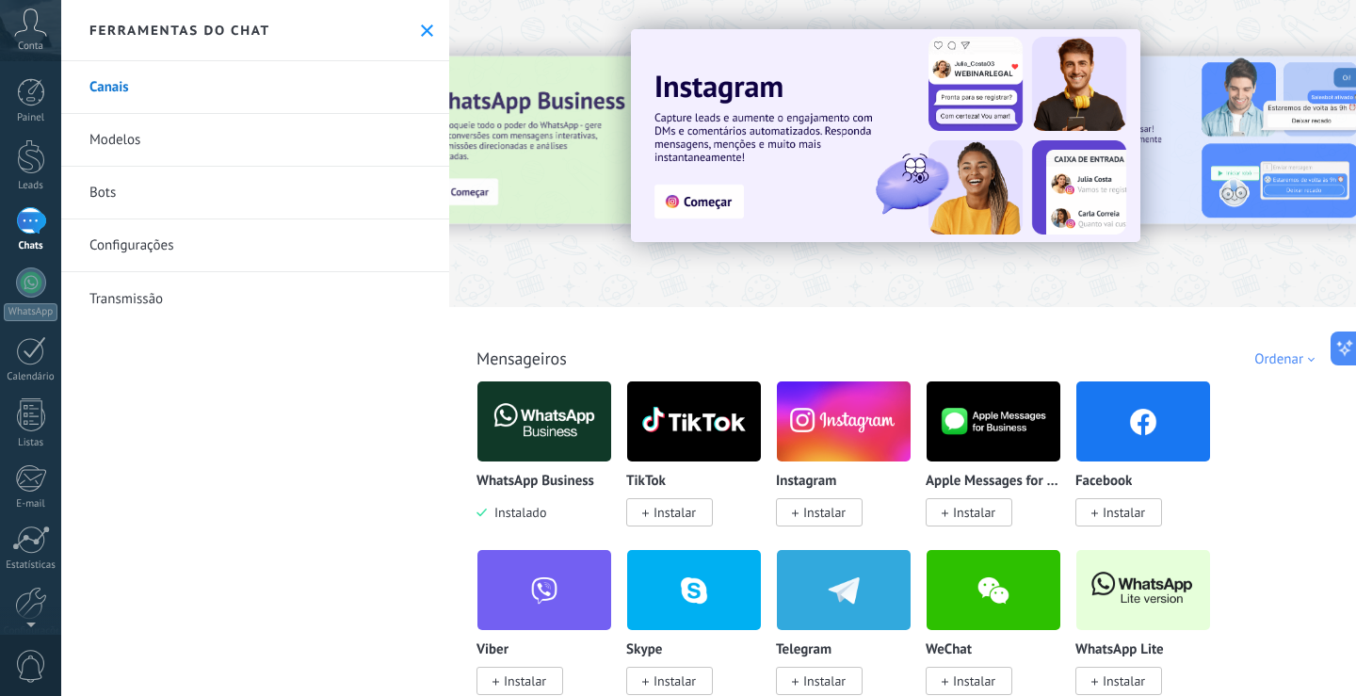
click at [808, 509] on span "Instalar" at bounding box center [824, 512] width 42 height 17
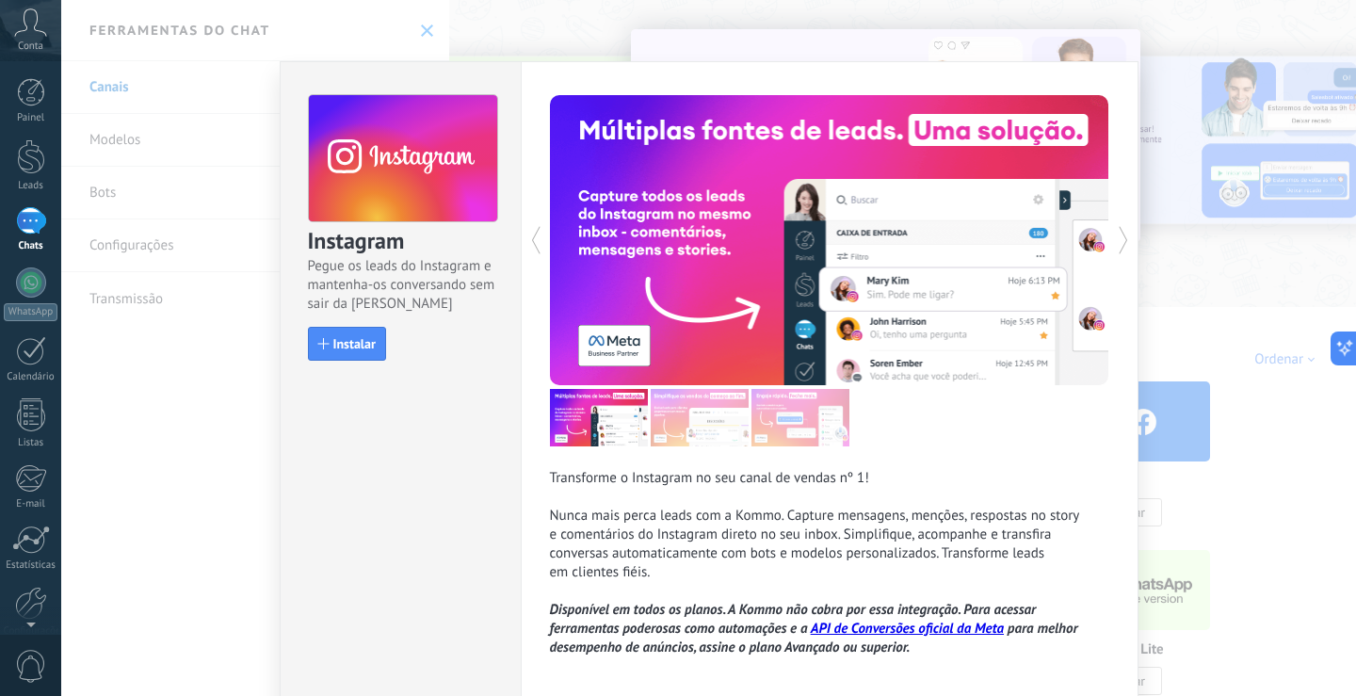
scroll to position [87, 0]
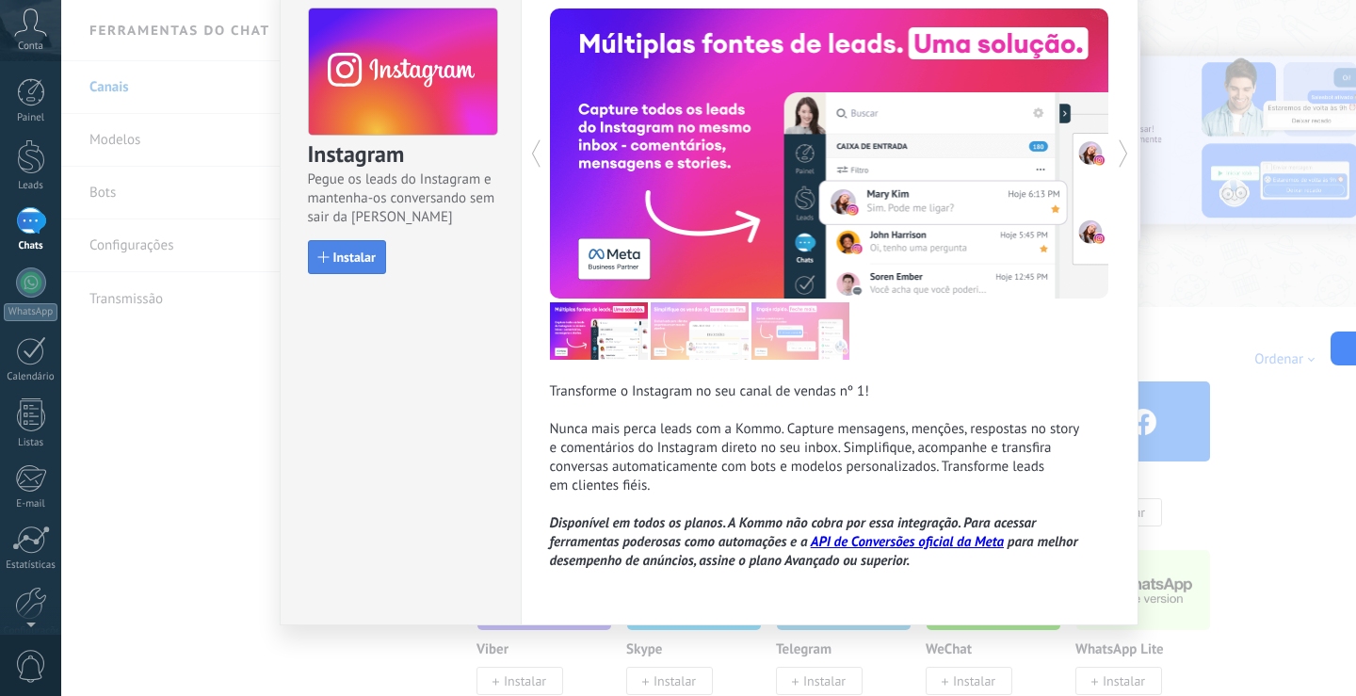
click at [346, 258] on span "Instalar" at bounding box center [354, 256] width 42 height 13
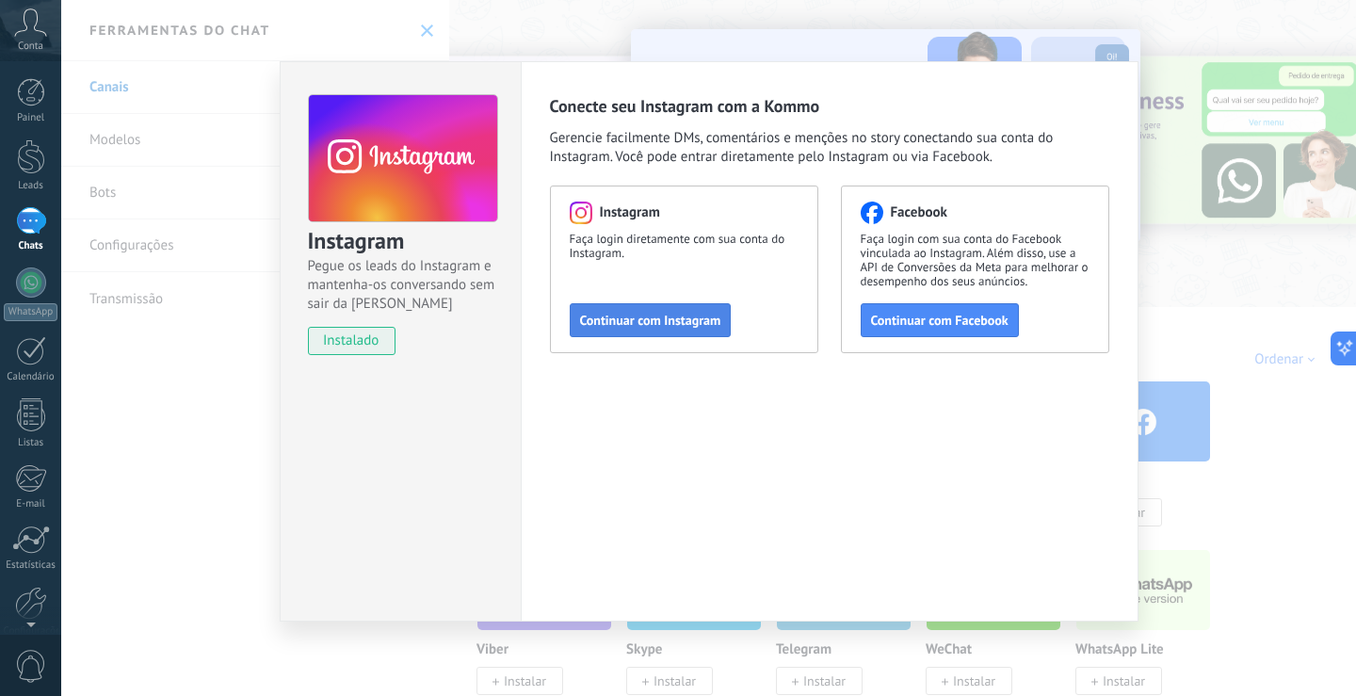
click at [646, 318] on span "Continuar com Instagram" at bounding box center [650, 319] width 141 height 13
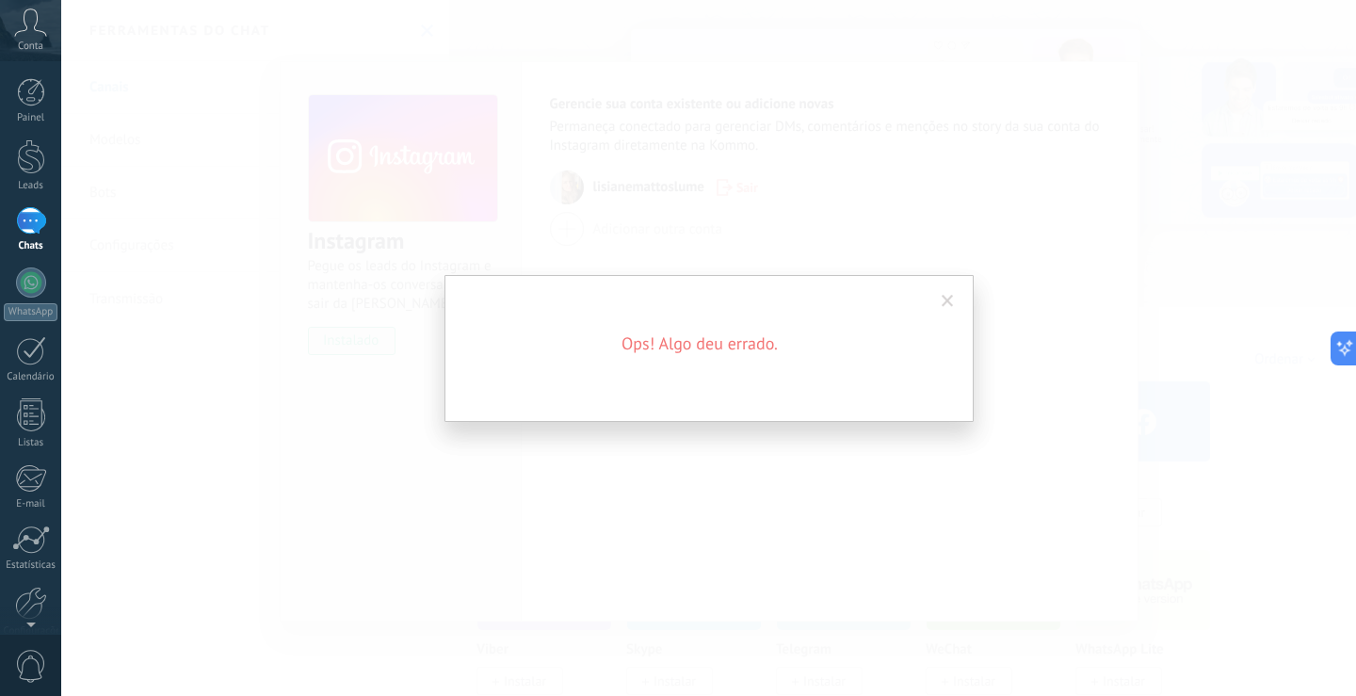
click at [948, 313] on span at bounding box center [947, 301] width 31 height 32
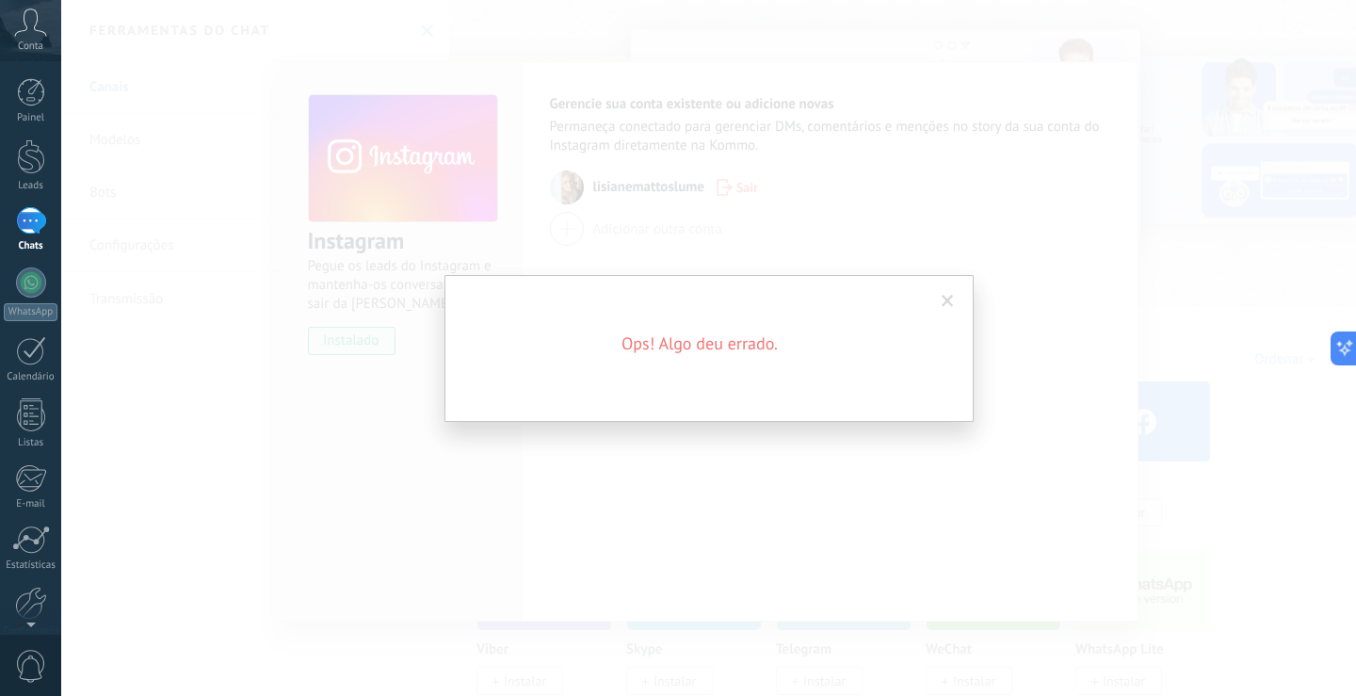
click at [952, 289] on span at bounding box center [947, 301] width 31 height 32
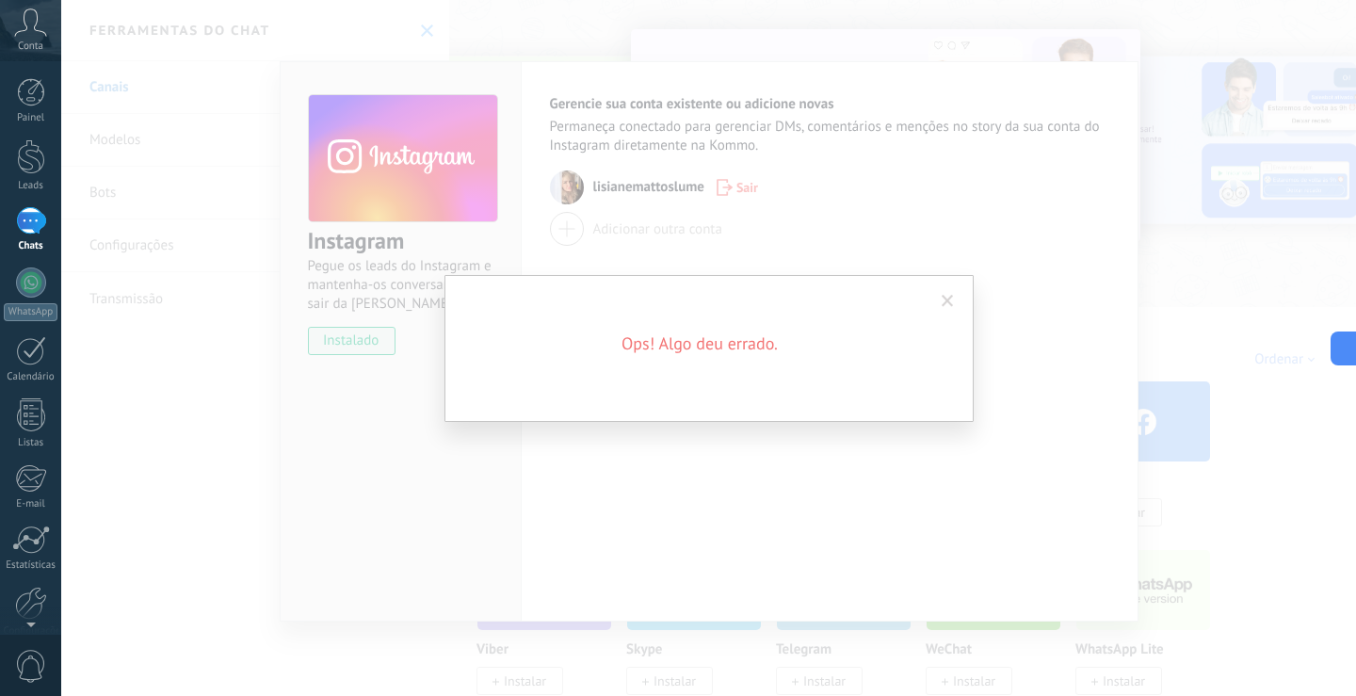
click at [949, 297] on span at bounding box center [947, 301] width 12 height 13
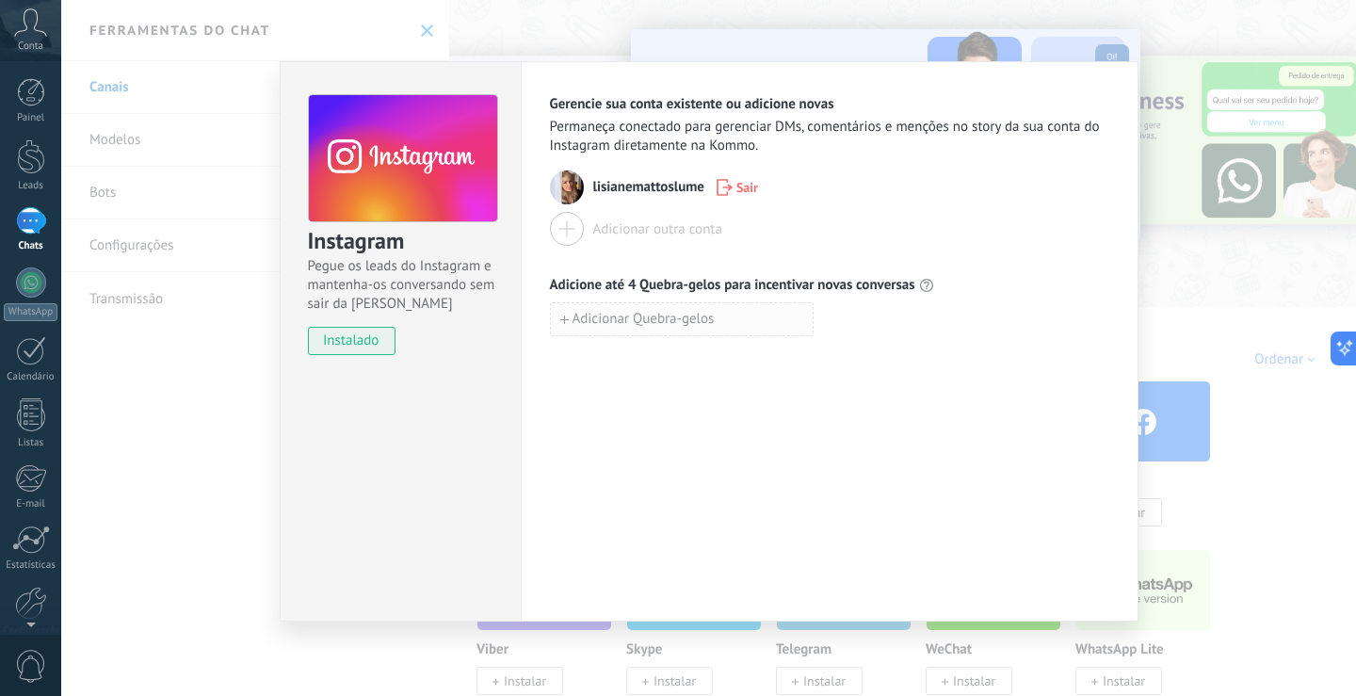
click at [662, 319] on span "Adicionar Quebra-gelos" at bounding box center [643, 319] width 142 height 13
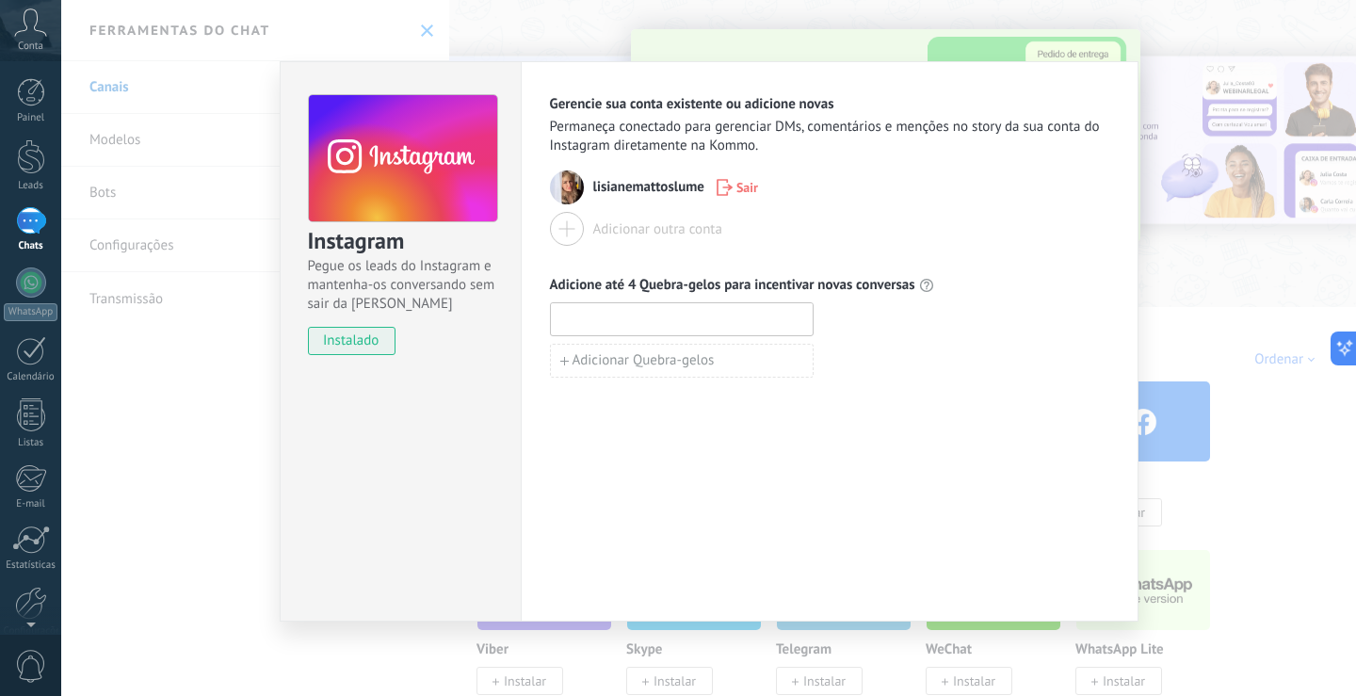
paste input "**********"
type input "**********"
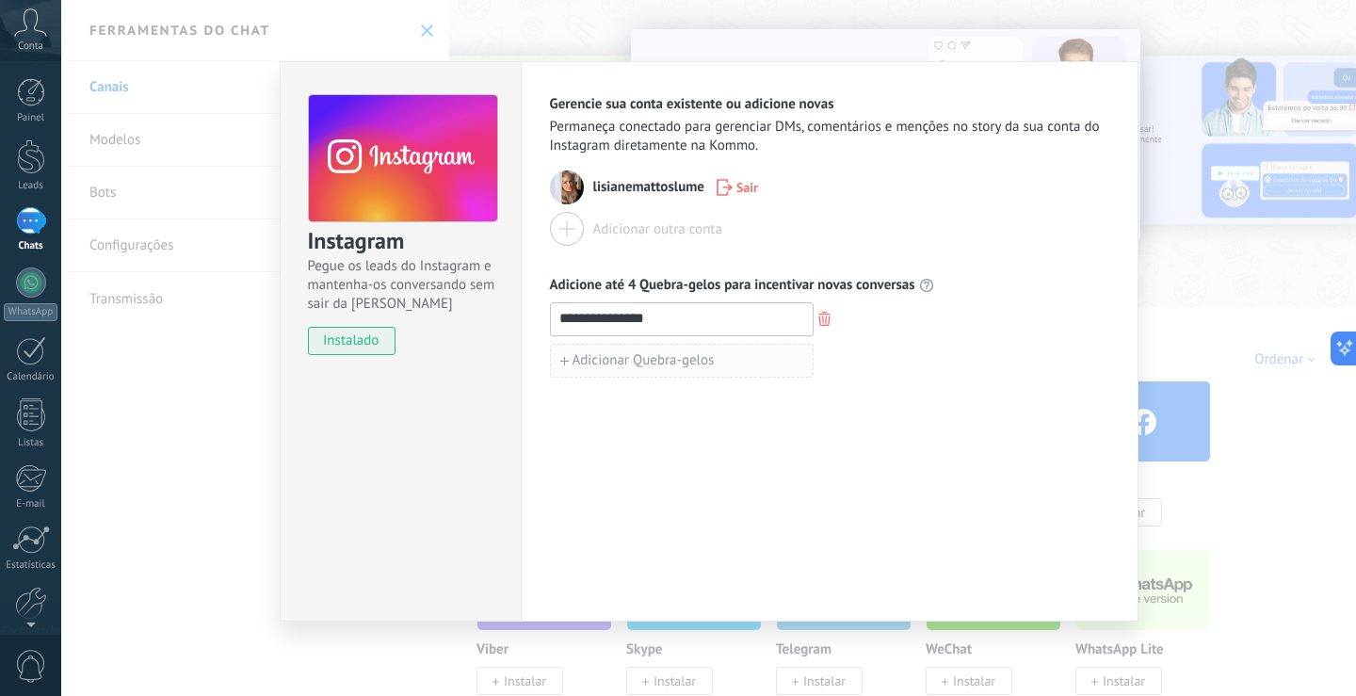
drag, startPoint x: 603, startPoint y: 353, endPoint x: 597, endPoint y: 363, distance: 11.8
click at [597, 363] on span "Adicionar Quebra-gelos" at bounding box center [643, 360] width 142 height 13
type input "**********"
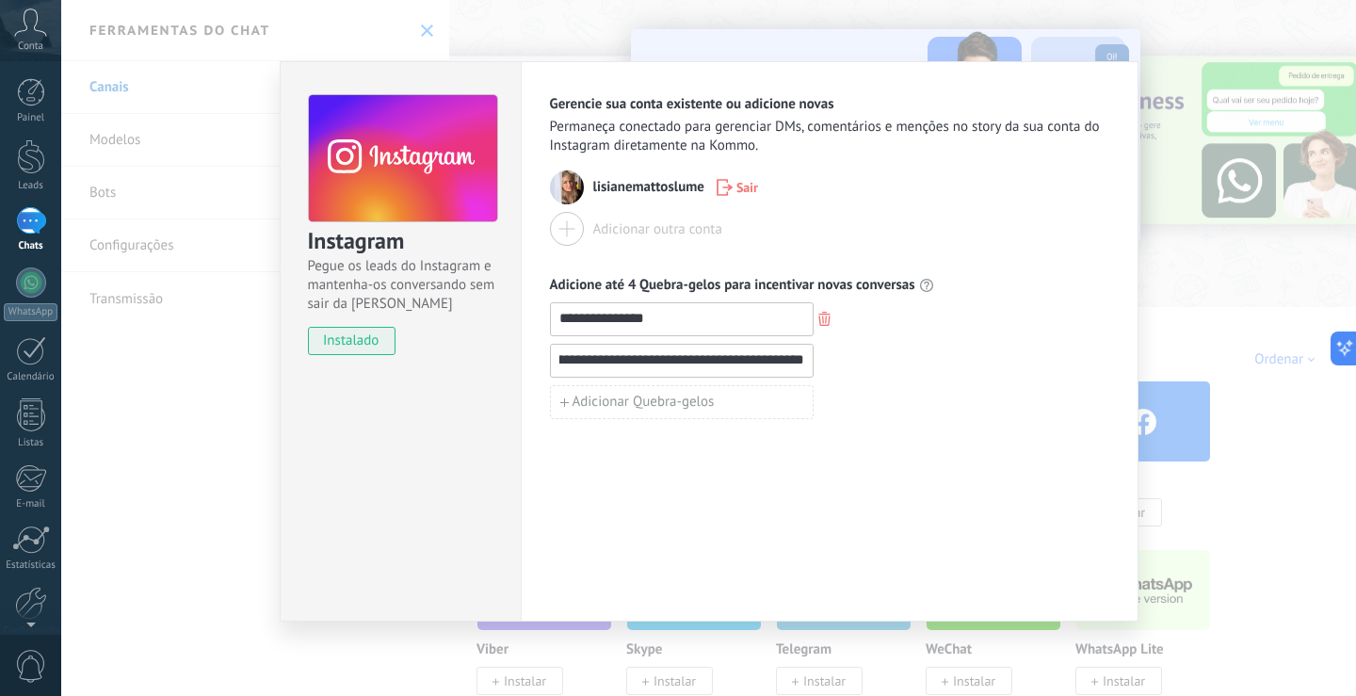
scroll to position [0, 0]
click at [594, 405] on span "Adicionar Quebra-gelos" at bounding box center [643, 401] width 142 height 13
type input "**********"
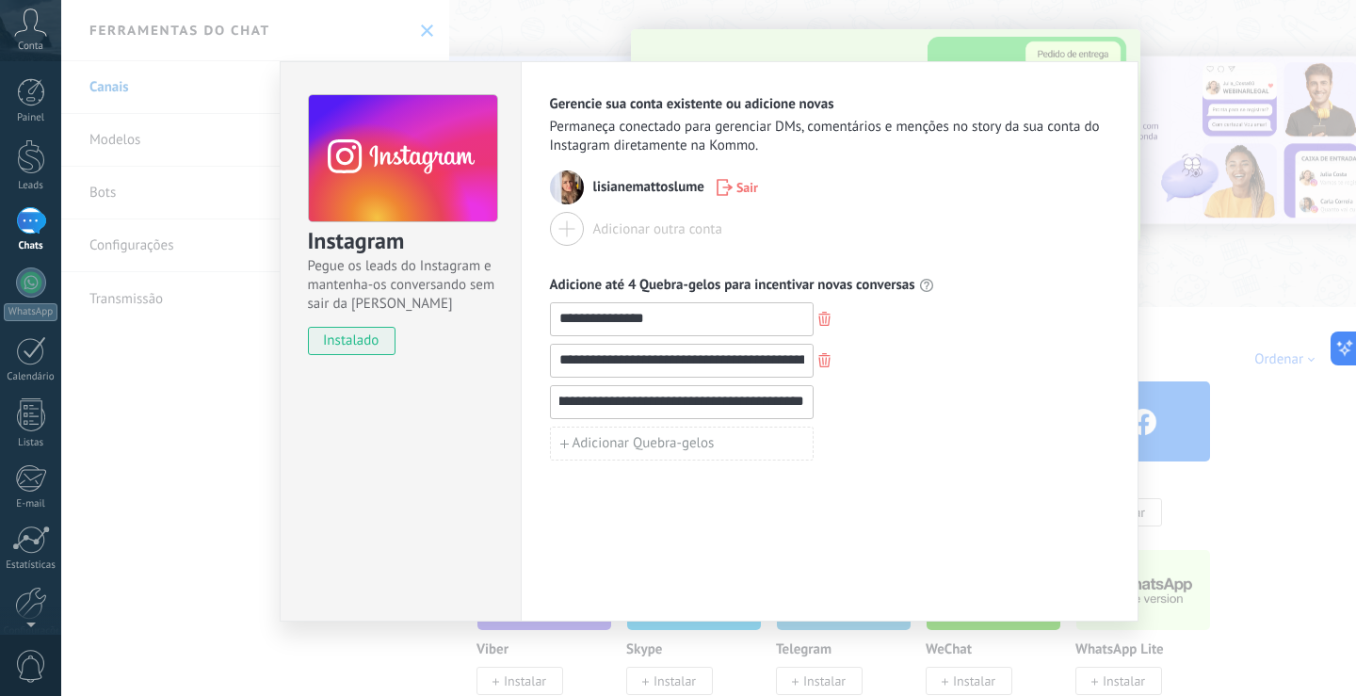
scroll to position [0, 0]
click at [598, 437] on span "Adicionar Quebra-gelos" at bounding box center [643, 443] width 142 height 13
type input "**********"
click at [988, 515] on div "**********" at bounding box center [830, 341] width 618 height 560
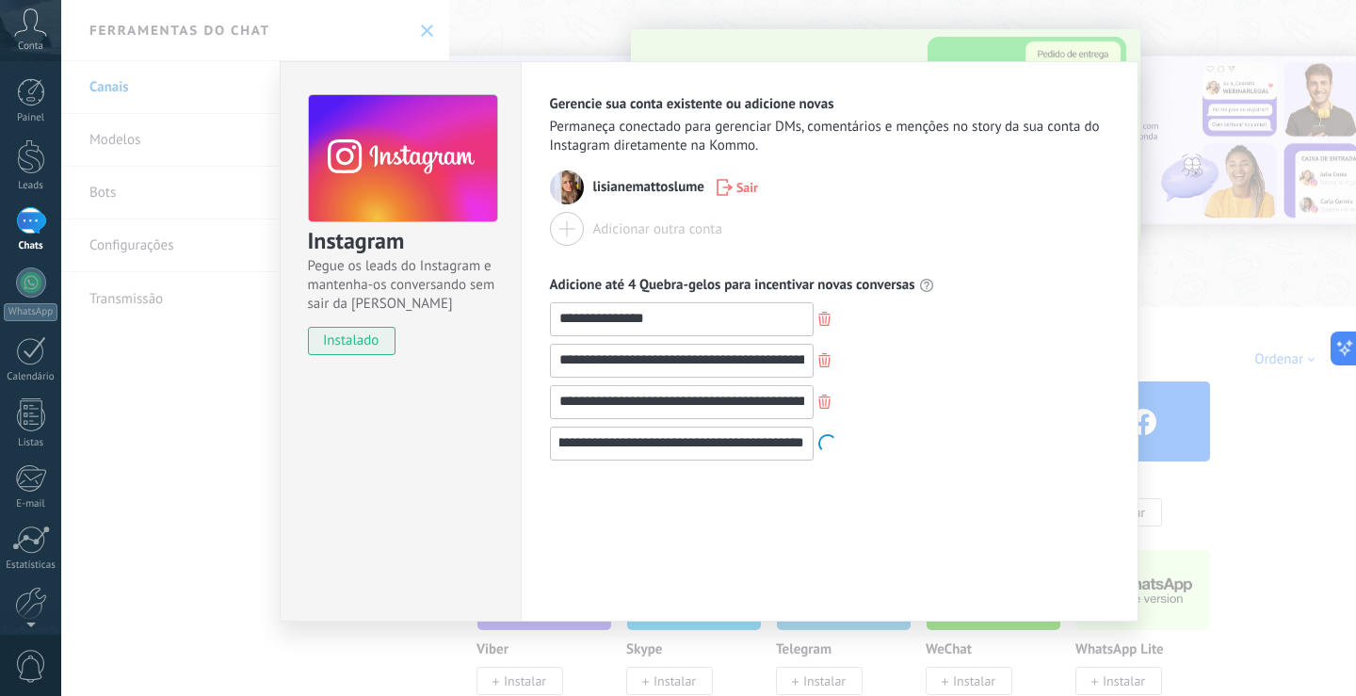
scroll to position [0, 0]
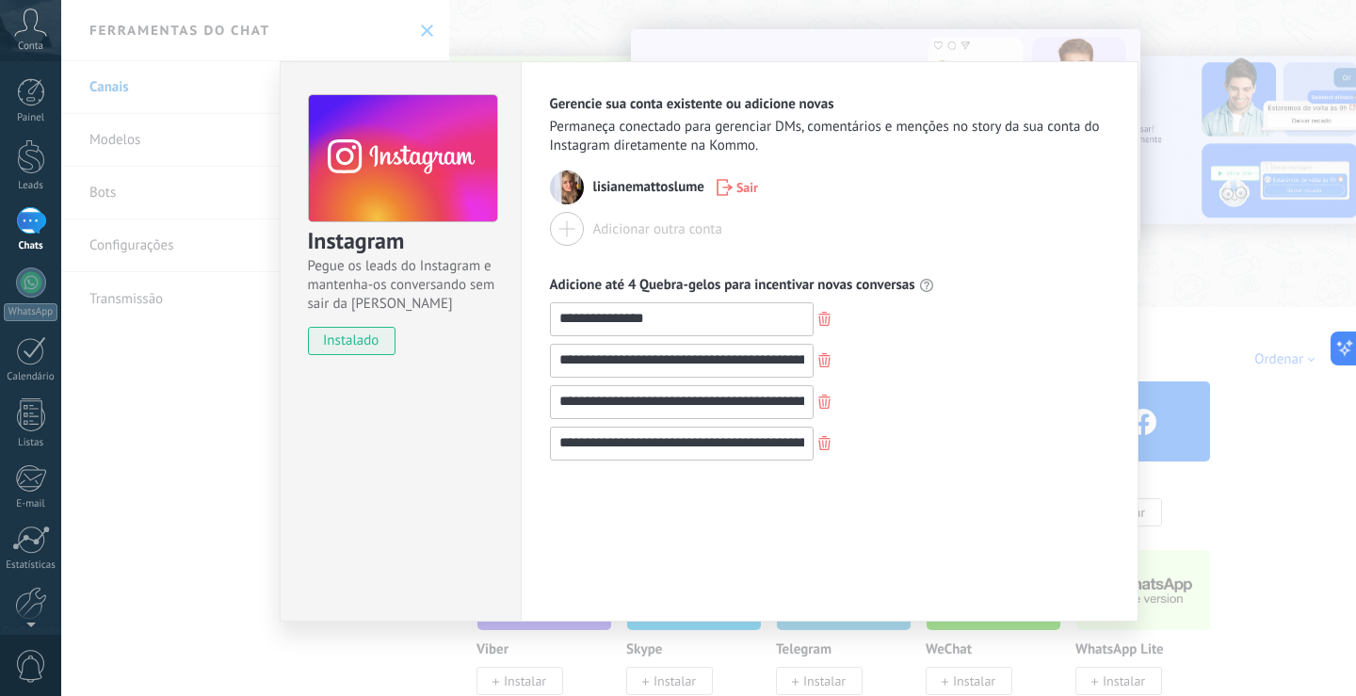
click at [364, 338] on span "instalado" at bounding box center [352, 341] width 86 height 28
click at [975, 360] on div "**********" at bounding box center [829, 361] width 559 height 34
click at [825, 214] on div "Adicionar outra conta" at bounding box center [829, 229] width 559 height 34
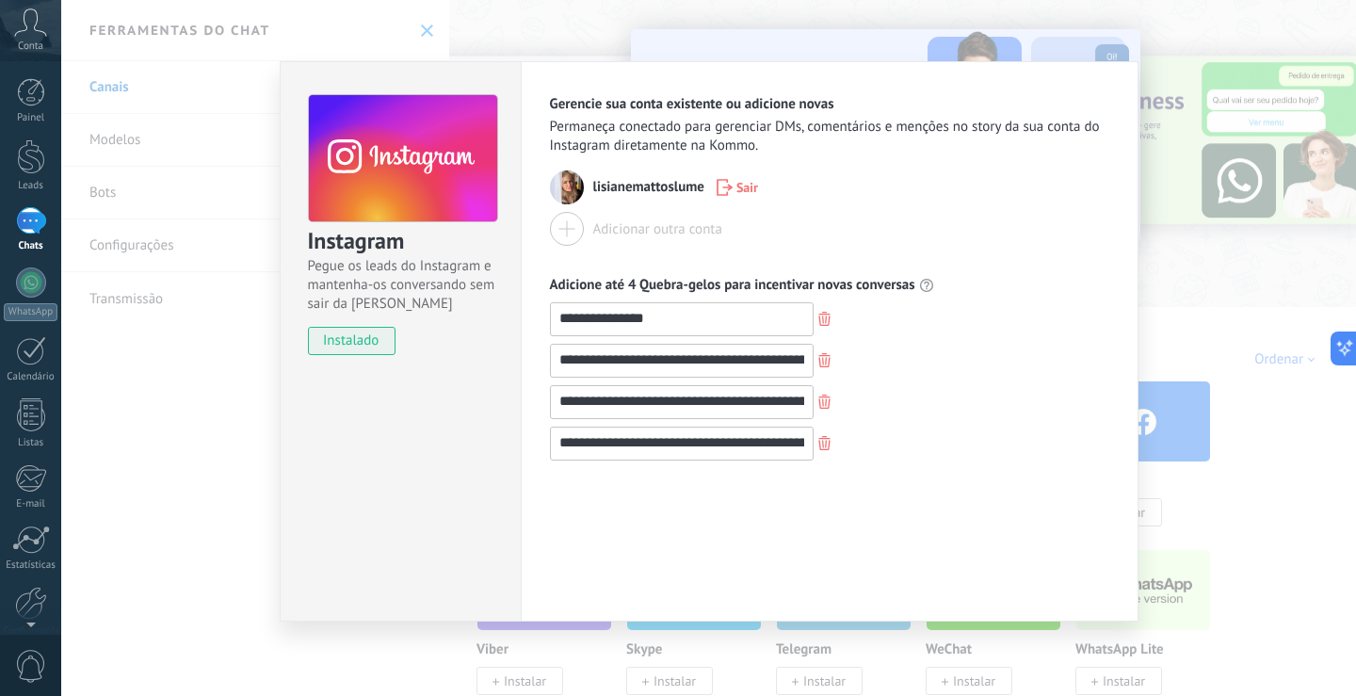
click at [978, 235] on div "Adicionar outra conta" at bounding box center [829, 229] width 559 height 34
click at [1155, 283] on div "**********" at bounding box center [708, 348] width 1294 height 696
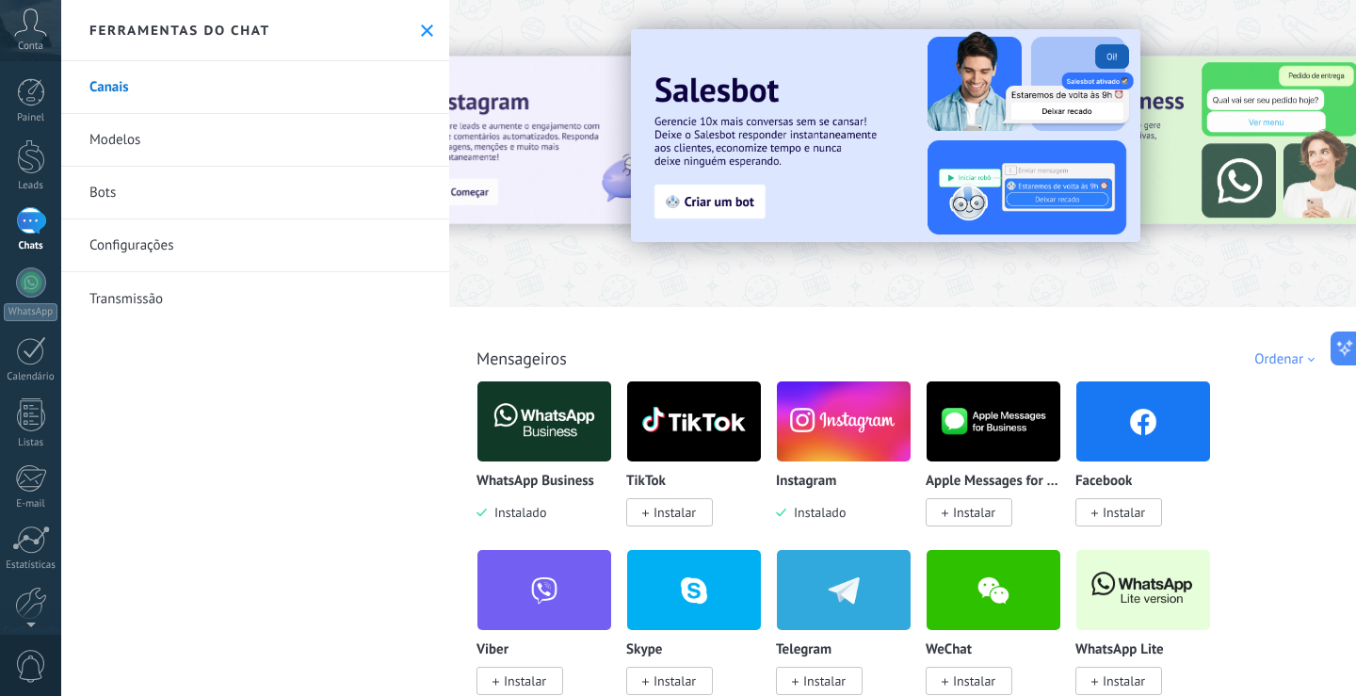
click at [845, 409] on img at bounding box center [844, 421] width 134 height 91
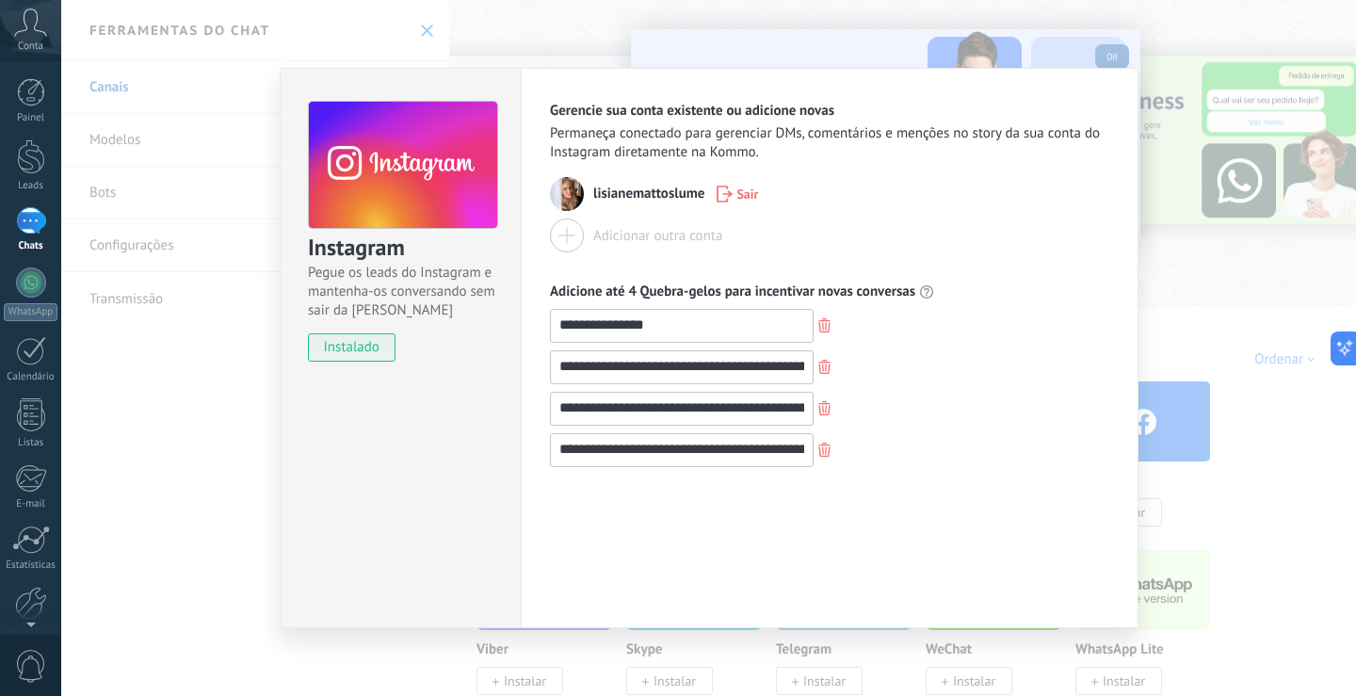
click at [996, 307] on div "**********" at bounding box center [829, 374] width 559 height 185
click at [1192, 218] on div "**********" at bounding box center [708, 348] width 1294 height 696
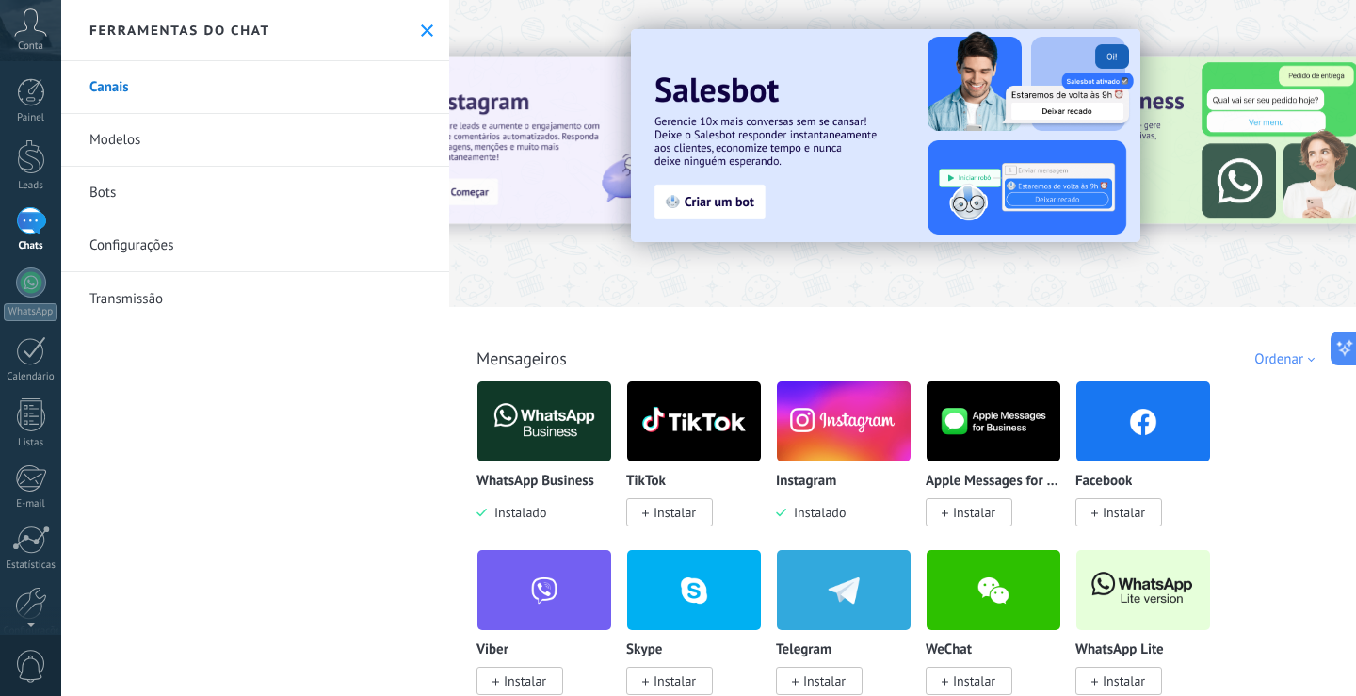
click at [116, 137] on link "Modelos" at bounding box center [255, 140] width 388 height 53
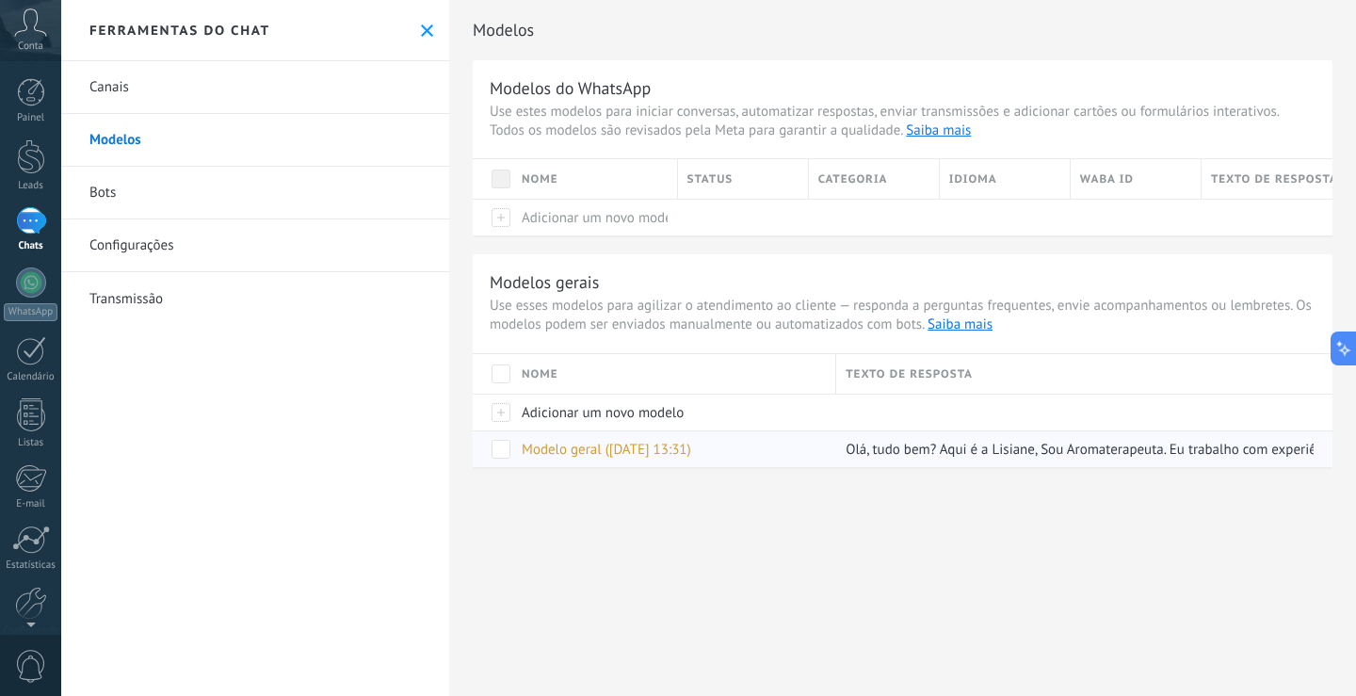
click at [572, 441] on span "Modelo geral ([DATE] 13:31)" at bounding box center [606, 450] width 169 height 18
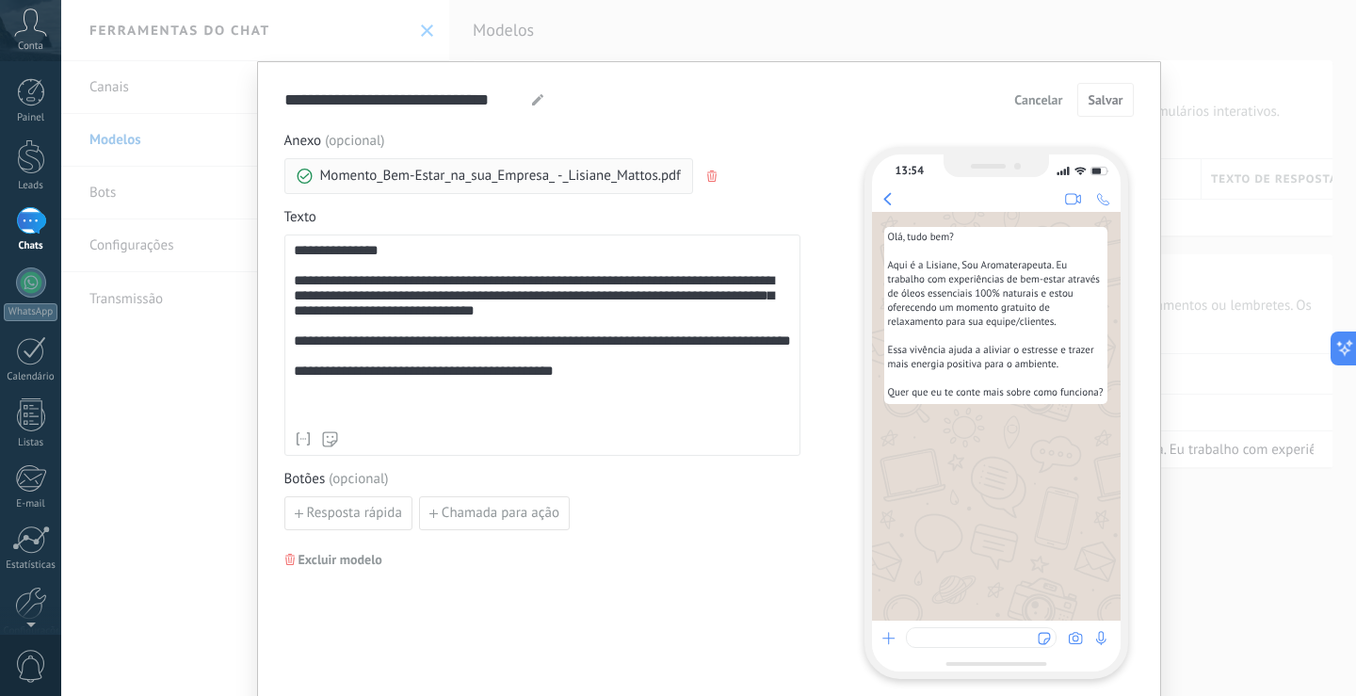
click at [802, 40] on div "**********" at bounding box center [708, 348] width 1294 height 696
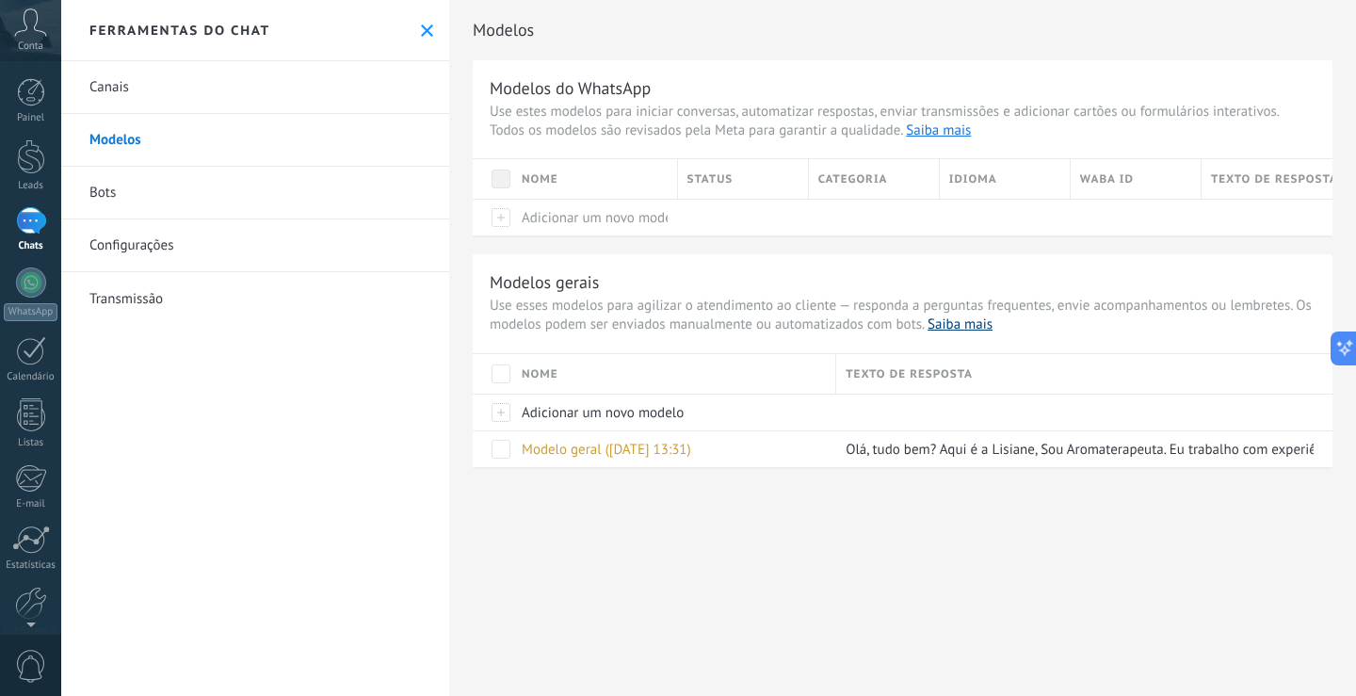
click at [960, 320] on link "Saiba mais" at bounding box center [959, 324] width 65 height 18
click at [30, 291] on div at bounding box center [31, 282] width 30 height 30
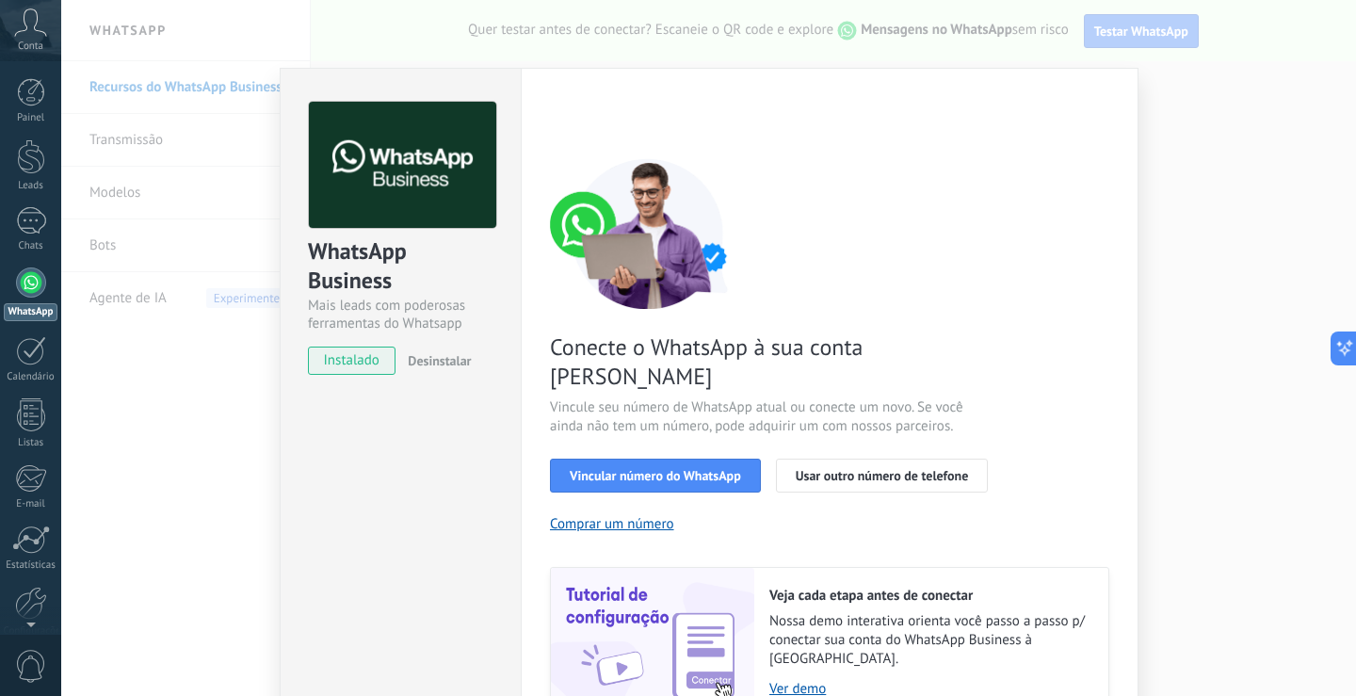
click at [338, 357] on span "instalado" at bounding box center [352, 360] width 86 height 28
click at [823, 469] on span "Usar outro número de telefone" at bounding box center [881, 475] width 173 height 13
click at [684, 469] on span "Vincular número do WhatsApp" at bounding box center [655, 475] width 171 height 13
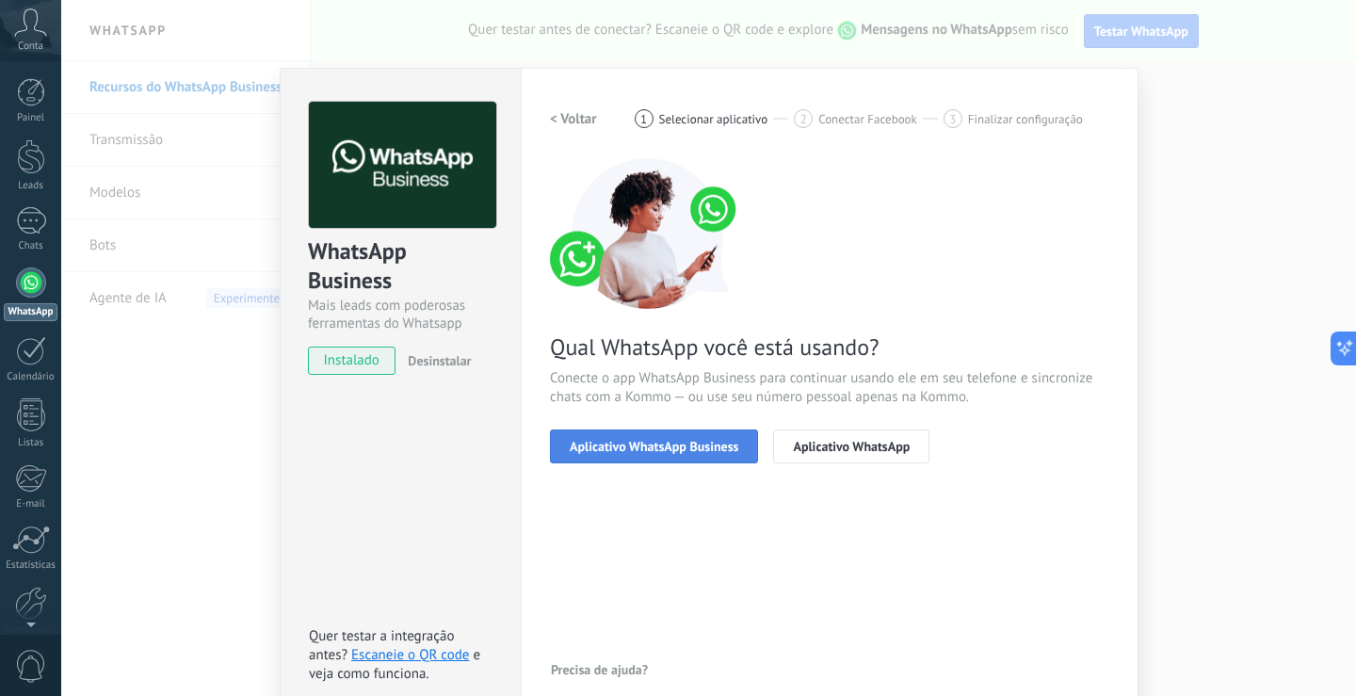
click at [687, 442] on span "Aplicativo WhatsApp Business" at bounding box center [654, 446] width 169 height 13
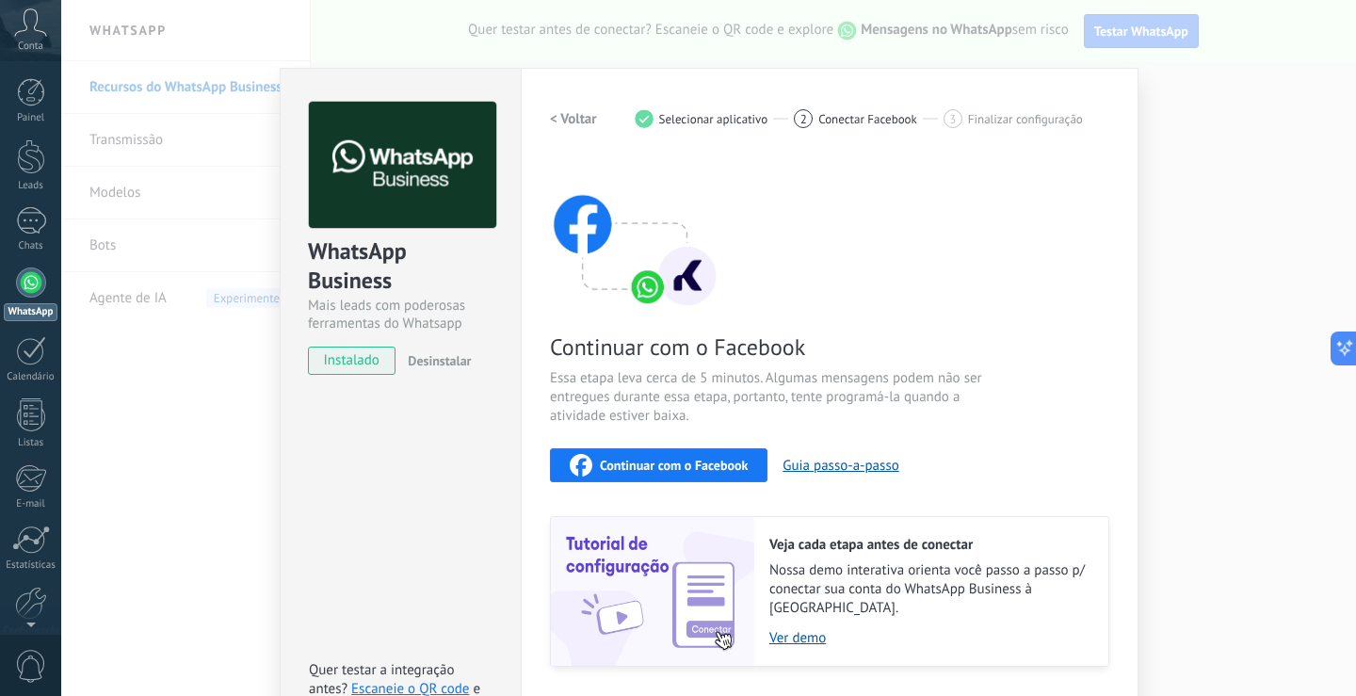
click at [1048, 61] on div "WhatsApp Business Mais leads com poderosas ferramentas do Whatsapp instalado De…" at bounding box center [708, 348] width 1294 height 696
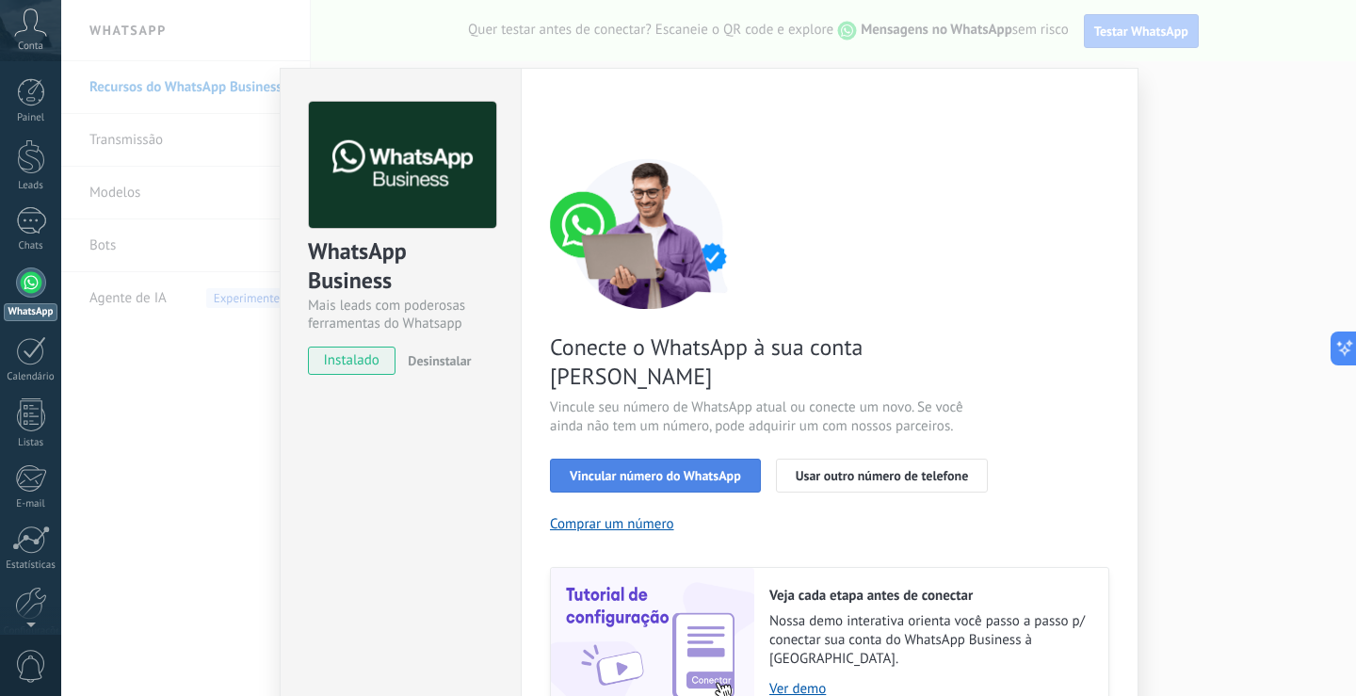
click at [657, 469] on span "Vincular número do WhatsApp" at bounding box center [655, 475] width 171 height 13
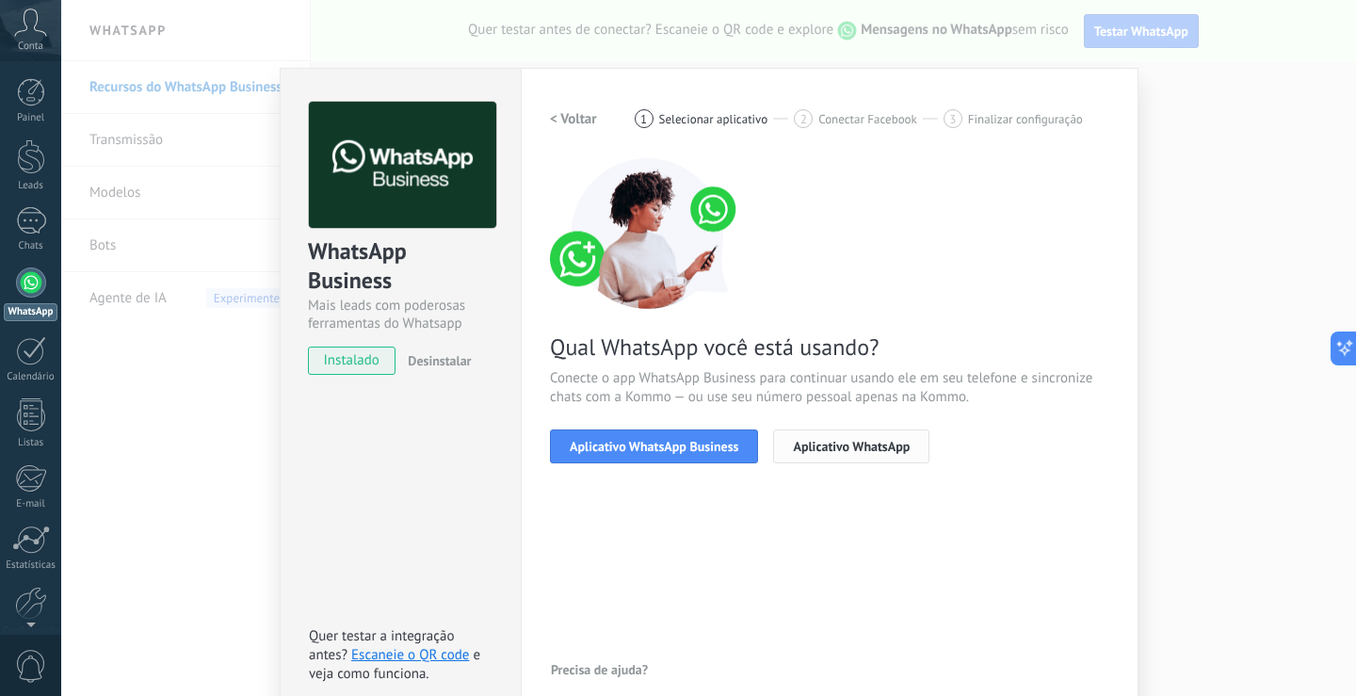
click at [833, 440] on span "Aplicativo WhatsApp" at bounding box center [851, 446] width 117 height 13
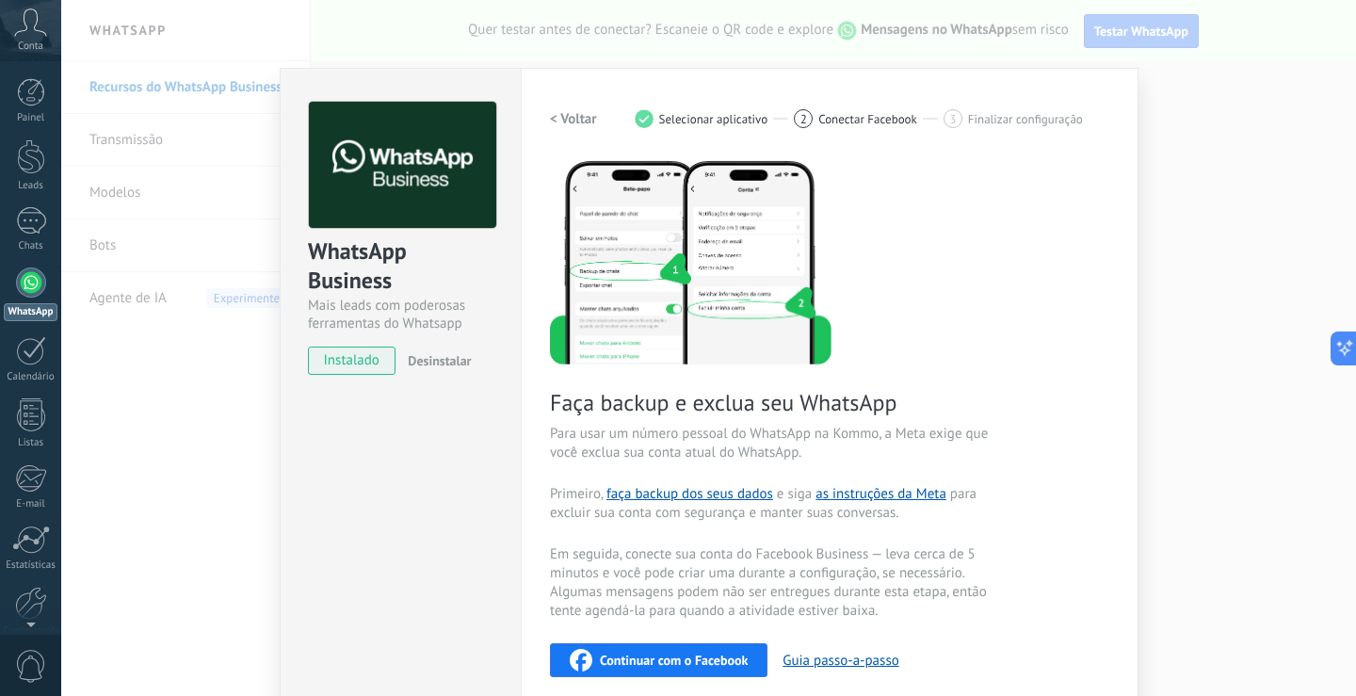
click at [681, 656] on span "Continuar com o Facebook" at bounding box center [674, 659] width 148 height 13
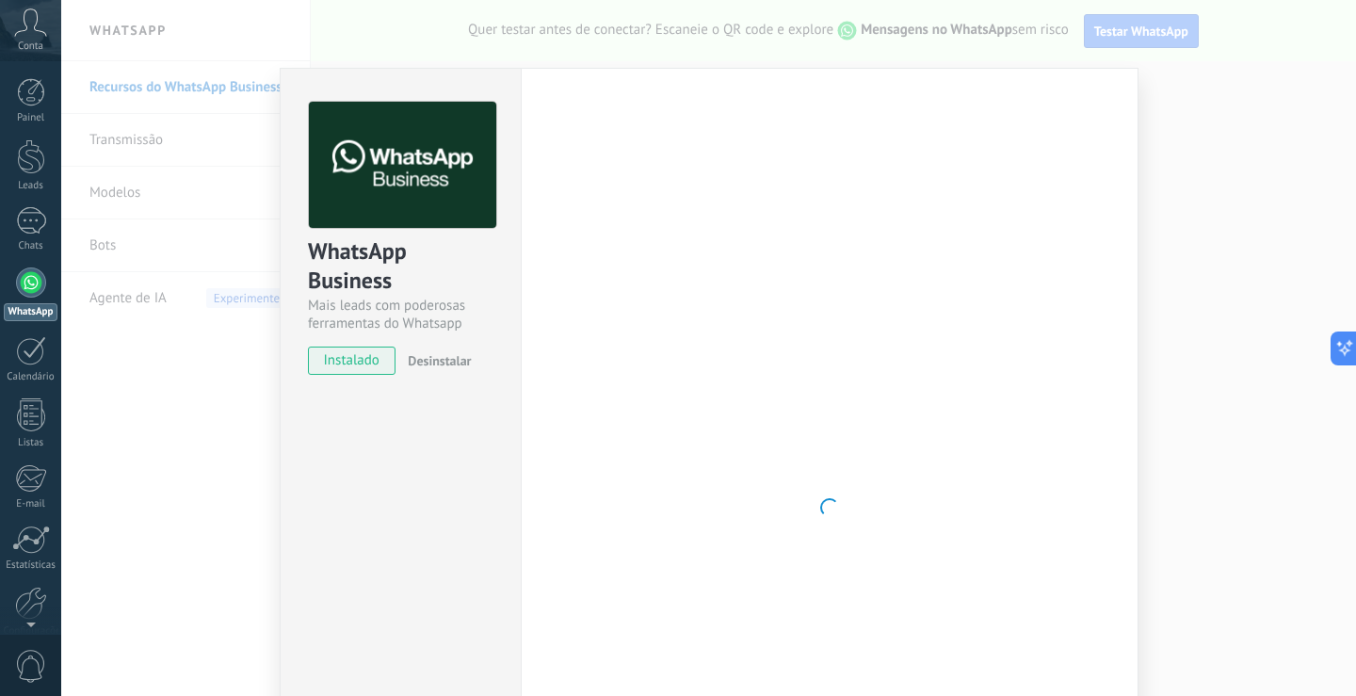
click at [759, 51] on div "WhatsApp Business Mais leads com poderosas ferramentas do Whatsapp instalado De…" at bounding box center [708, 348] width 1294 height 696
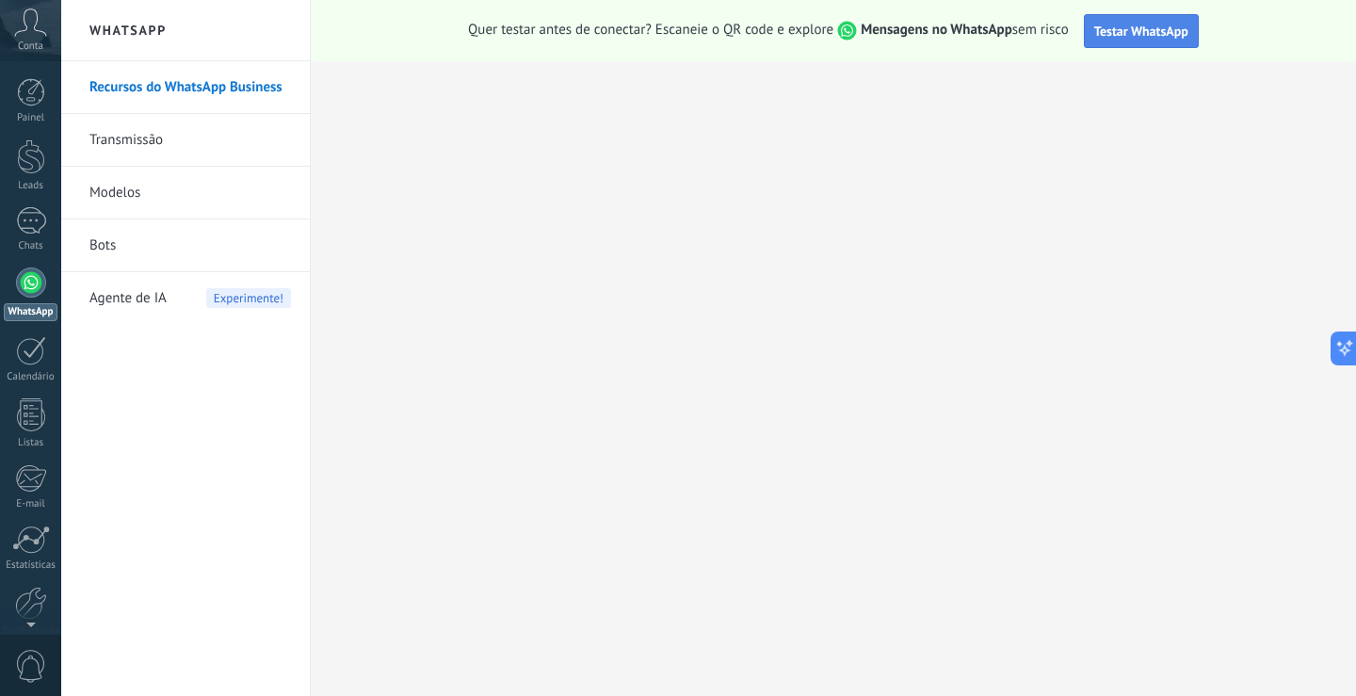
click at [1152, 35] on span "Testar WhatsApp" at bounding box center [1141, 31] width 94 height 17
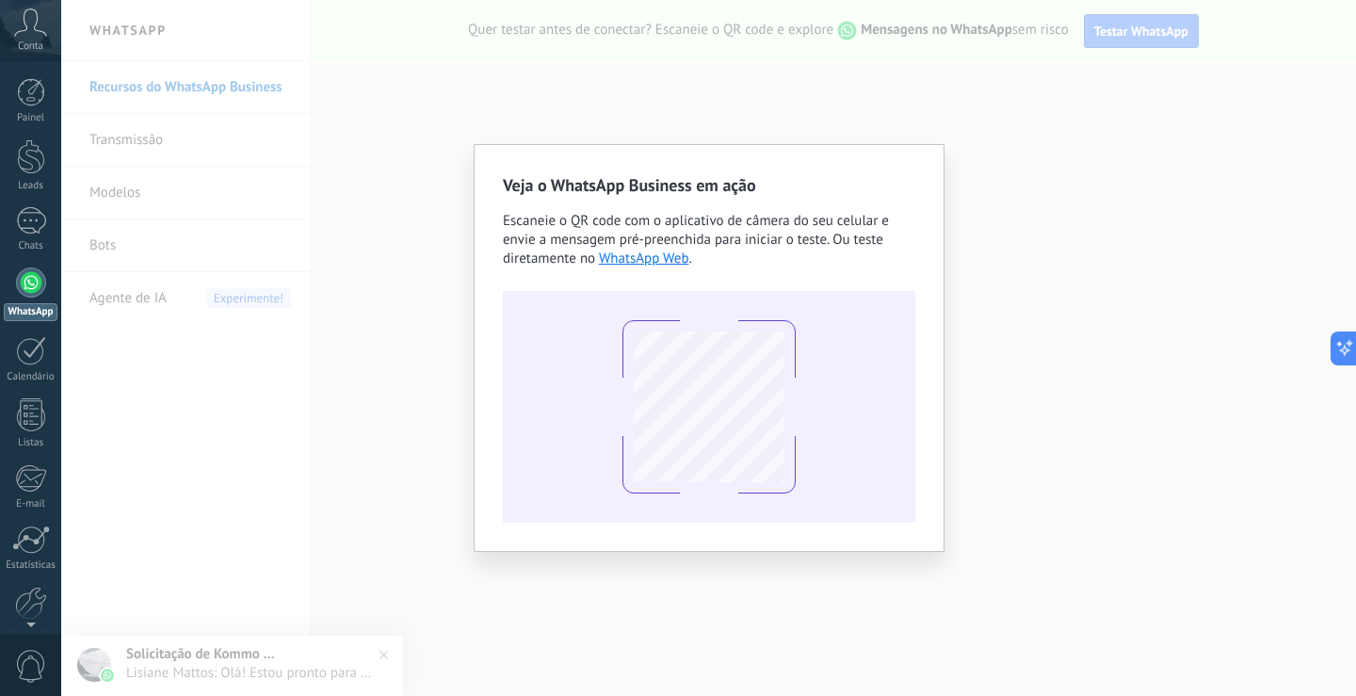
click at [948, 108] on div "Veja o WhatsApp Business em ação Escaneie o QR code com o aplicativo de câmera …" at bounding box center [708, 348] width 1294 height 696
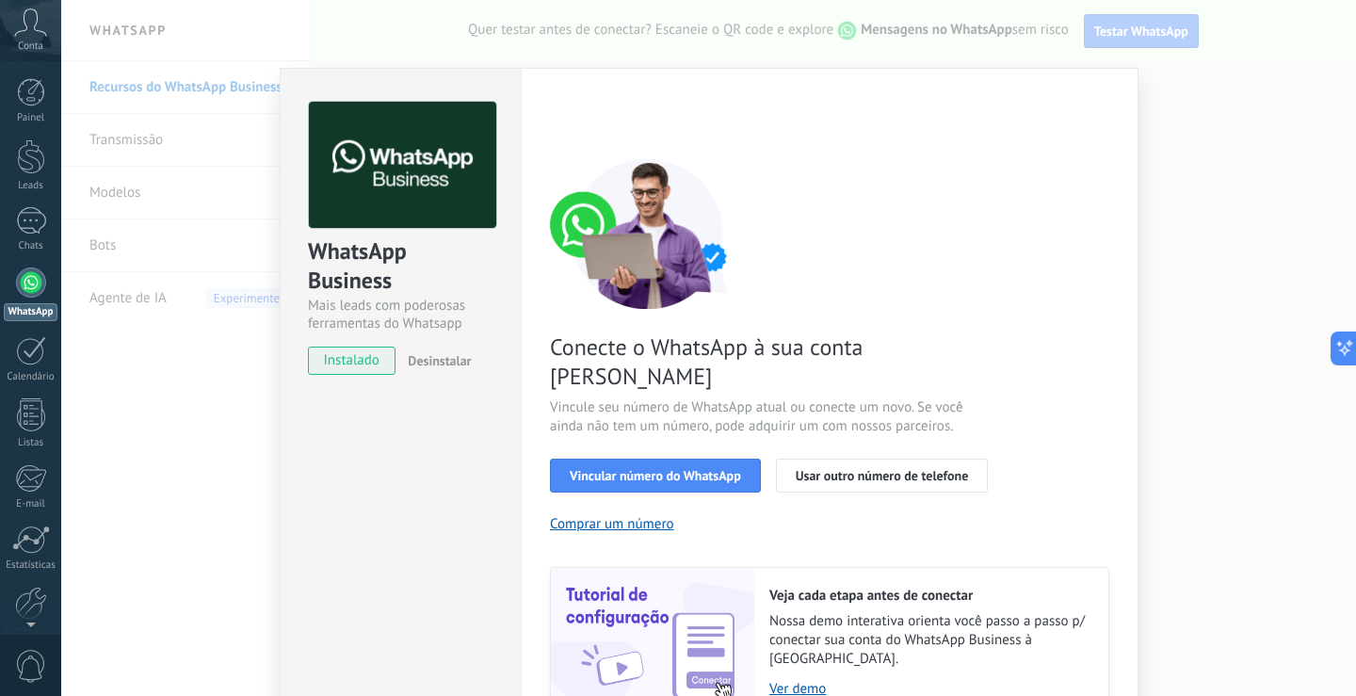
click at [1156, 73] on div "WhatsApp Business Mais leads com poderosas ferramentas do Whatsapp instalado De…" at bounding box center [708, 348] width 1294 height 696
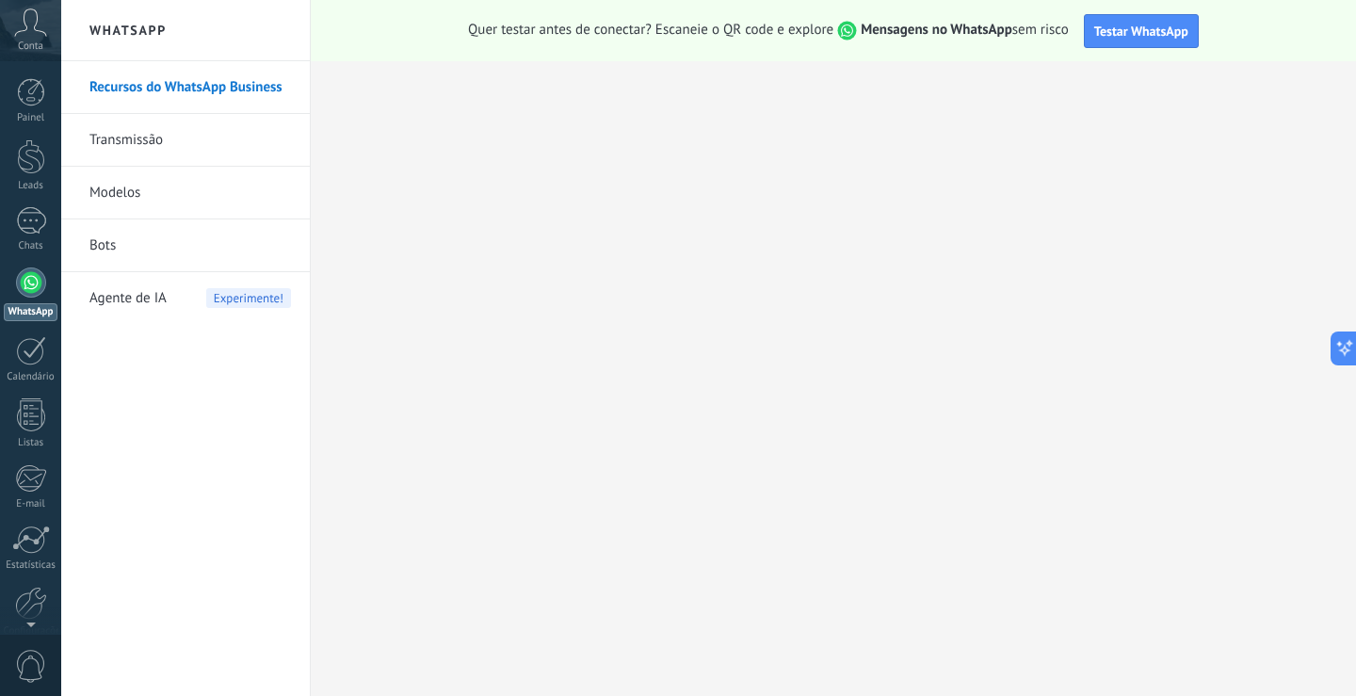
click at [26, 282] on div at bounding box center [31, 282] width 30 height 30
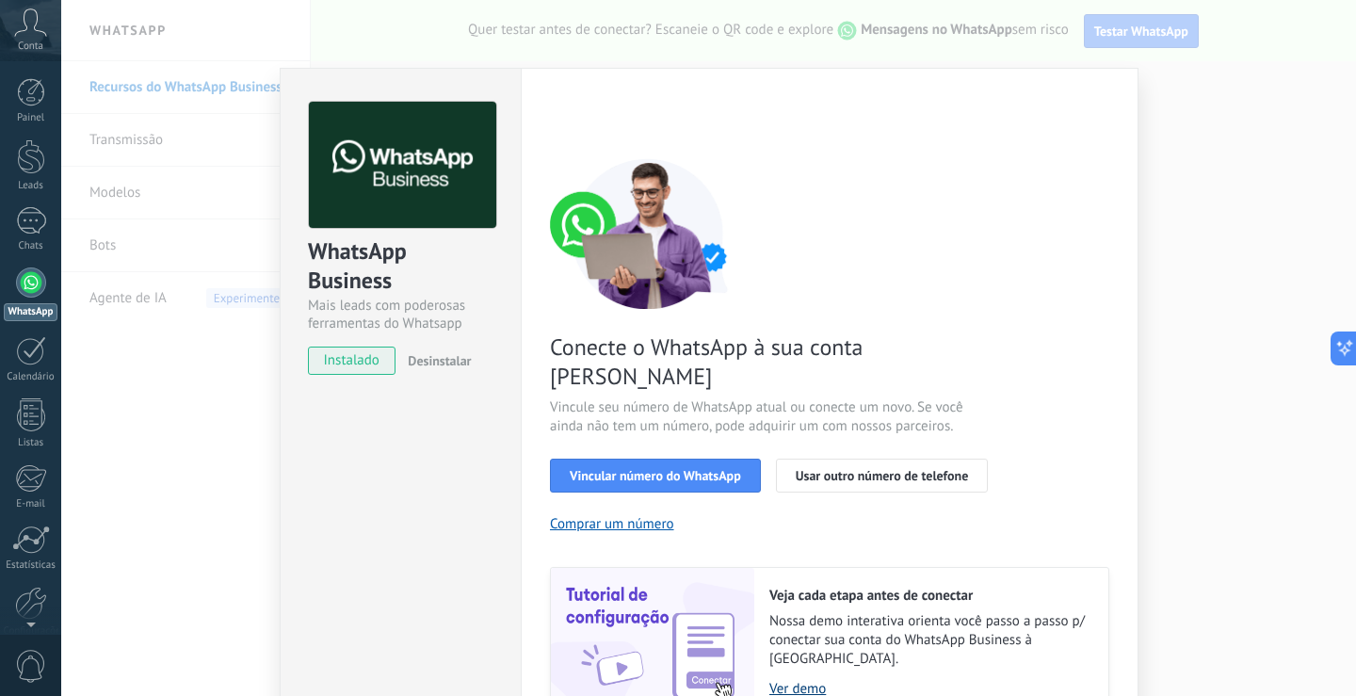
scroll to position [62, 0]
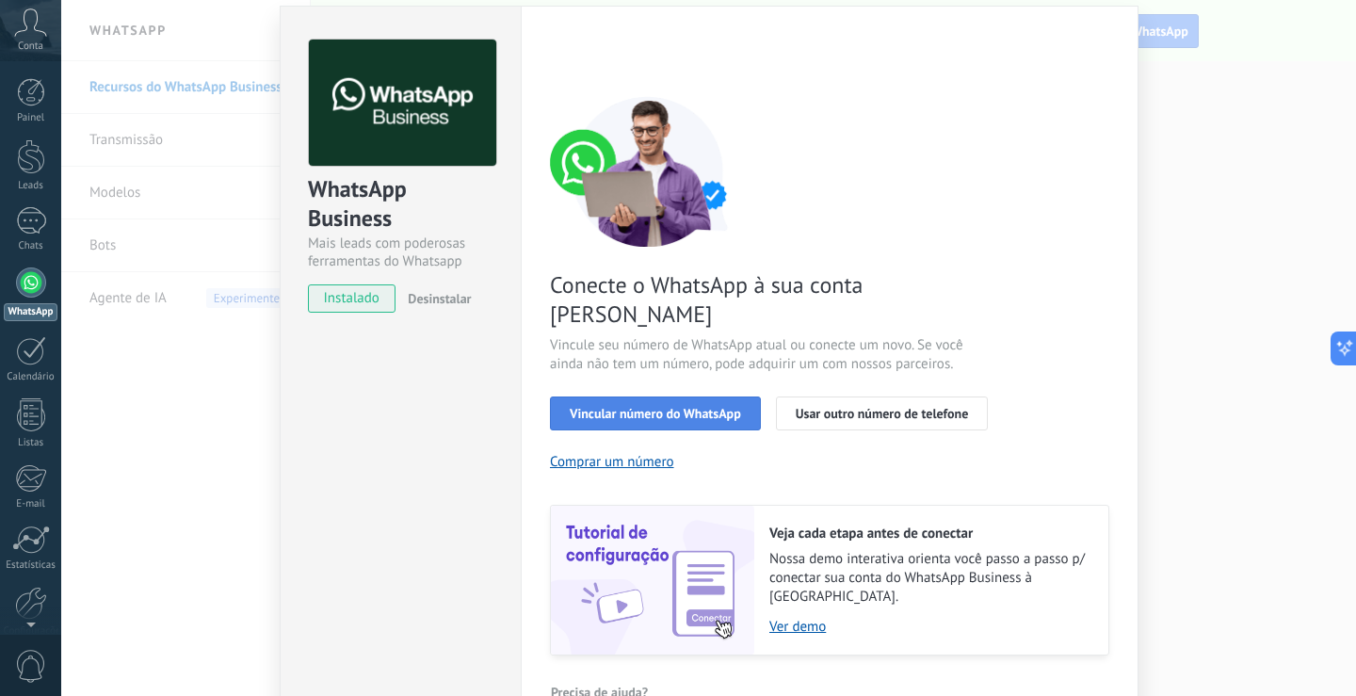
click at [692, 407] on span "Vincular número do WhatsApp" at bounding box center [655, 413] width 171 height 13
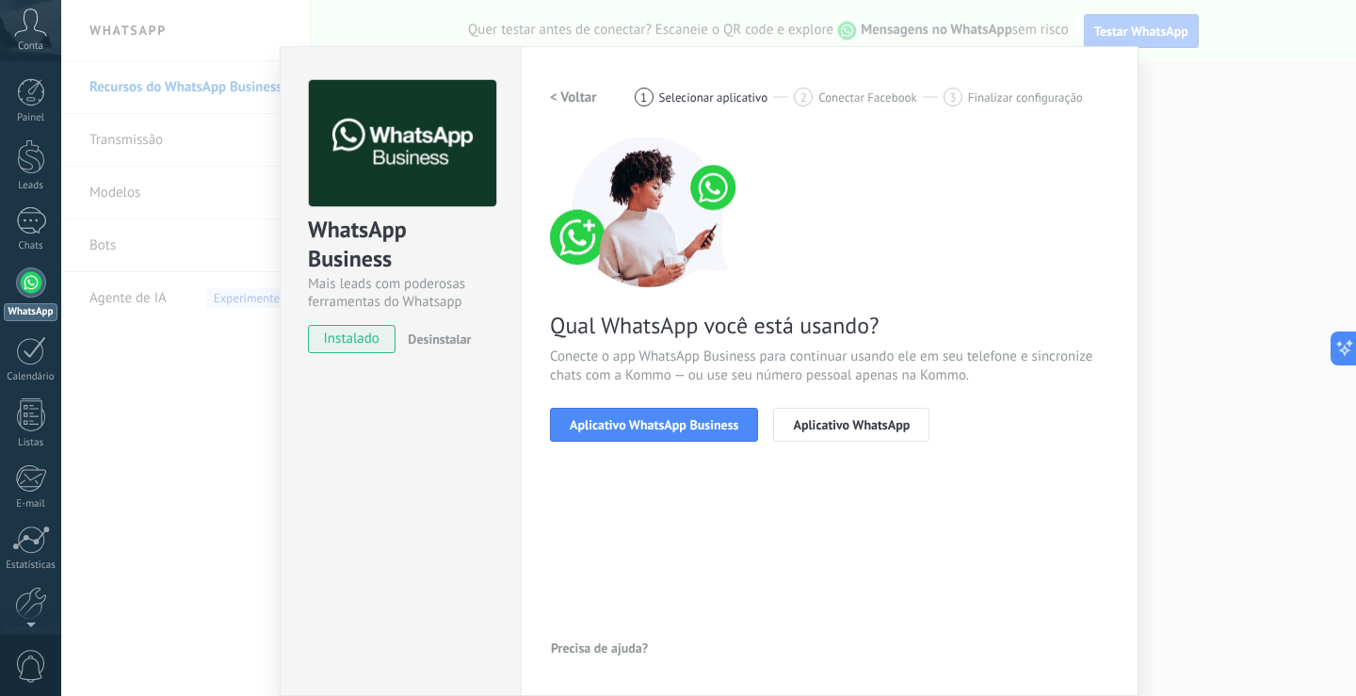
scroll to position [22, 0]
click at [638, 425] on span "Aplicativo WhatsApp Business" at bounding box center [654, 424] width 169 height 13
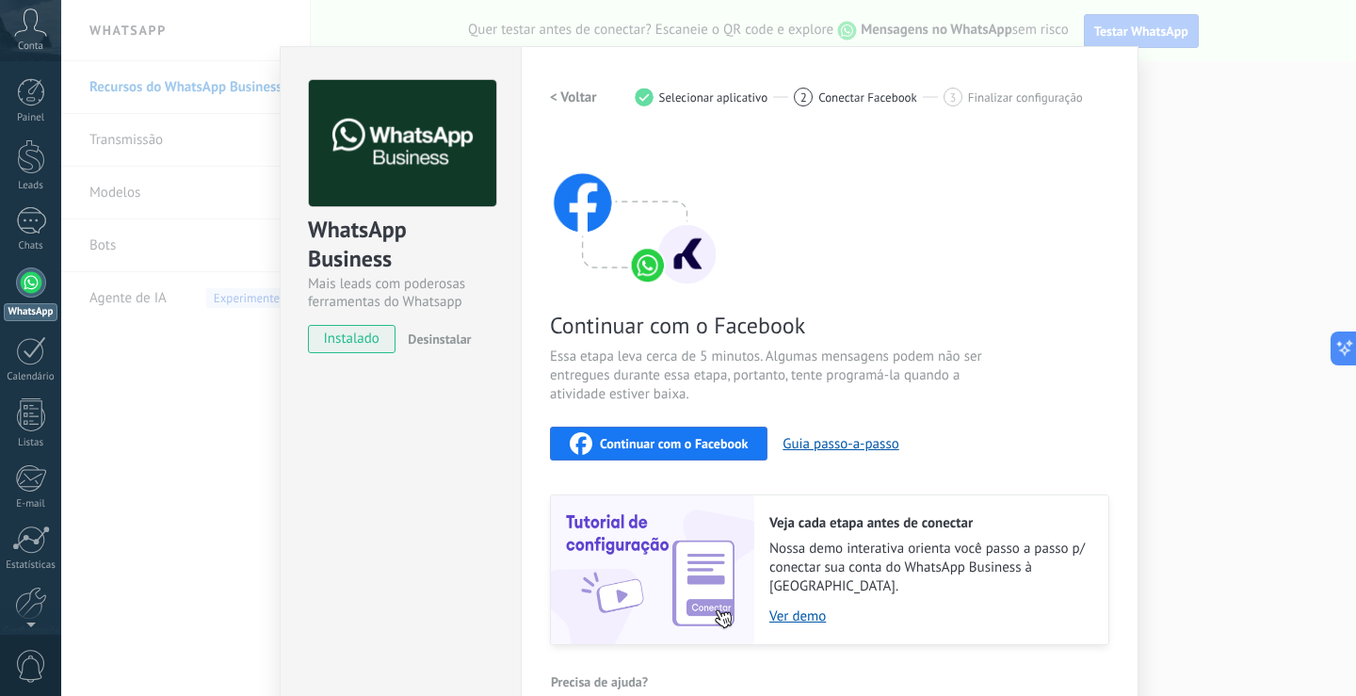
click at [638, 430] on button "Continuar com o Facebook" at bounding box center [658, 443] width 217 height 34
click at [1156, 128] on div "WhatsApp Business Mais leads com poderosas ferramentas do Whatsapp instalado De…" at bounding box center [708, 348] width 1294 height 696
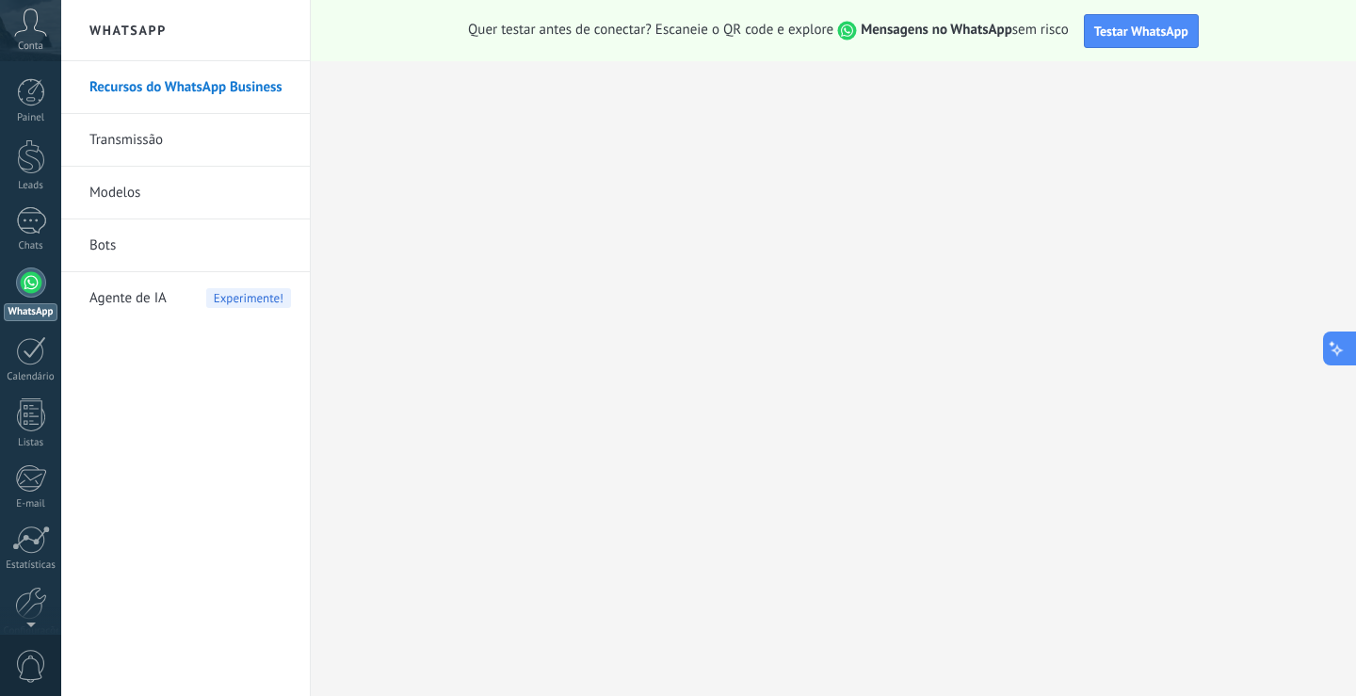
click at [1355, 335] on button at bounding box center [1340, 348] width 34 height 34
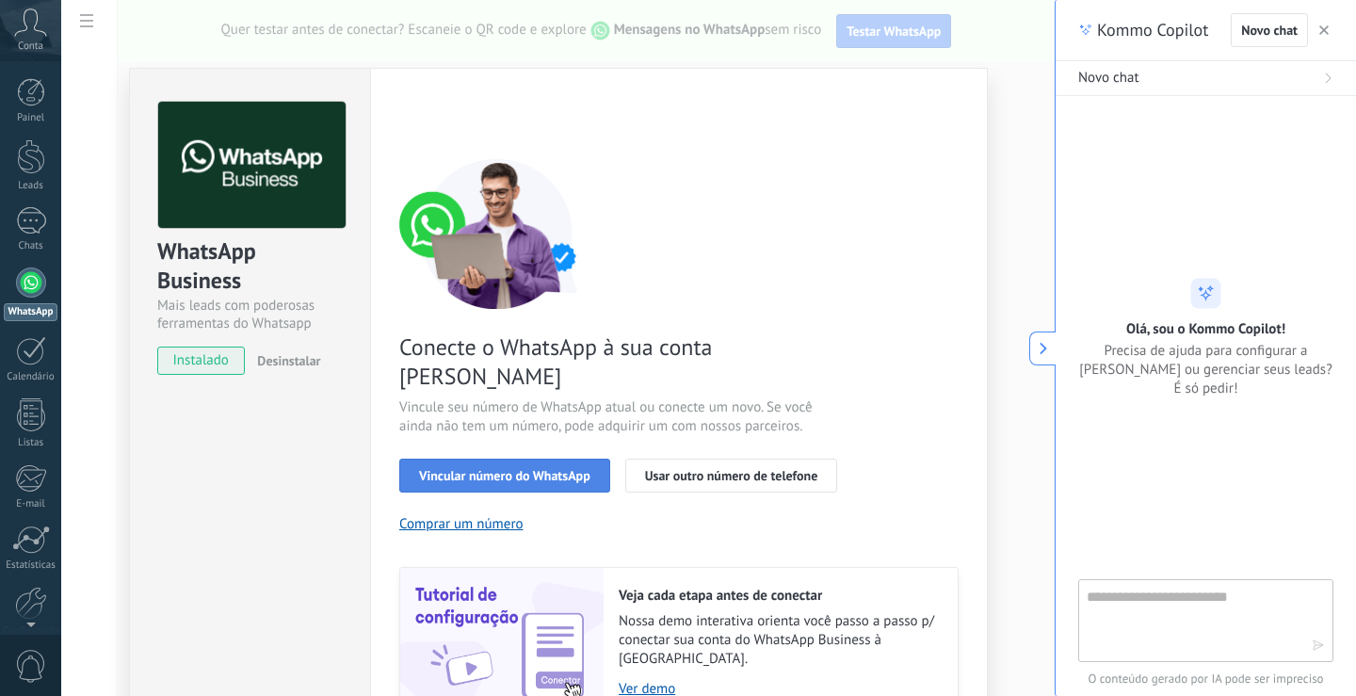
click at [554, 458] on button "Vincular número do WhatsApp" at bounding box center [504, 475] width 211 height 34
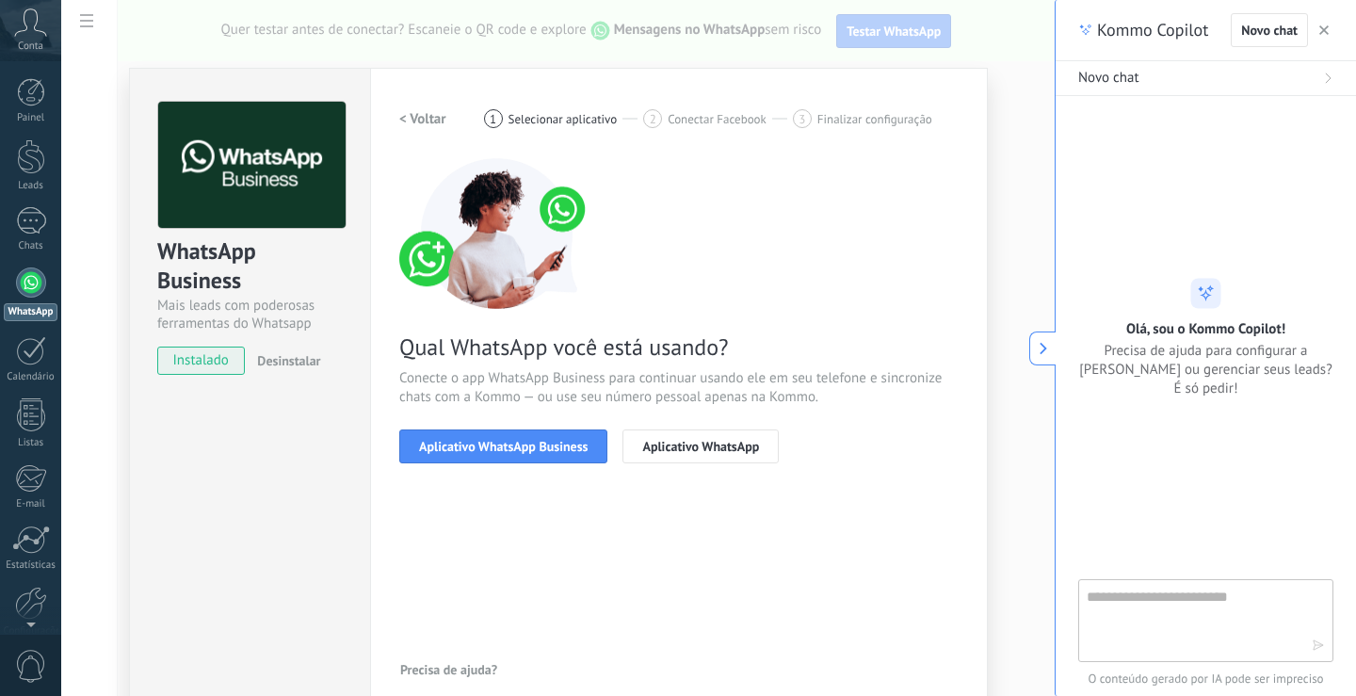
click at [554, 432] on button "Aplicativo WhatsApp Business" at bounding box center [503, 446] width 208 height 34
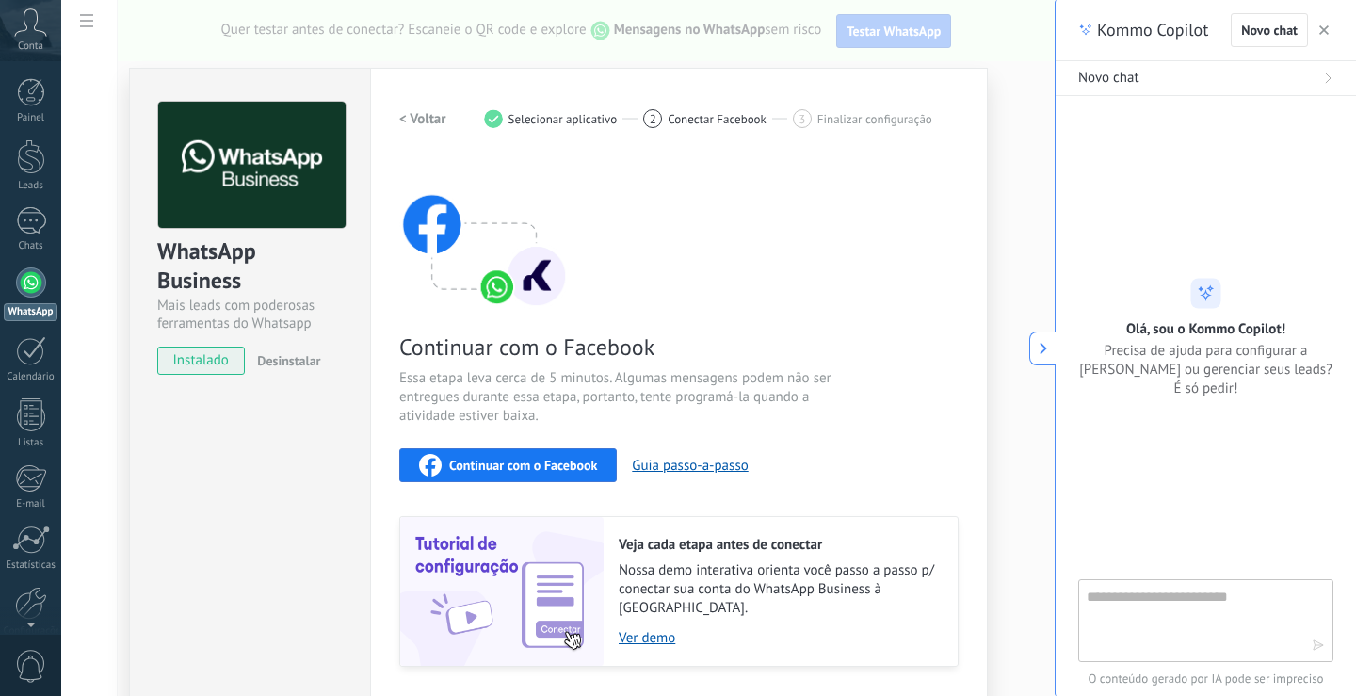
click at [525, 459] on span "Continuar com o Facebook" at bounding box center [523, 464] width 148 height 13
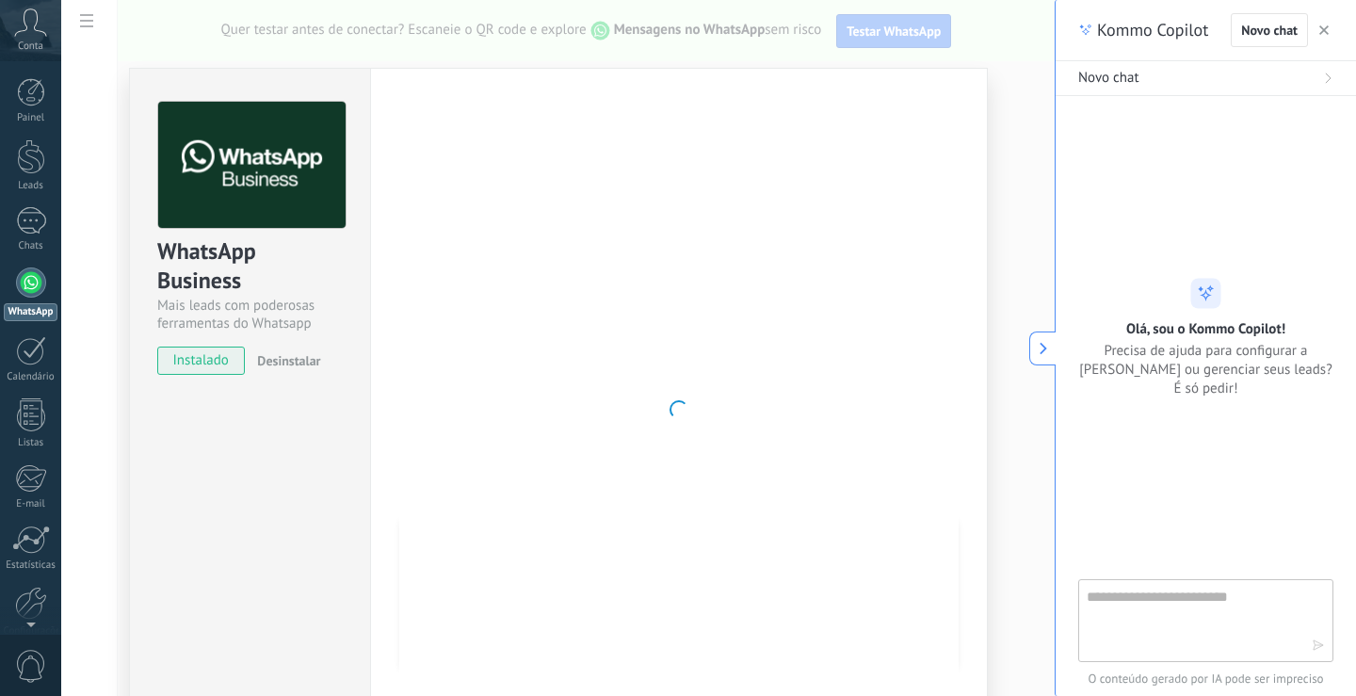
click at [139, 56] on div "WhatsApp Business Mais leads com poderosas ferramentas do Whatsapp instalado De…" at bounding box center [557, 348] width 993 height 696
